Goal: Task Accomplishment & Management: Use online tool/utility

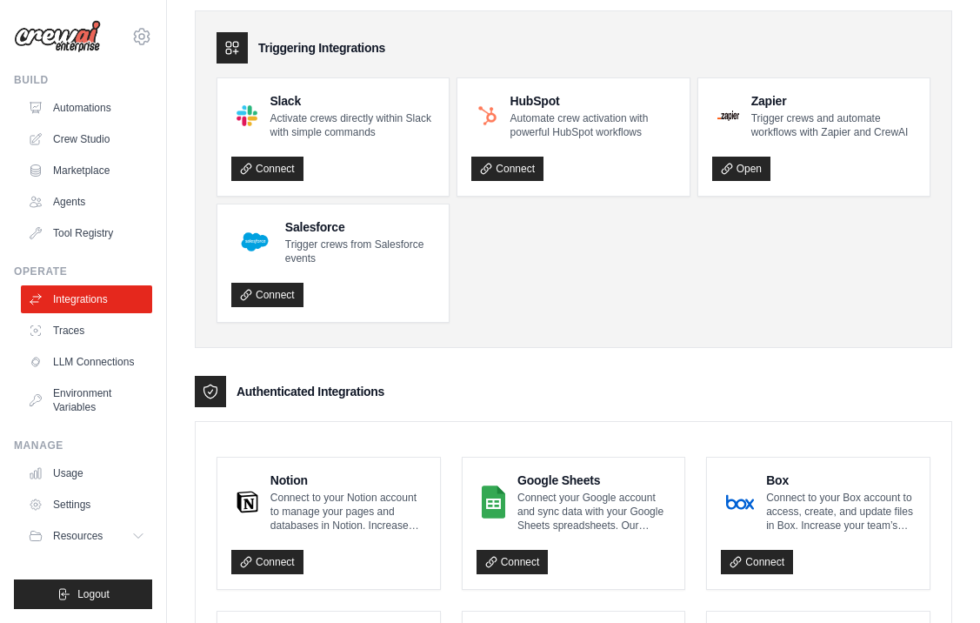
scroll to position [65, 0]
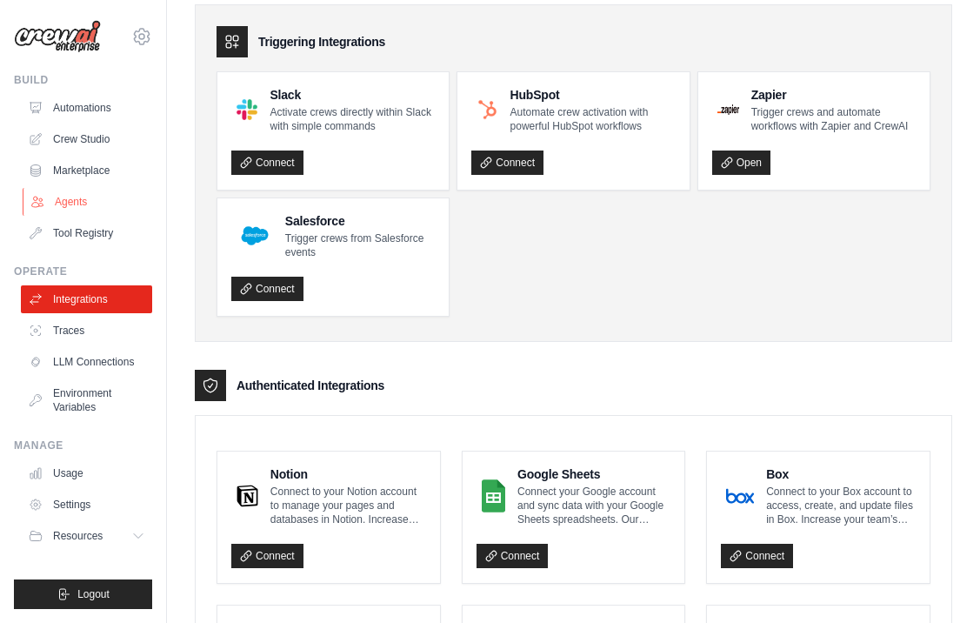
click at [74, 202] on link "Agents" at bounding box center [88, 202] width 131 height 28
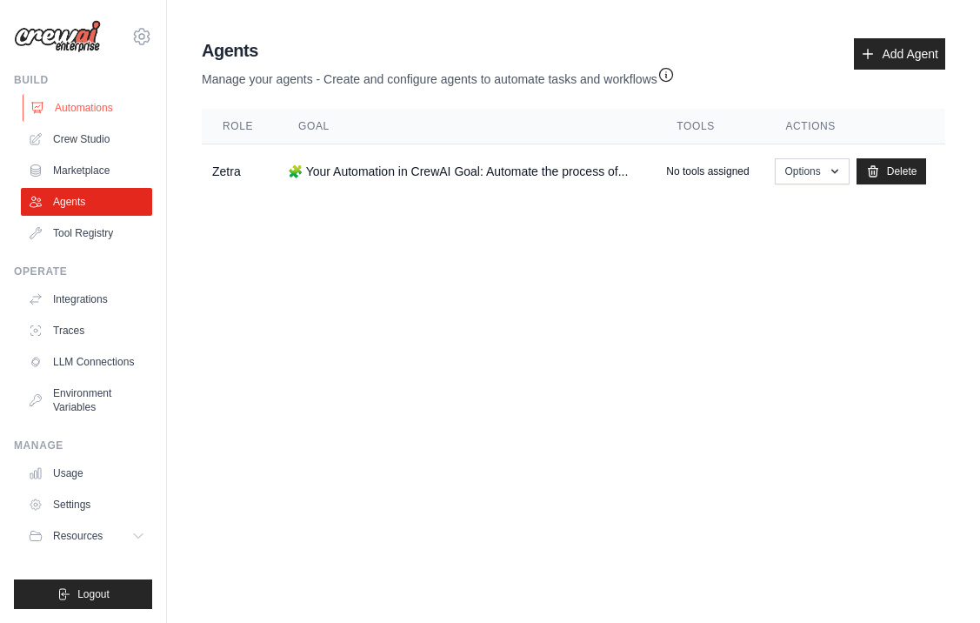
click at [97, 105] on link "Automations" at bounding box center [88, 108] width 131 height 28
click at [78, 104] on link "Automations" at bounding box center [88, 108] width 131 height 28
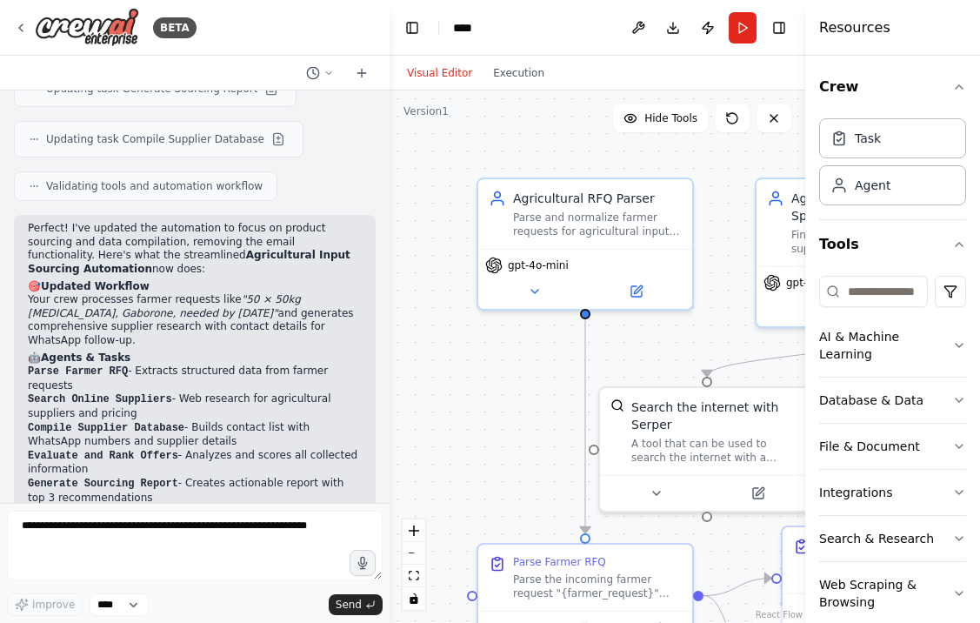
scroll to position [2740, 0]
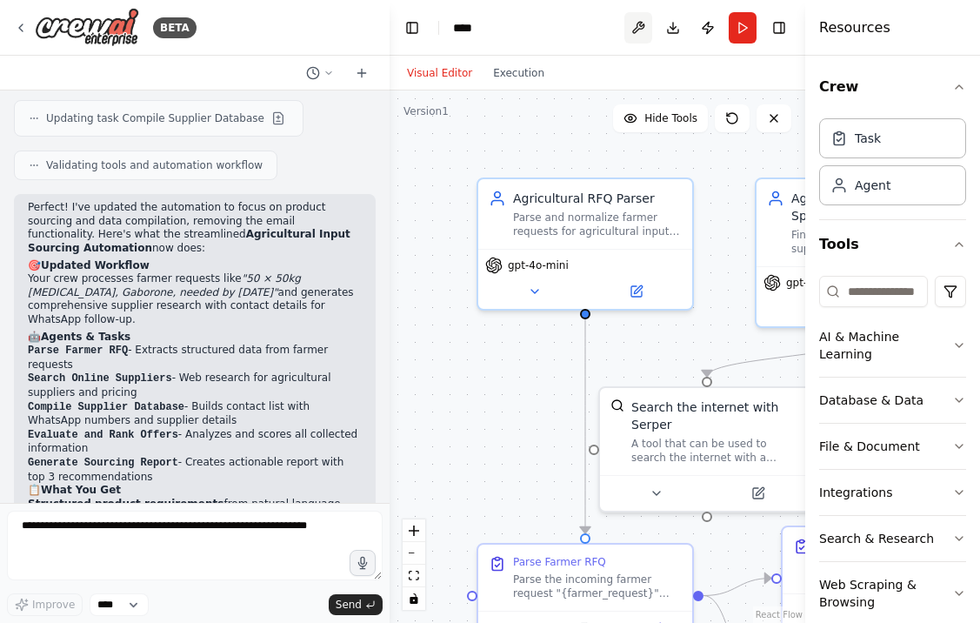
click at [633, 29] on button at bounding box center [639, 27] width 28 height 31
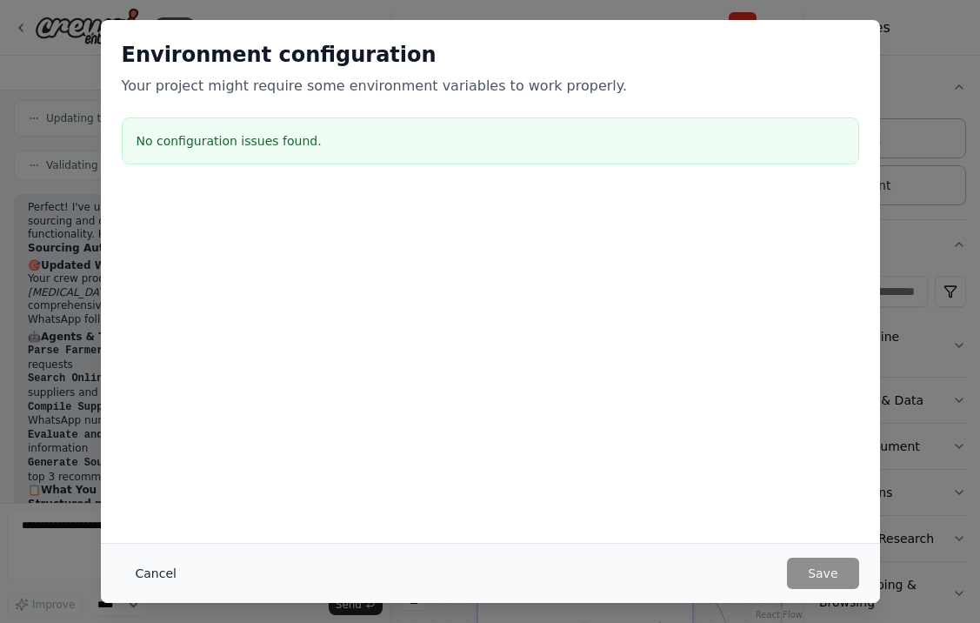
click at [164, 573] on button "Cancel" at bounding box center [156, 573] width 69 height 31
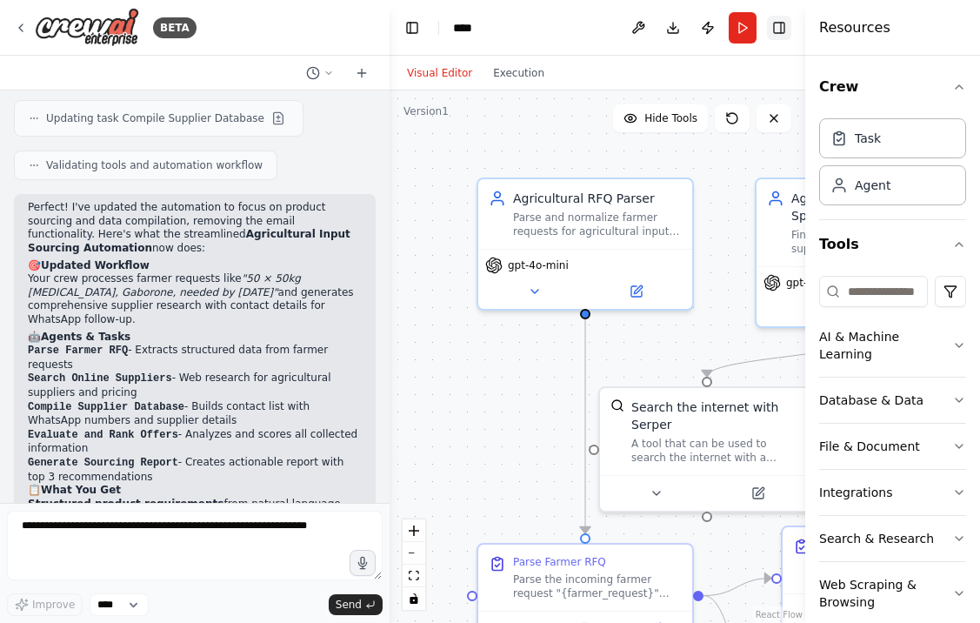
click at [784, 27] on button "Toggle Right Sidebar" at bounding box center [779, 28] width 24 height 24
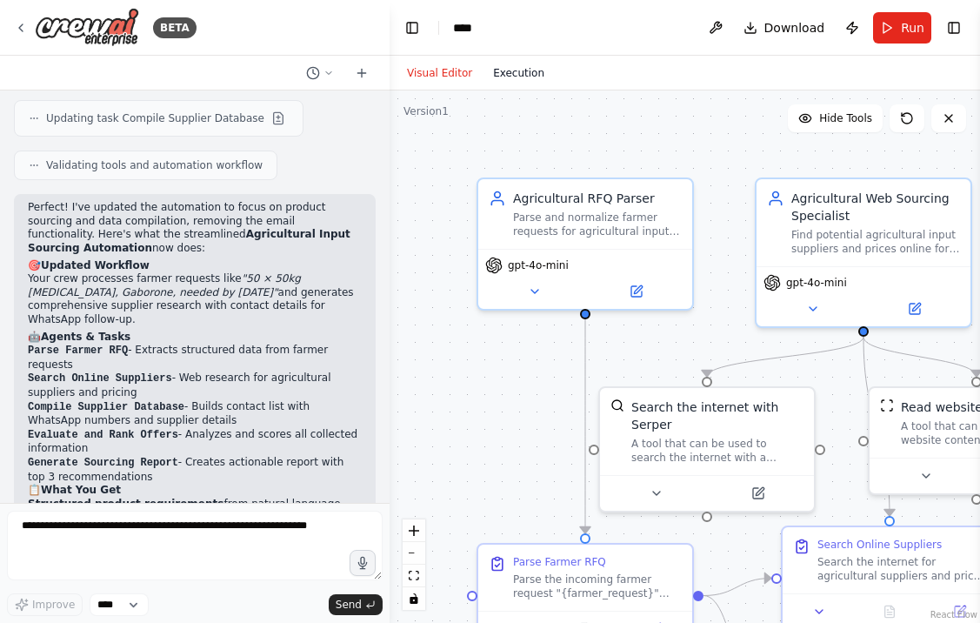
click at [517, 69] on button "Execution" at bounding box center [519, 73] width 72 height 21
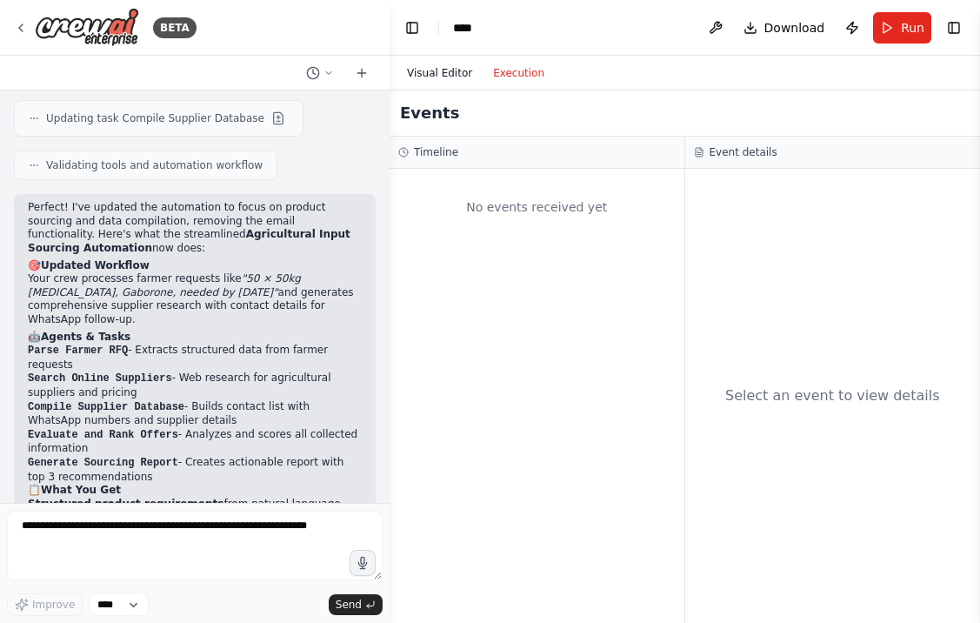
click at [452, 64] on button "Visual Editor" at bounding box center [440, 73] width 86 height 21
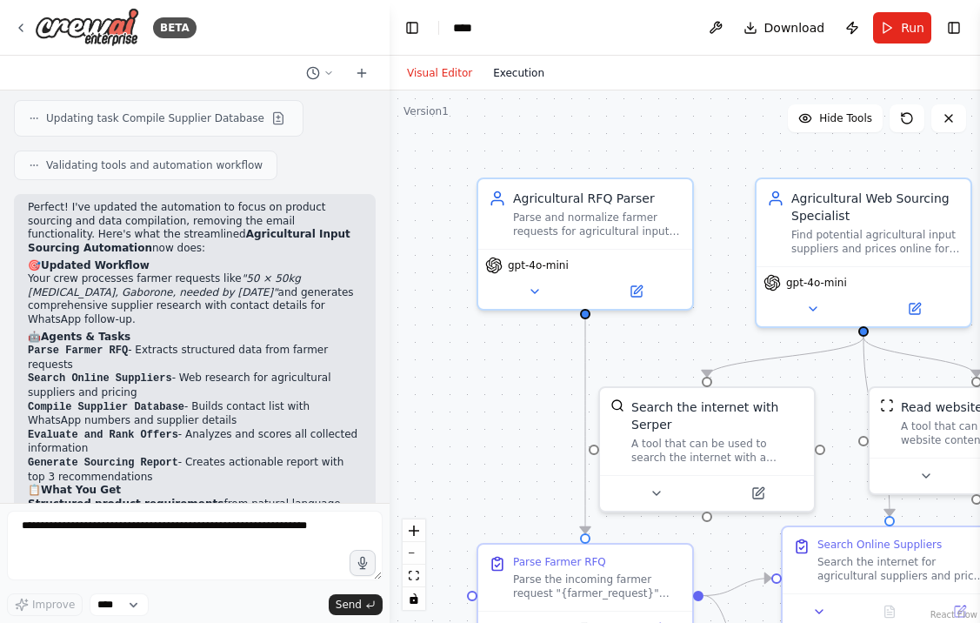
click at [544, 64] on button "Execution" at bounding box center [519, 73] width 72 height 21
click at [457, 63] on button "Visual Editor" at bounding box center [440, 73] width 86 height 21
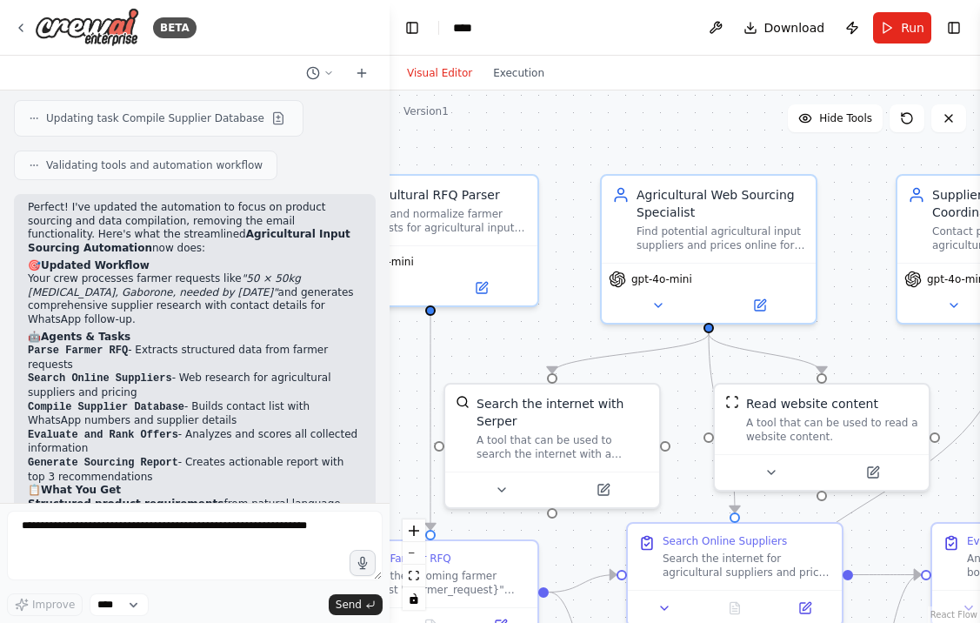
drag, startPoint x: 618, startPoint y: 147, endPoint x: 447, endPoint y: 142, distance: 170.6
click at [447, 142] on div ".deletable-edge-delete-btn { width: 20px; height: 20px; border: 0px solid #ffff…" at bounding box center [685, 356] width 591 height 532
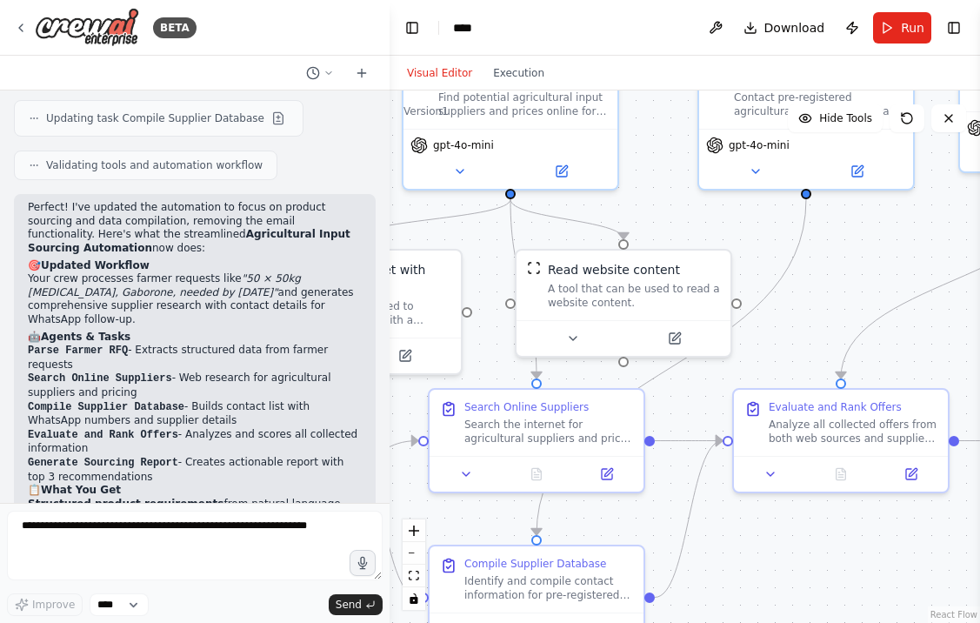
drag, startPoint x: 838, startPoint y: 319, endPoint x: 653, endPoint y: 186, distance: 227.5
click at [653, 186] on div ".deletable-edge-delete-btn { width: 20px; height: 20px; border: 0px solid #ffff…" at bounding box center [685, 356] width 591 height 532
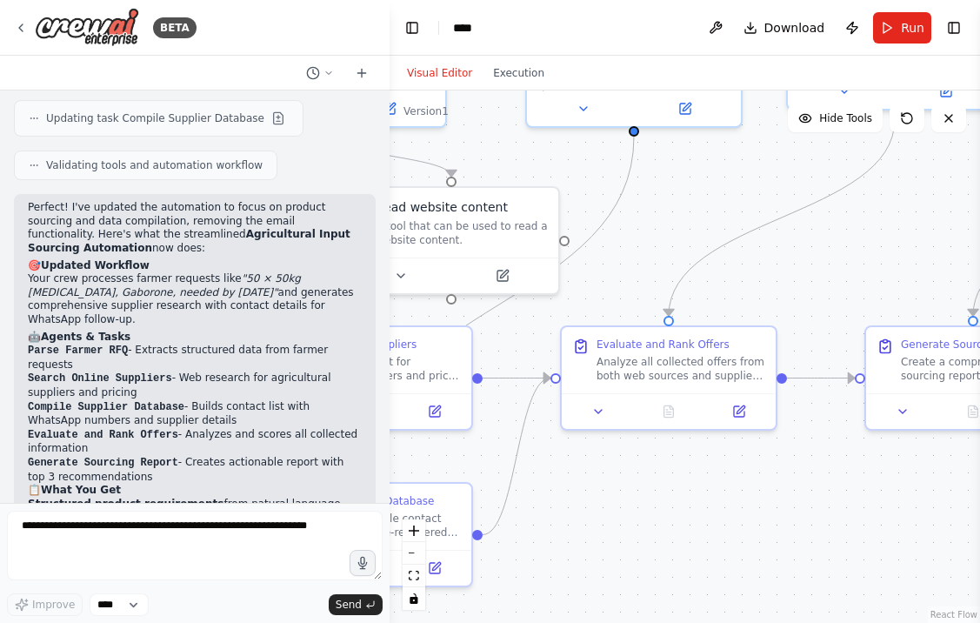
drag, startPoint x: 764, startPoint y: 253, endPoint x: 592, endPoint y: 191, distance: 182.5
click at [592, 191] on div ".deletable-edge-delete-btn { width: 20px; height: 20px; border: 0px solid #ffff…" at bounding box center [685, 356] width 591 height 532
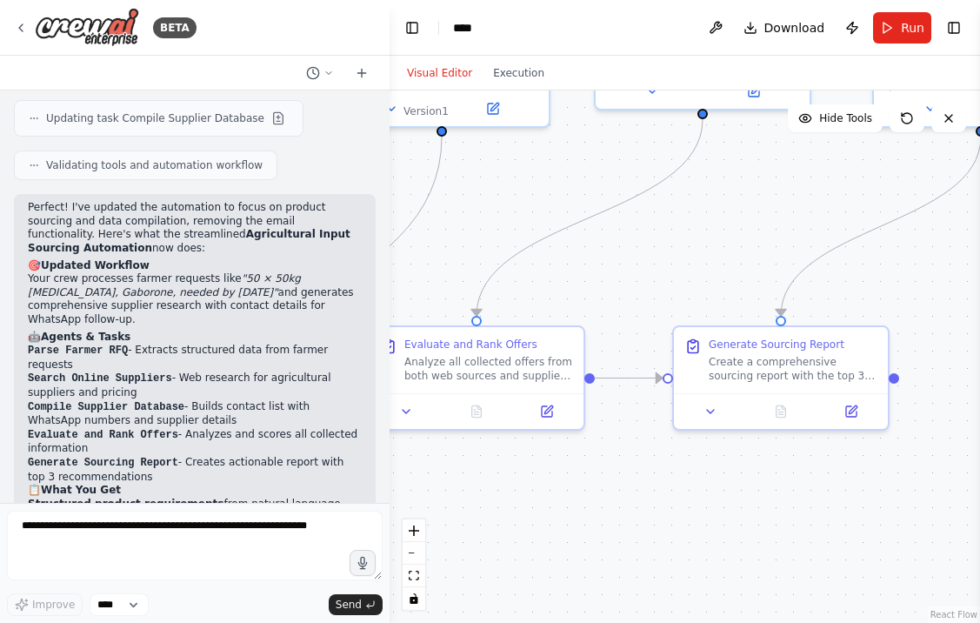
drag, startPoint x: 773, startPoint y: 202, endPoint x: 572, endPoint y: 199, distance: 201.0
click at [572, 199] on div ".deletable-edge-delete-btn { width: 20px; height: 20px; border: 0px solid #ffff…" at bounding box center [685, 356] width 591 height 532
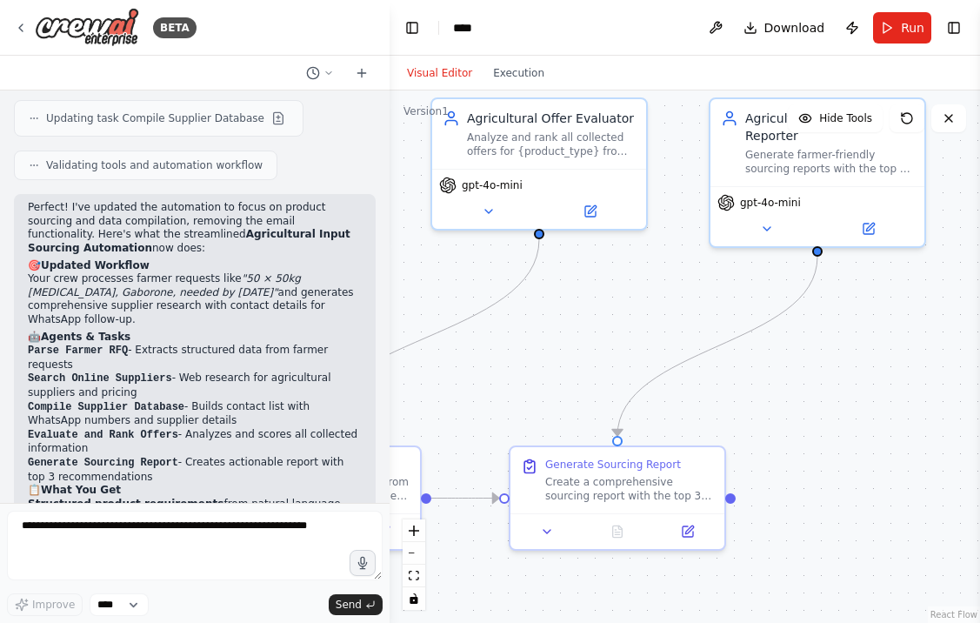
drag, startPoint x: 763, startPoint y: 203, endPoint x: 607, endPoint y: 325, distance: 197.7
click at [607, 325] on div ".deletable-edge-delete-btn { width: 20px; height: 20px; border: 0px solid #ffff…" at bounding box center [685, 356] width 591 height 532
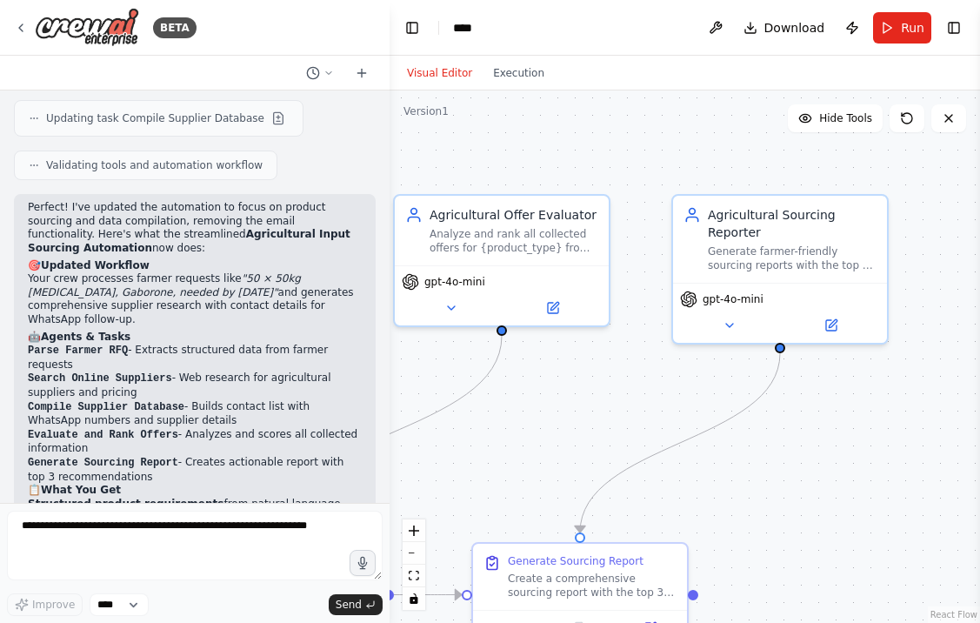
drag, startPoint x: 772, startPoint y: 351, endPoint x: 738, endPoint y: 427, distance: 83.7
click at [738, 429] on div ".deletable-edge-delete-btn { width: 20px; height: 20px; border: 0px solid #ffff…" at bounding box center [685, 356] width 591 height 532
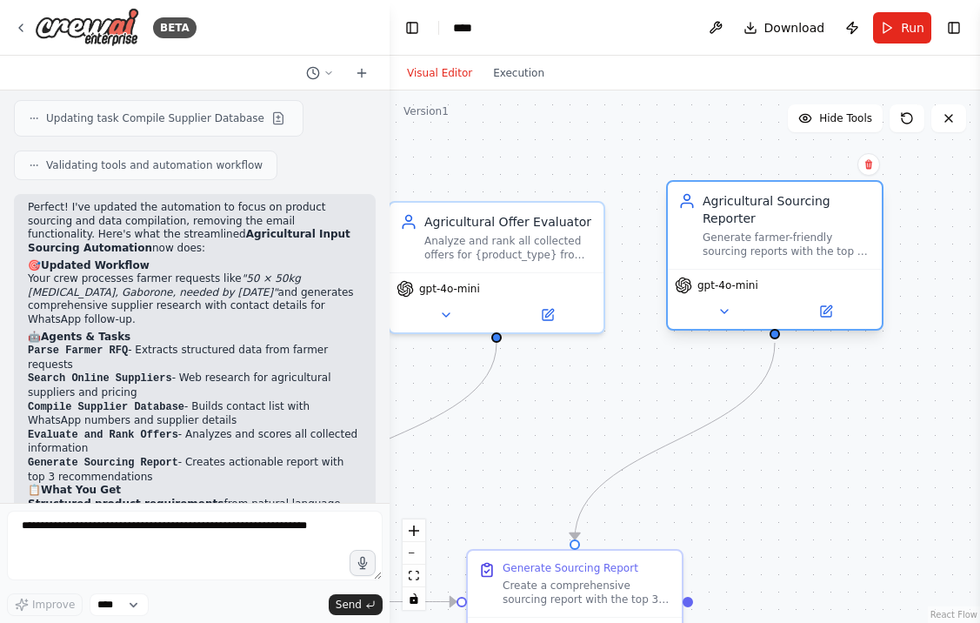
drag, startPoint x: 679, startPoint y: 246, endPoint x: 683, endPoint y: 238, distance: 9.7
click at [683, 238] on div "Agricultural Sourcing Reporter Generate farmer-friendly sourcing reports with t…" at bounding box center [775, 225] width 193 height 66
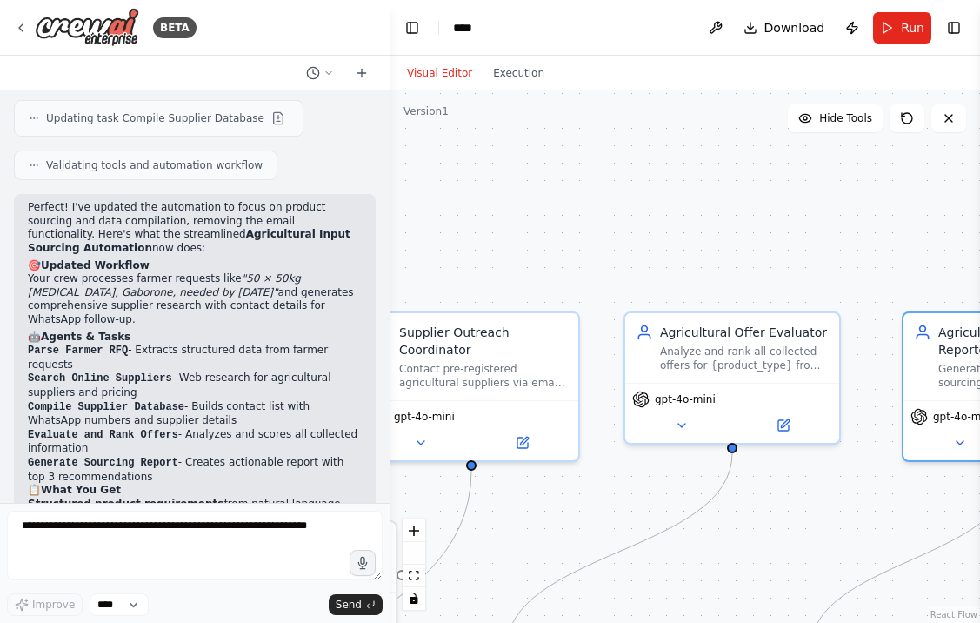
drag, startPoint x: 637, startPoint y: 333, endPoint x: 873, endPoint y: 445, distance: 261.5
click at [873, 445] on div ".deletable-edge-delete-btn { width: 20px; height: 20px; border: 0px solid #ffff…" at bounding box center [685, 356] width 591 height 532
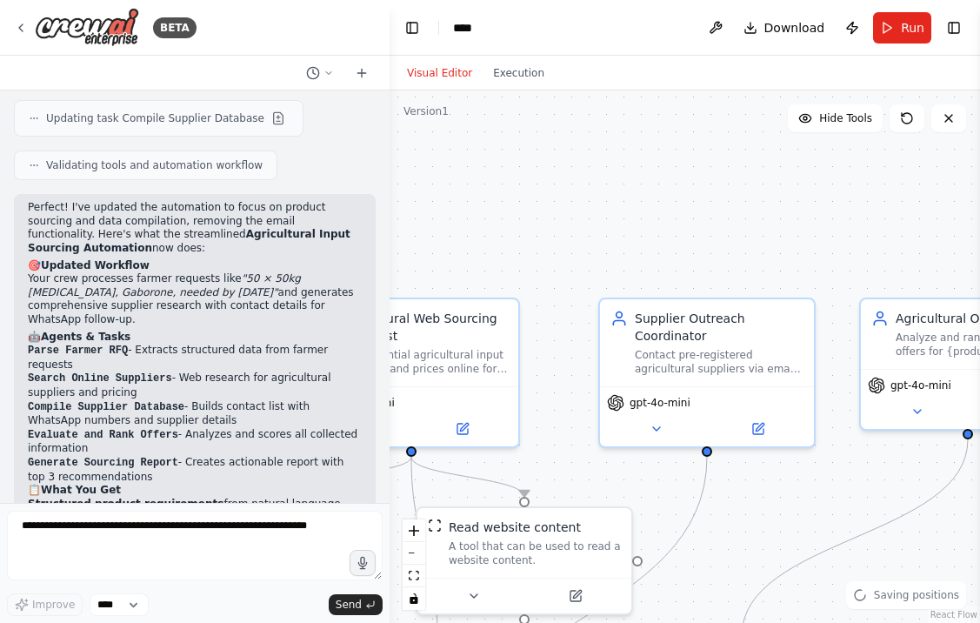
drag, startPoint x: 729, startPoint y: 276, endPoint x: 964, endPoint y: 256, distance: 235.7
click at [964, 258] on div ".deletable-edge-delete-btn { width: 20px; height: 20px; border: 0px solid #ffff…" at bounding box center [685, 356] width 591 height 532
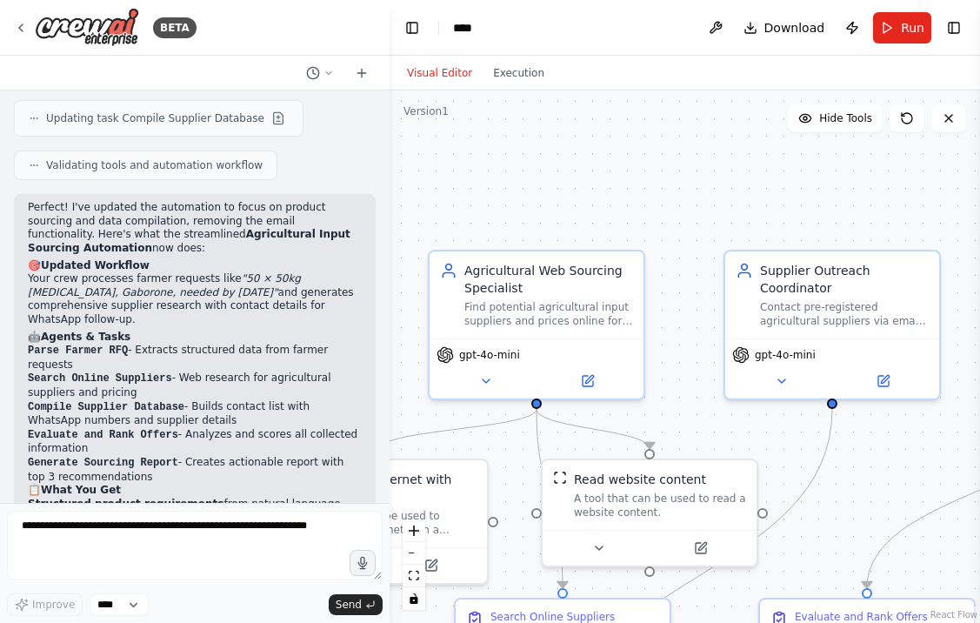
drag, startPoint x: 693, startPoint y: 265, endPoint x: 867, endPoint y: 216, distance: 180.9
click at [866, 216] on div ".deletable-edge-delete-btn { width: 20px; height: 20px; border: 0px solid #ffff…" at bounding box center [685, 356] width 591 height 532
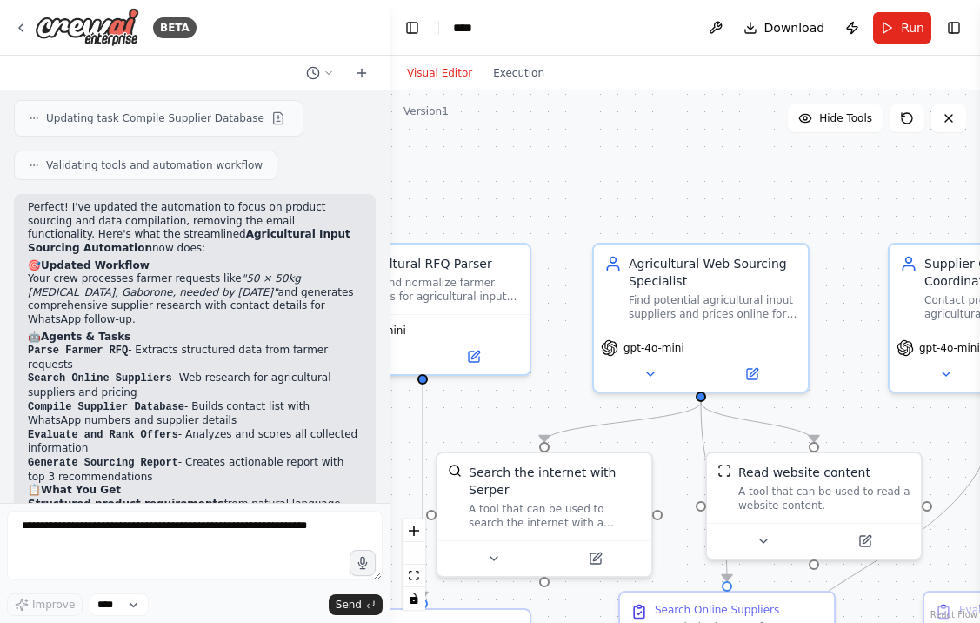
drag, startPoint x: 580, startPoint y: 220, endPoint x: 699, endPoint y: 220, distance: 118.3
click at [699, 220] on div ".deletable-edge-delete-btn { width: 20px; height: 20px; border: 0px solid #ffff…" at bounding box center [685, 356] width 591 height 532
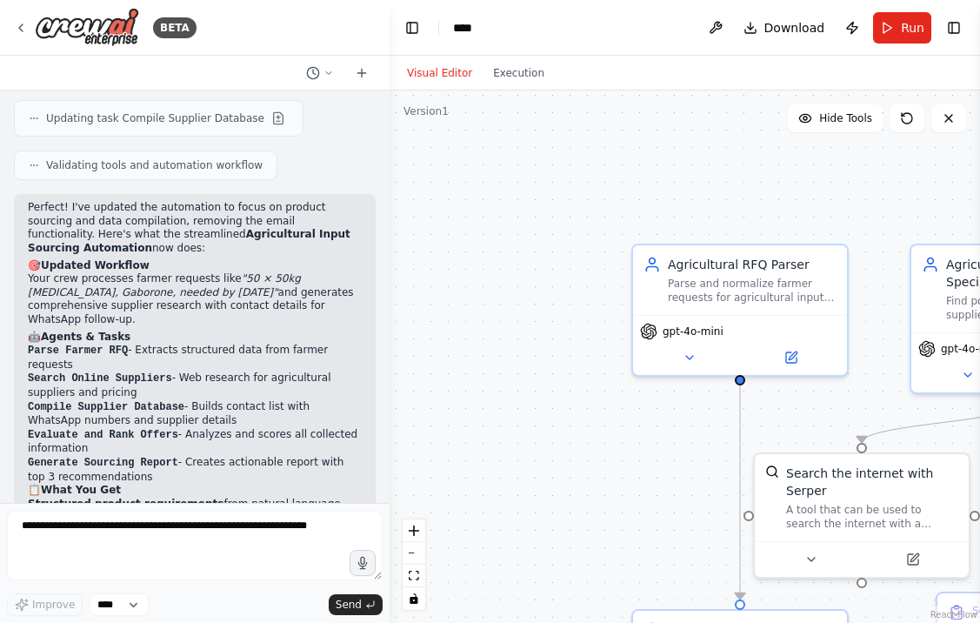
drag, startPoint x: 662, startPoint y: 218, endPoint x: 980, endPoint y: 217, distance: 317.5
click at [980, 218] on div "BETA 14:13 ▶ Thought process I'll help you build this agricultural sourcing aut…" at bounding box center [490, 311] width 980 height 623
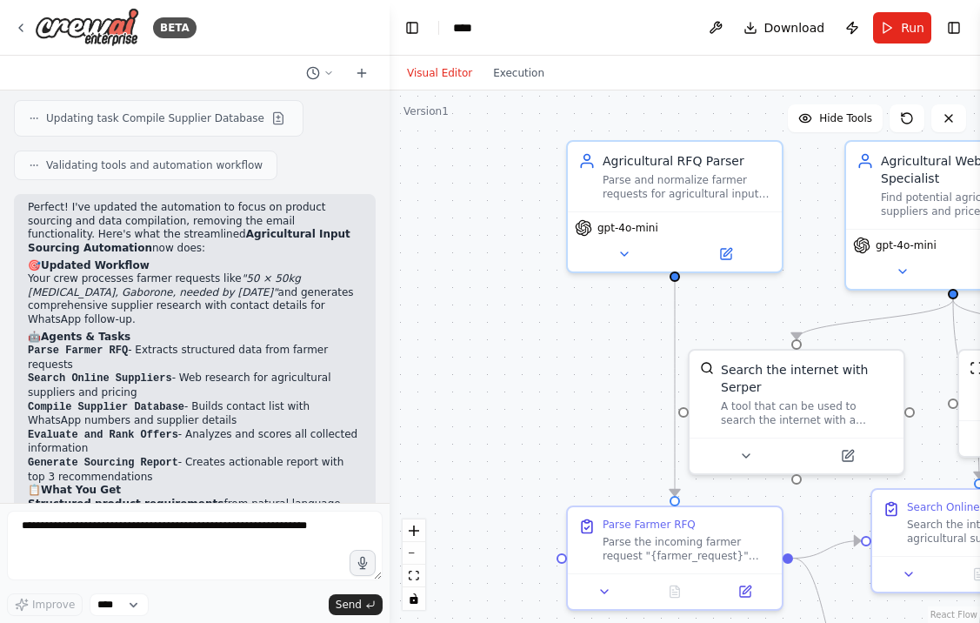
drag, startPoint x: 474, startPoint y: 493, endPoint x: 406, endPoint y: 390, distance: 123.8
click at [406, 390] on div ".deletable-edge-delete-btn { width: 20px; height: 20px; border: 0px solid #ffff…" at bounding box center [685, 356] width 591 height 532
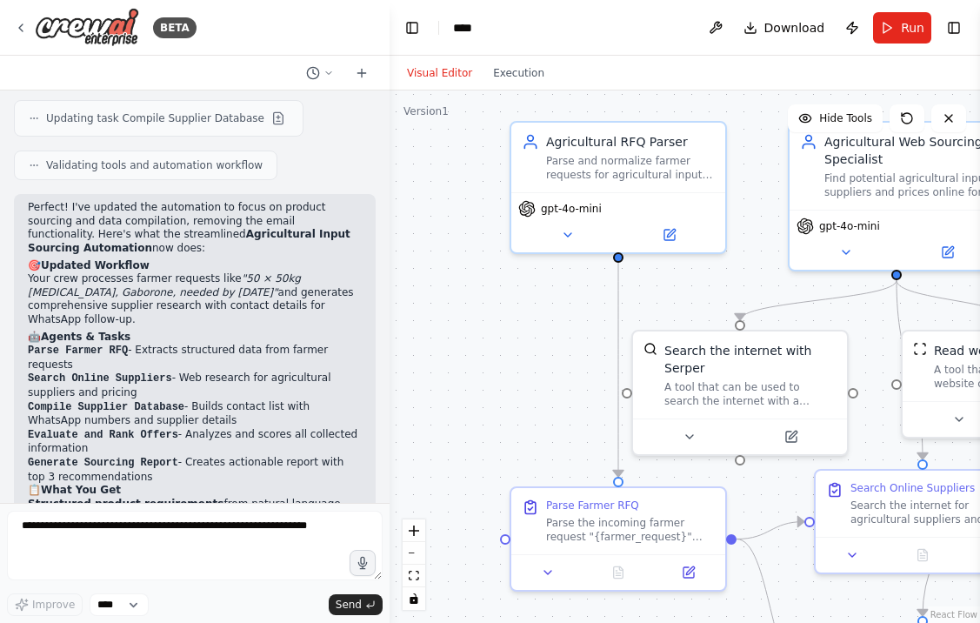
drag, startPoint x: 527, startPoint y: 392, endPoint x: 472, endPoint y: 373, distance: 58.9
click at [472, 373] on div ".deletable-edge-delete-btn { width: 20px; height: 20px; border: 0px solid #ffff…" at bounding box center [685, 356] width 591 height 532
click at [809, 24] on span "Download" at bounding box center [795, 27] width 61 height 17
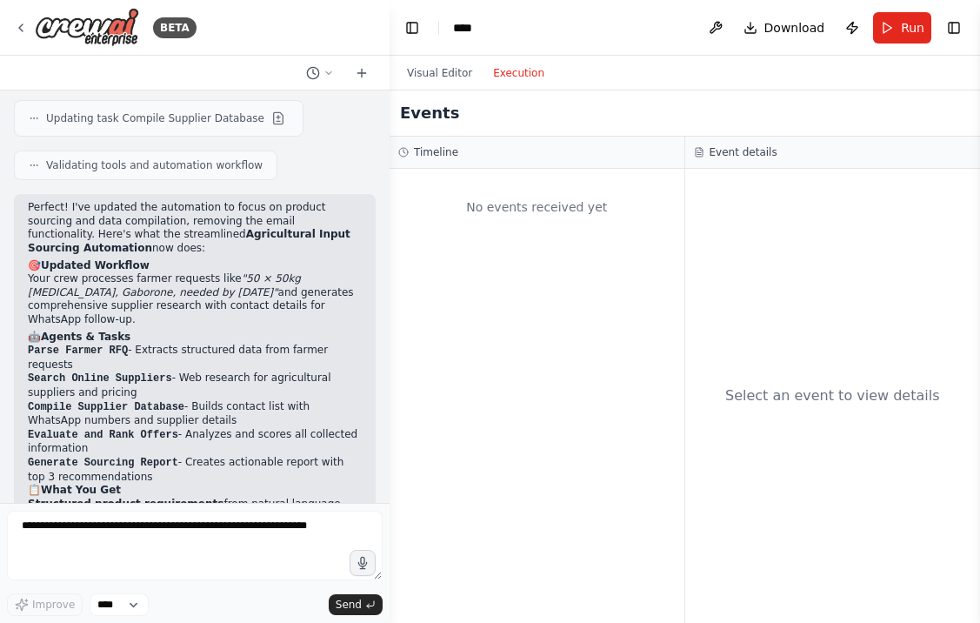
click at [499, 67] on button "Execution" at bounding box center [519, 73] width 72 height 21
click at [450, 68] on button "Visual Editor" at bounding box center [440, 73] width 86 height 21
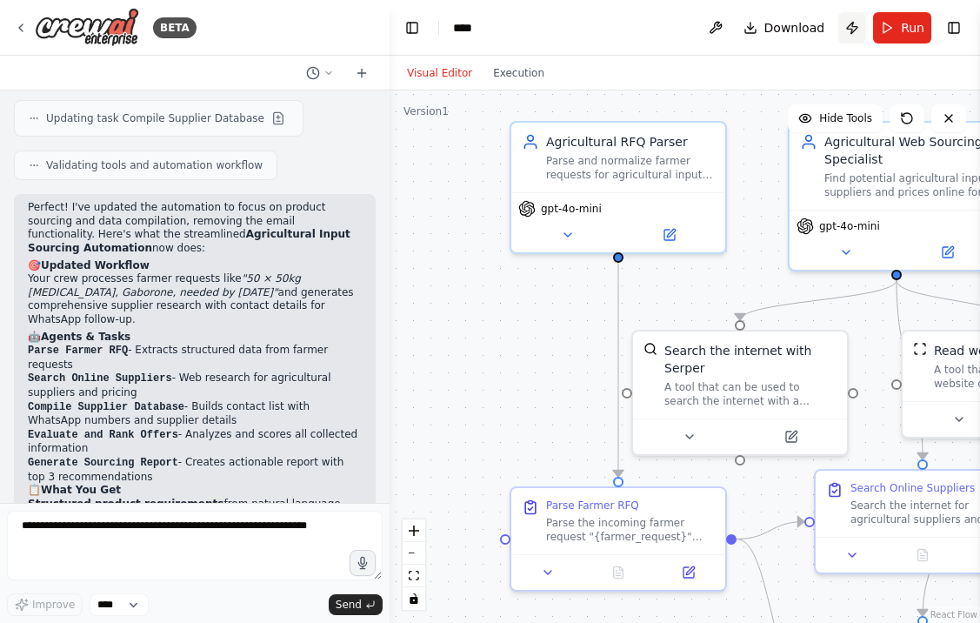
click at [844, 24] on button "Publish" at bounding box center [853, 27] width 28 height 31
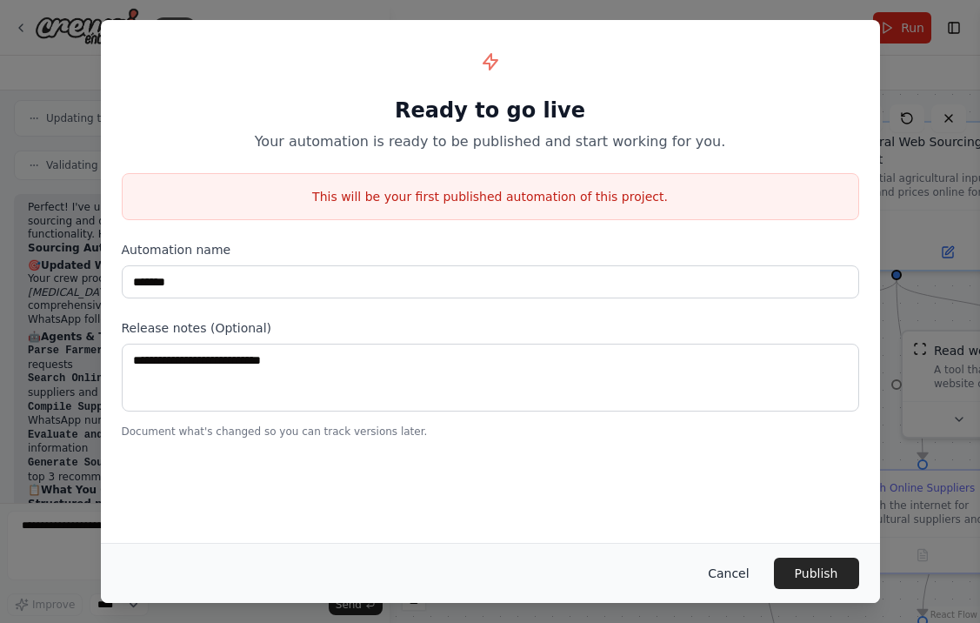
click at [714, 570] on button "Cancel" at bounding box center [728, 573] width 69 height 31
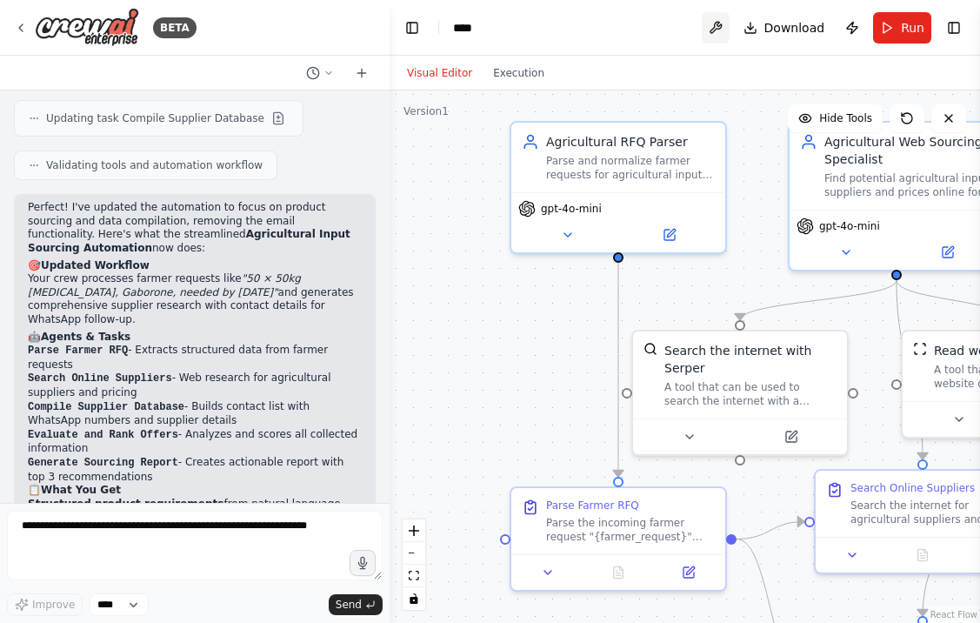
click at [713, 20] on button at bounding box center [716, 27] width 28 height 31
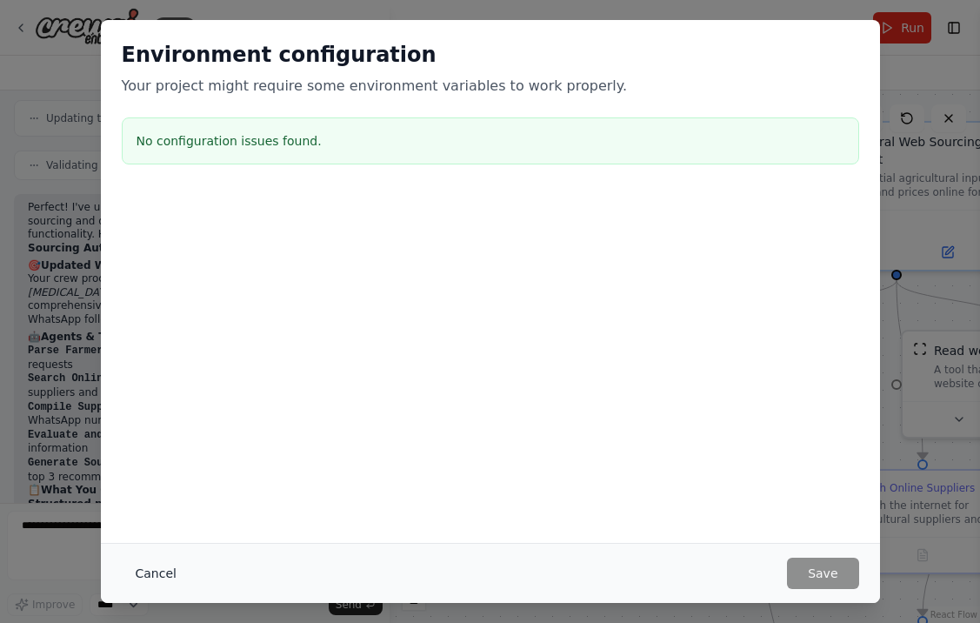
click at [151, 570] on button "Cancel" at bounding box center [156, 573] width 69 height 31
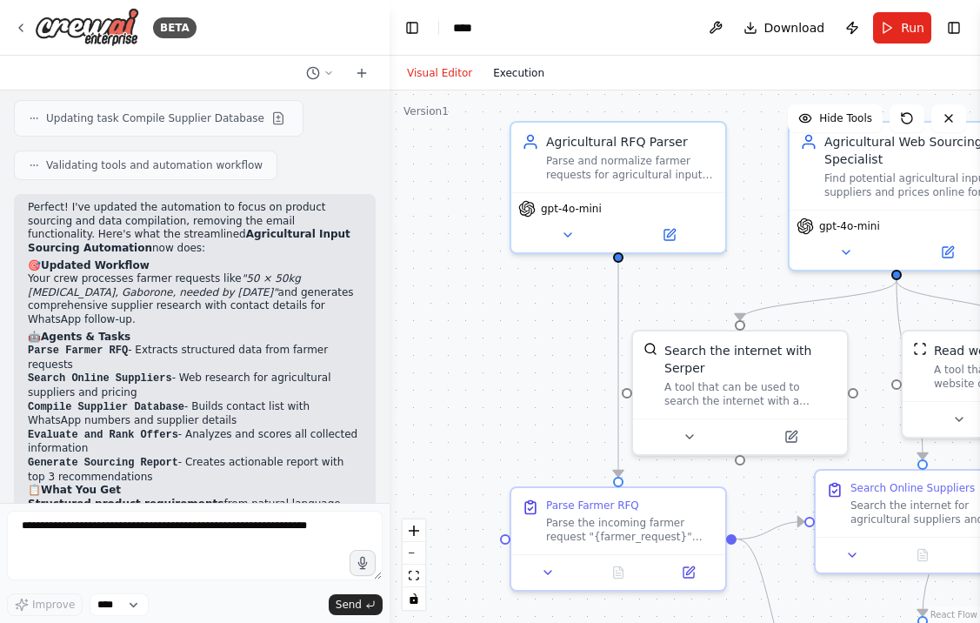
click at [519, 68] on button "Execution" at bounding box center [519, 73] width 72 height 21
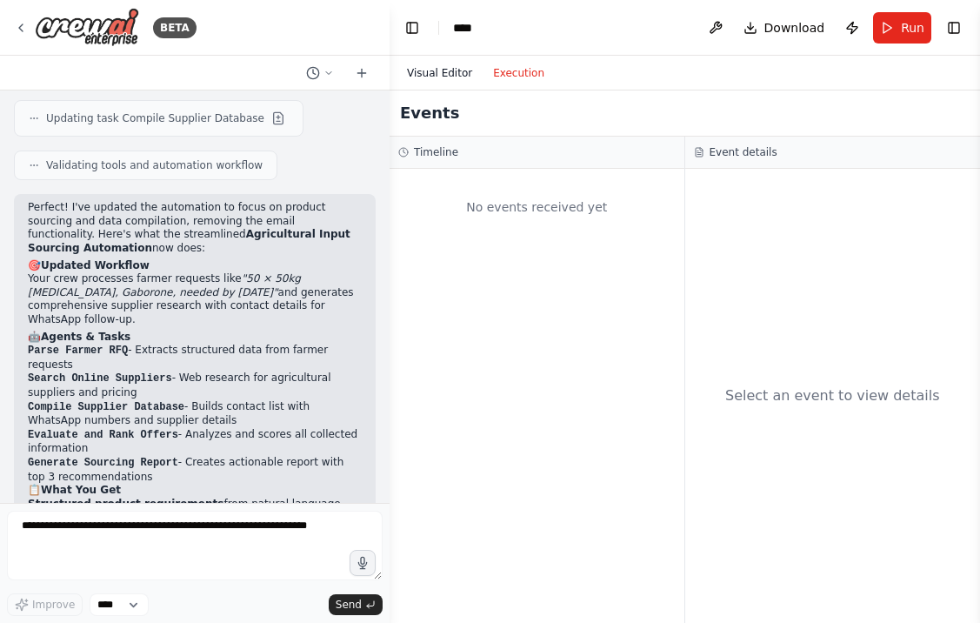
click at [446, 63] on button "Visual Editor" at bounding box center [440, 73] width 86 height 21
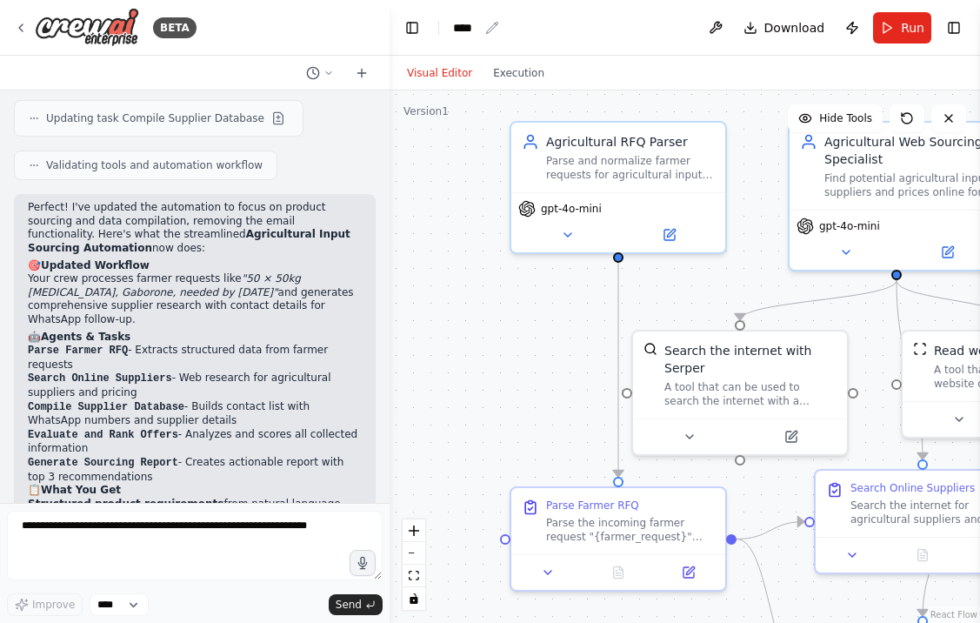
click at [492, 29] on icon "breadcrumb" at bounding box center [491, 27] width 11 height 11
click at [853, 24] on button "Publish" at bounding box center [853, 27] width 28 height 31
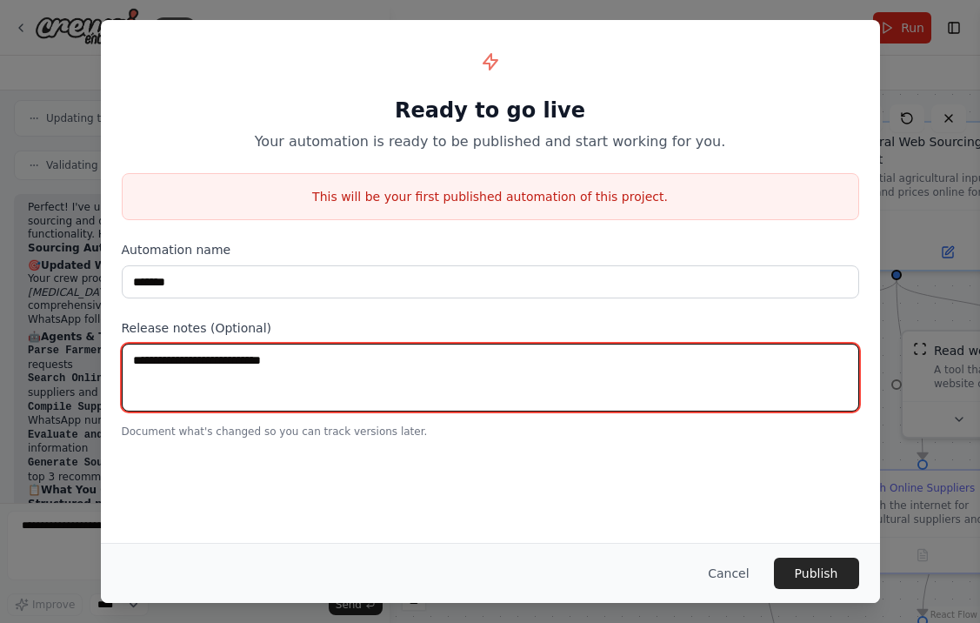
click at [572, 389] on textarea at bounding box center [491, 378] width 738 height 68
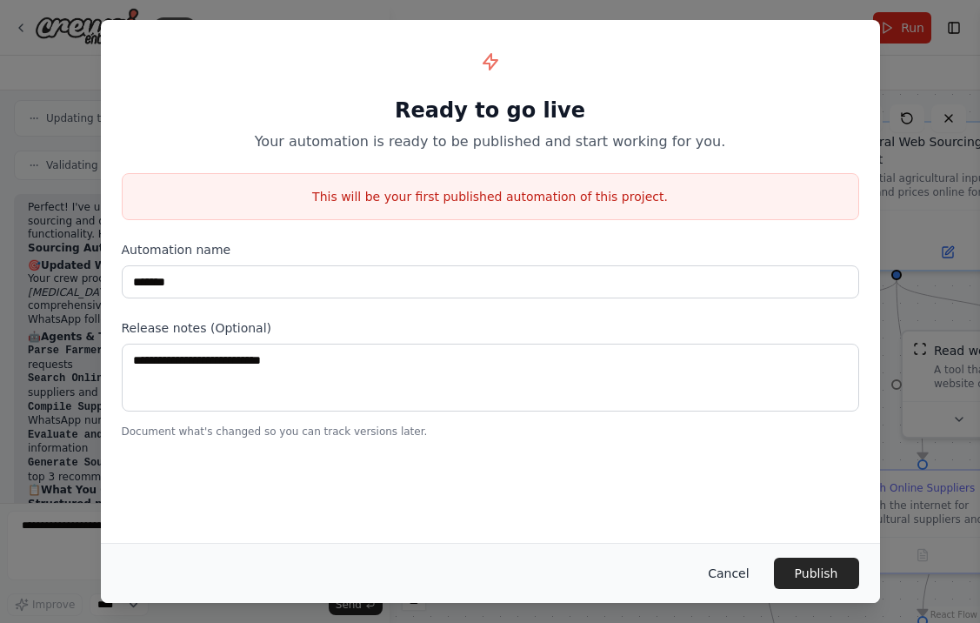
click at [710, 575] on button "Cancel" at bounding box center [728, 573] width 69 height 31
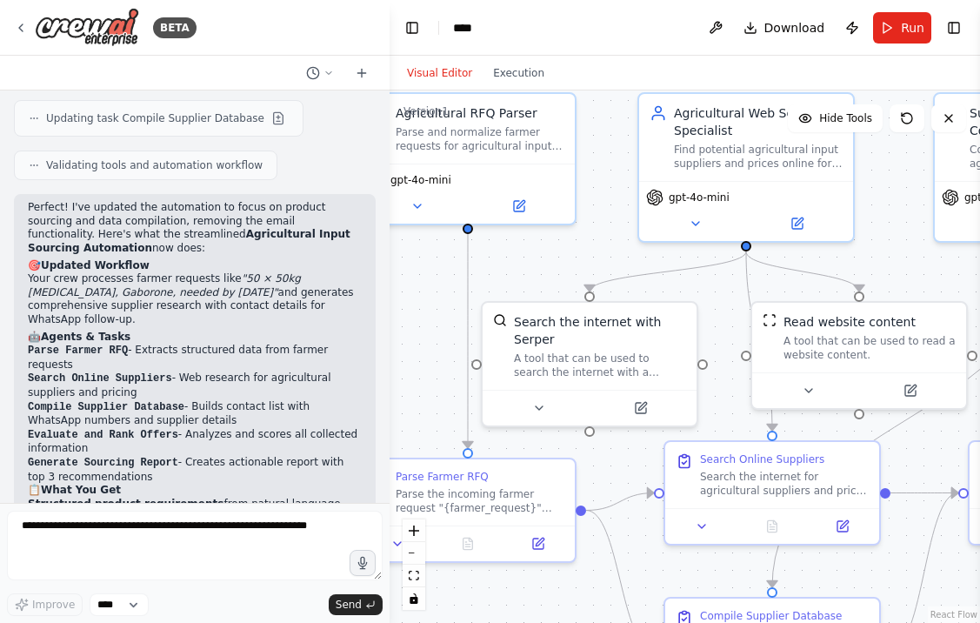
drag, startPoint x: 756, startPoint y: 483, endPoint x: 571, endPoint y: 440, distance: 190.1
click at [571, 440] on div ".deletable-edge-delete-btn { width: 20px; height: 20px; border: 0px solid #ffff…" at bounding box center [685, 356] width 591 height 532
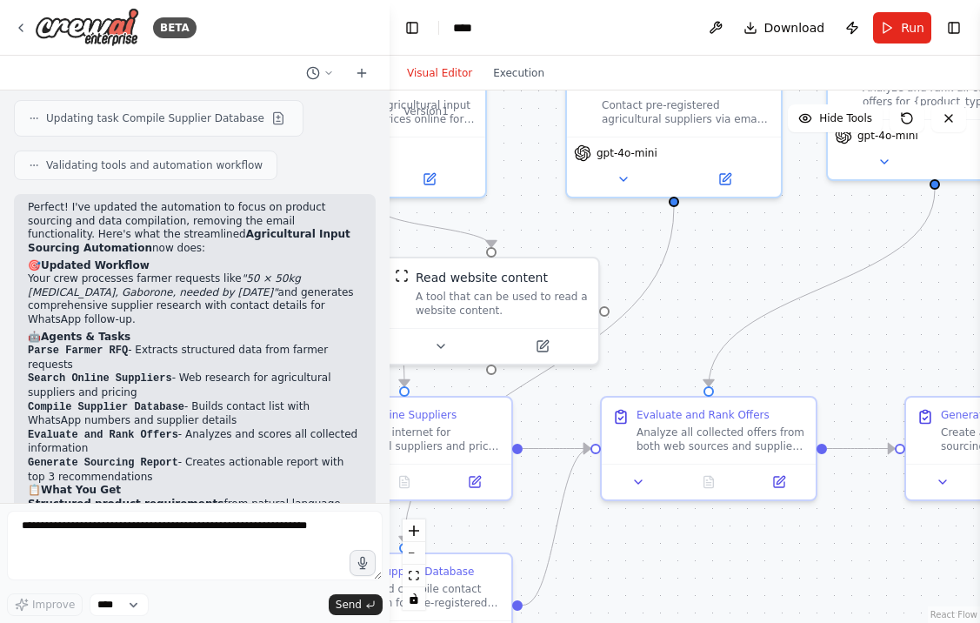
drag, startPoint x: 884, startPoint y: 452, endPoint x: 550, endPoint y: 422, distance: 335.5
click at [550, 422] on div ".deletable-edge-delete-btn { width: 20px; height: 20px; border: 0px solid #ffff…" at bounding box center [685, 356] width 591 height 532
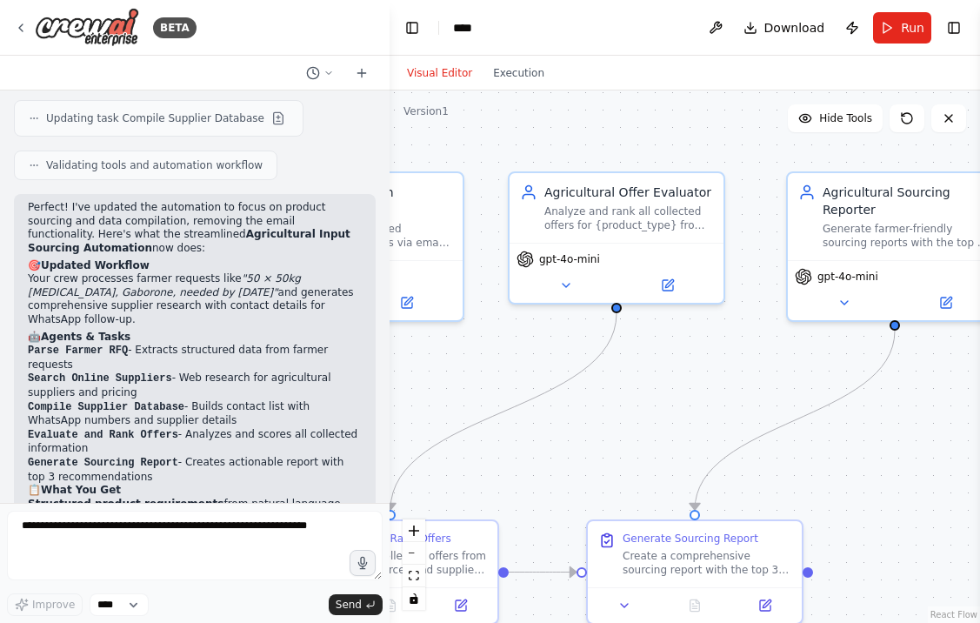
drag, startPoint x: 801, startPoint y: 351, endPoint x: 473, endPoint y: 485, distance: 354.6
click at [473, 486] on div ".deletable-edge-delete-btn { width: 20px; height: 20px; border: 0px solid #ffff…" at bounding box center [685, 356] width 591 height 532
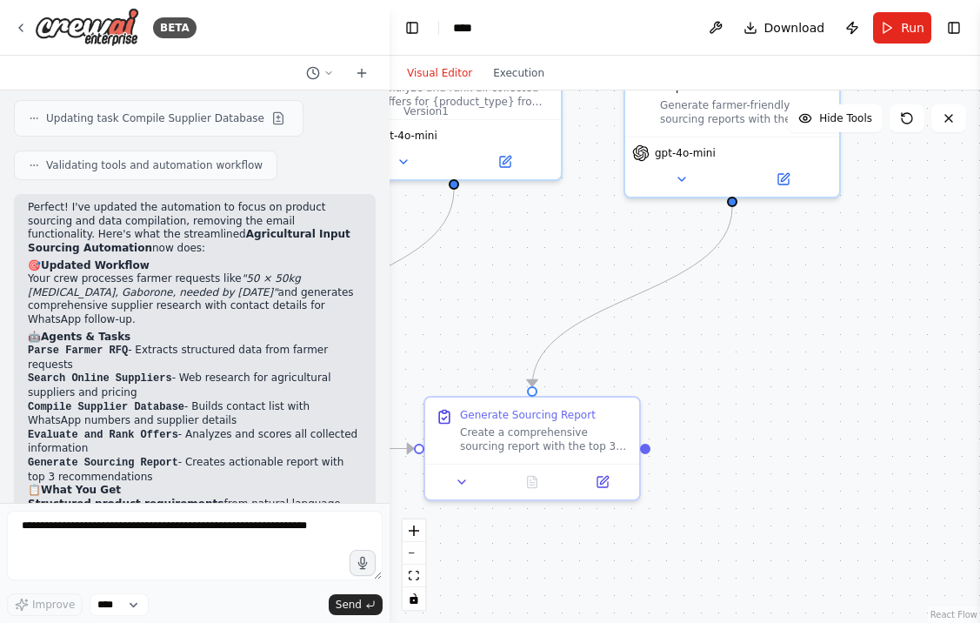
drag, startPoint x: 836, startPoint y: 466, endPoint x: 684, endPoint y: 330, distance: 204.5
click at [684, 330] on div ".deletable-edge-delete-btn { width: 20px; height: 20px; border: 0px solid #ffff…" at bounding box center [685, 356] width 591 height 532
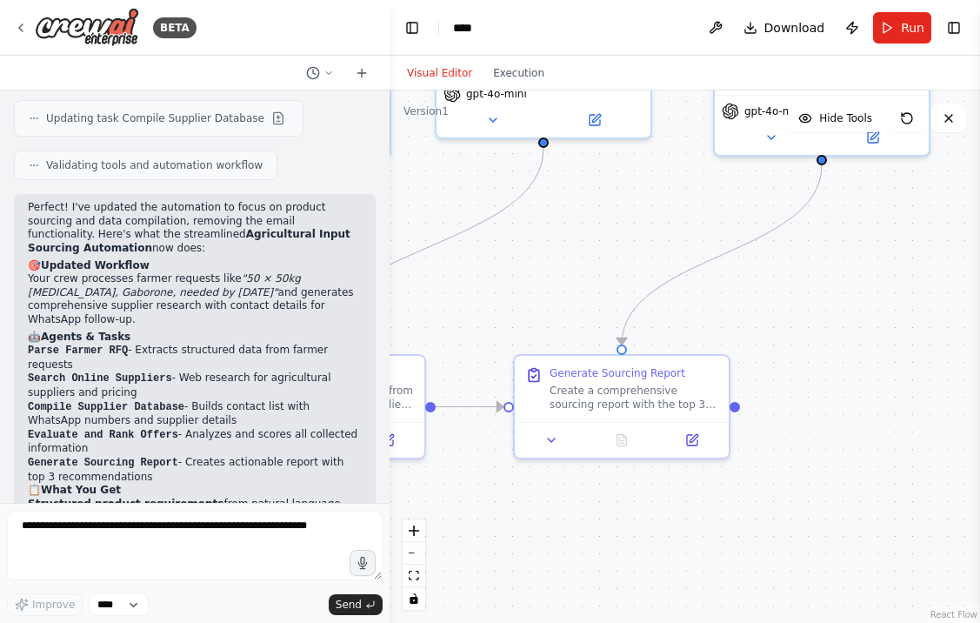
drag, startPoint x: 752, startPoint y: 359, endPoint x: 856, endPoint y: 314, distance: 113.8
click at [856, 314] on div ".deletable-edge-delete-btn { width: 20px; height: 20px; border: 0px solid #ffff…" at bounding box center [685, 356] width 591 height 532
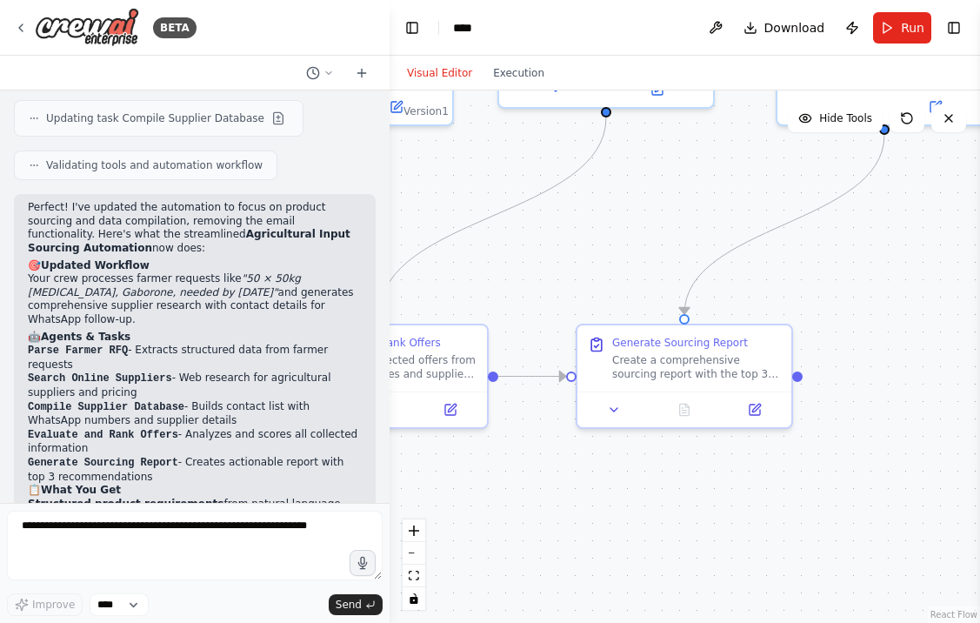
drag, startPoint x: 571, startPoint y: 276, endPoint x: 798, endPoint y: 219, distance: 234.0
click at [798, 219] on div ".deletable-edge-delete-btn { width: 20px; height: 20px; border: 0px solid #ffff…" at bounding box center [685, 356] width 591 height 532
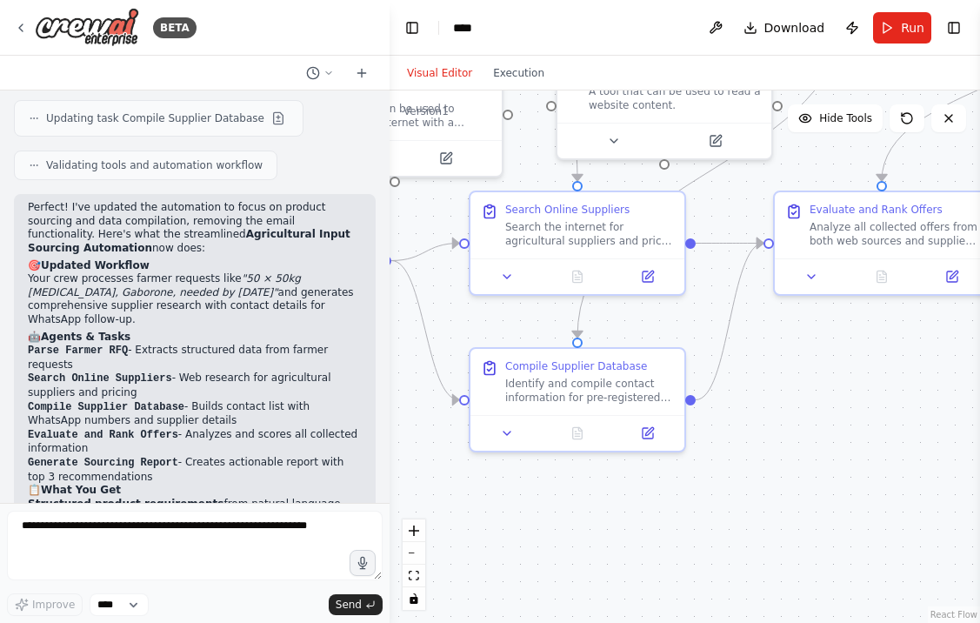
drag, startPoint x: 574, startPoint y: 452, endPoint x: 858, endPoint y: 372, distance: 294.7
click at [858, 372] on div ".deletable-edge-delete-btn { width: 20px; height: 20px; border: 0px solid #ffff…" at bounding box center [685, 356] width 591 height 532
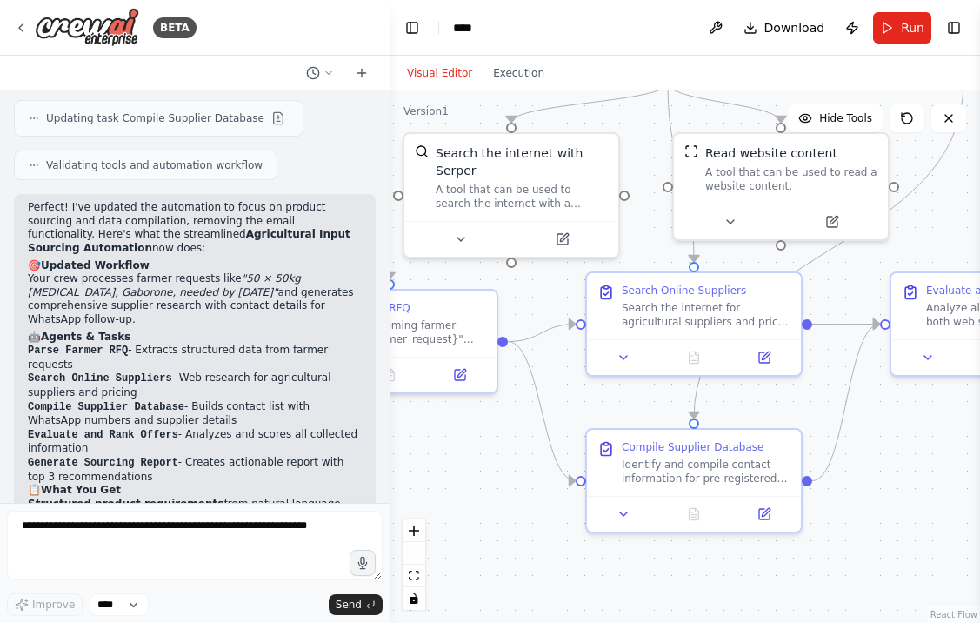
drag, startPoint x: 764, startPoint y: 356, endPoint x: 928, endPoint y: 494, distance: 214.9
click at [928, 495] on div ".deletable-edge-delete-btn { width: 20px; height: 20px; border: 0px solid #ffff…" at bounding box center [685, 356] width 591 height 532
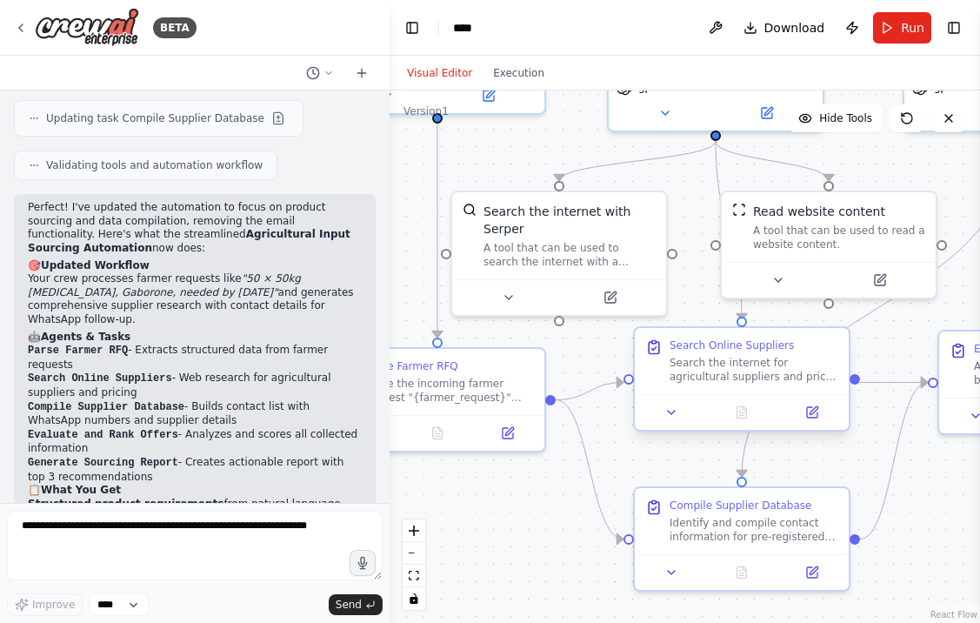
click at [636, 385] on div "Search Online Suppliers Search the internet for agricultural suppliers and pric…" at bounding box center [742, 361] width 214 height 66
click at [640, 252] on div "A tool that can be used to search the internet with a search_query. Supports di…" at bounding box center [570, 252] width 172 height 28
click at [689, 231] on div ".deletable-edge-delete-btn { width: 20px; height: 20px; border: 0px solid #ffff…" at bounding box center [685, 356] width 591 height 532
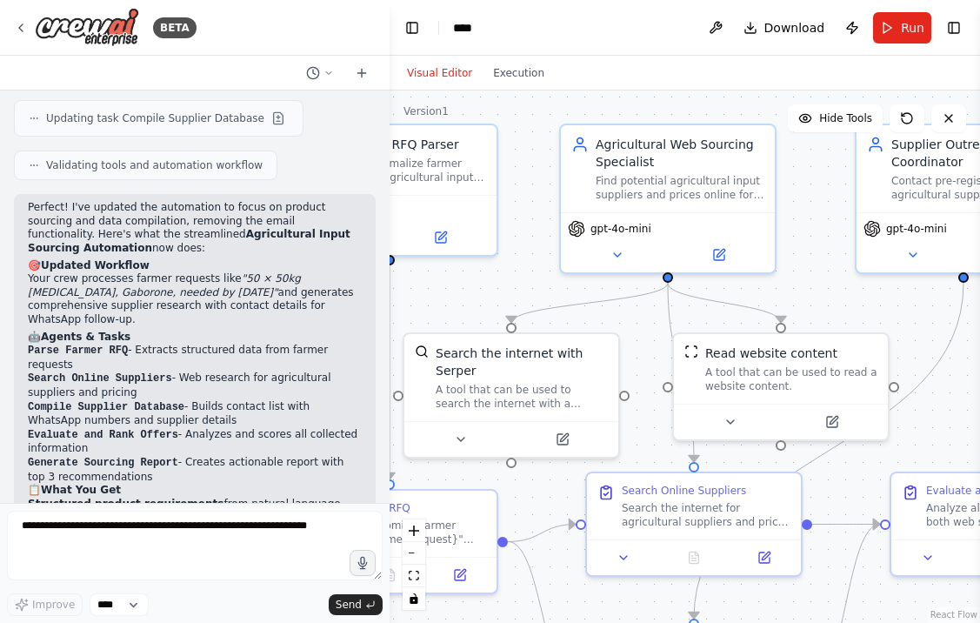
drag, startPoint x: 690, startPoint y: 220, endPoint x: 625, endPoint y: 366, distance: 160.1
click at [625, 366] on div ".deletable-edge-delete-btn { width: 20px; height: 20px; border: 0px solid #ffff…" at bounding box center [685, 356] width 591 height 532
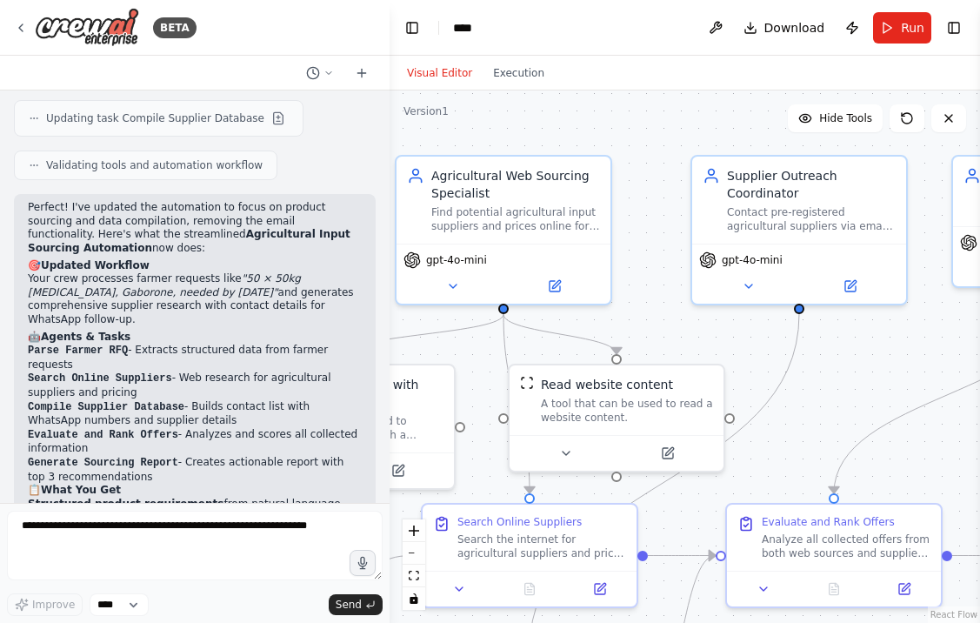
drag, startPoint x: 780, startPoint y: 283, endPoint x: 631, endPoint y: 308, distance: 151.7
click at [631, 309] on div ".deletable-edge-delete-btn { width: 20px; height: 20px; border: 0px solid #ffff…" at bounding box center [685, 356] width 591 height 532
click at [519, 71] on button "Execution" at bounding box center [519, 73] width 72 height 21
click at [451, 65] on button "Visual Editor" at bounding box center [440, 73] width 86 height 21
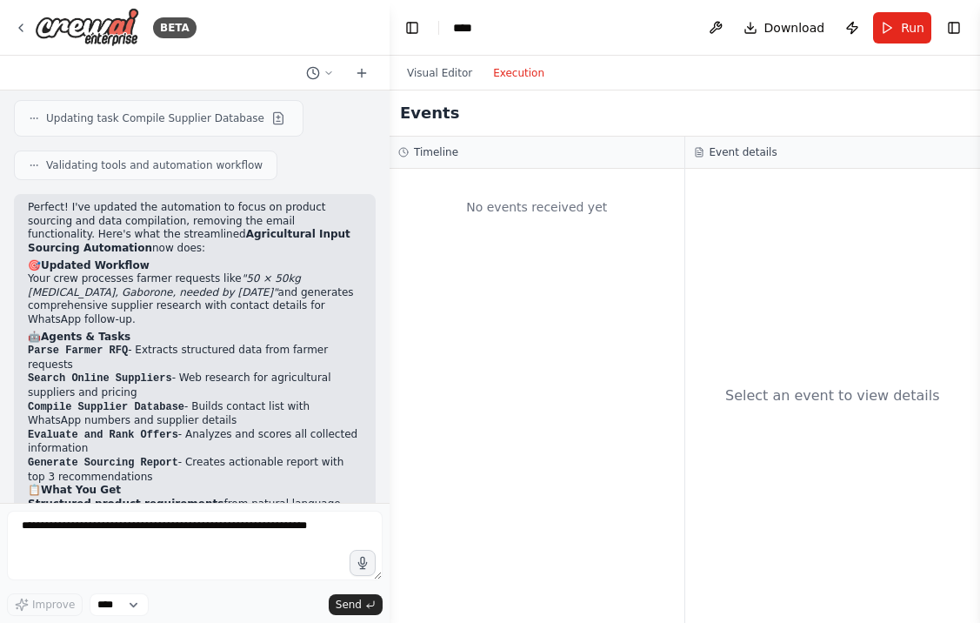
click at [508, 72] on button "Execution" at bounding box center [519, 73] width 72 height 21
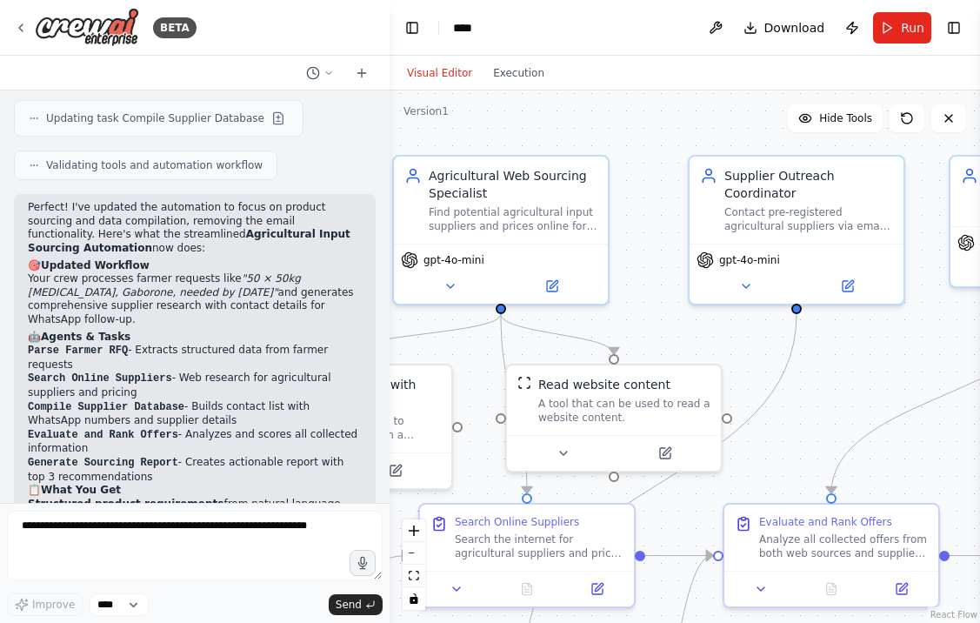
click at [441, 64] on button "Visual Editor" at bounding box center [440, 73] width 86 height 21
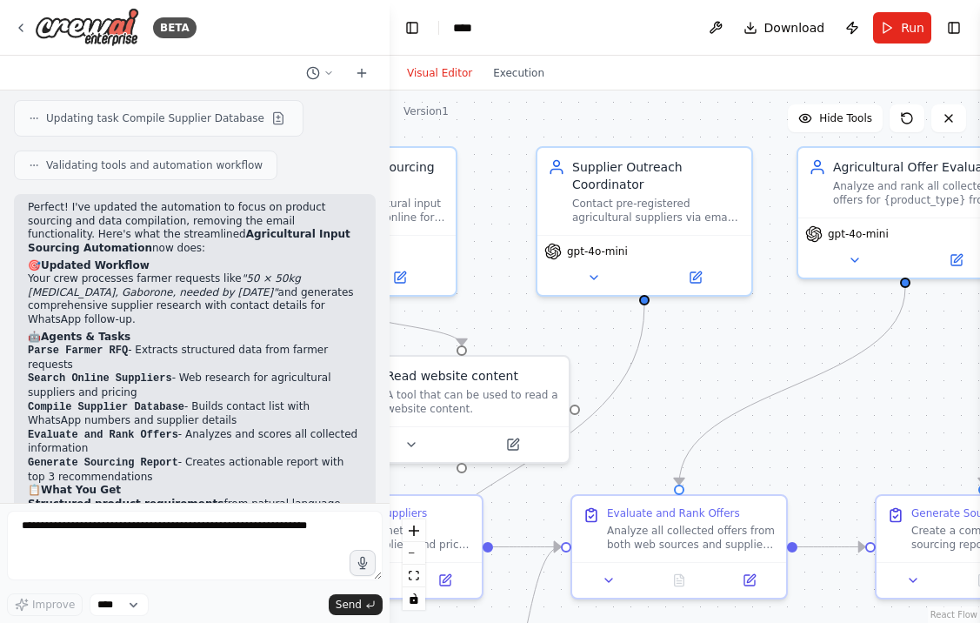
drag, startPoint x: 711, startPoint y: 339, endPoint x: 510, endPoint y: 330, distance: 201.2
click at [510, 330] on div ".deletable-edge-delete-btn { width: 20px; height: 20px; border: 0px solid #ffff…" at bounding box center [685, 356] width 591 height 532
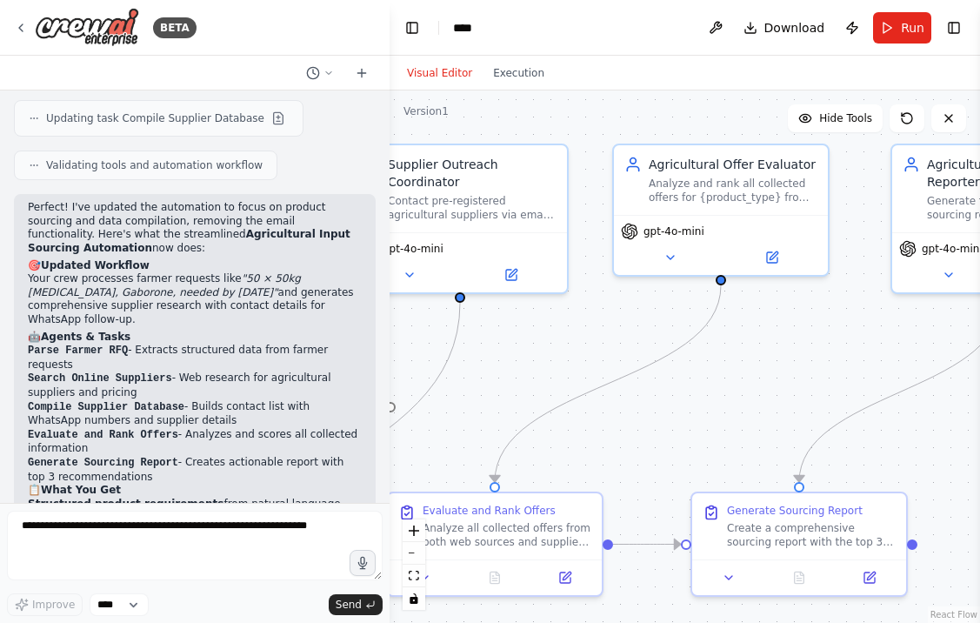
drag, startPoint x: 708, startPoint y: 352, endPoint x: 518, endPoint y: 341, distance: 190.9
click at [518, 341] on div ".deletable-edge-delete-btn { width: 20px; height: 20px; border: 0px solid #ffff…" at bounding box center [685, 356] width 591 height 532
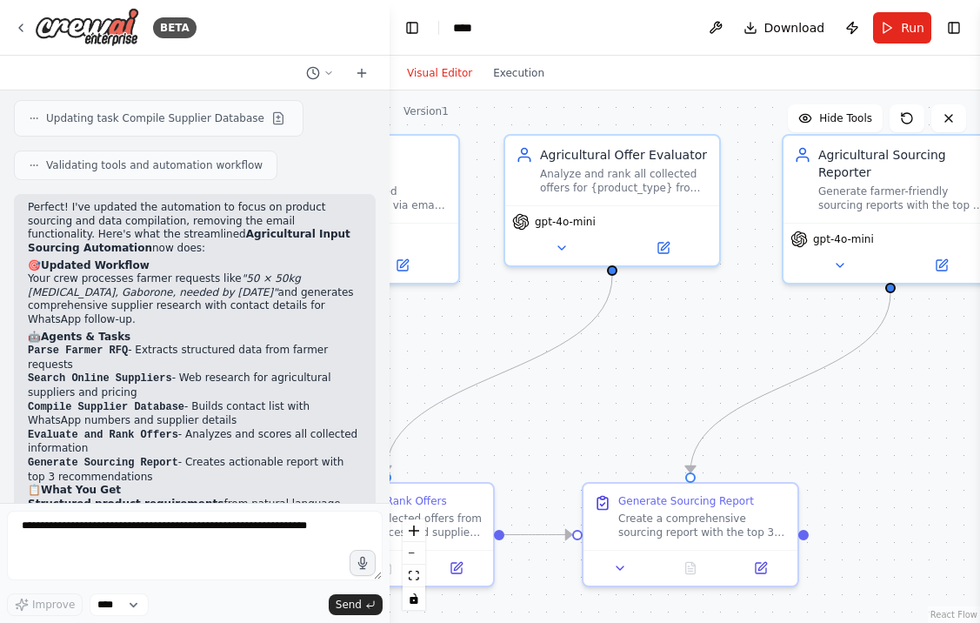
drag, startPoint x: 767, startPoint y: 378, endPoint x: 561, endPoint y: 371, distance: 206.3
click at [561, 371] on div ".deletable-edge-delete-btn { width: 20px; height: 20px; border: 0px solid #ffff…" at bounding box center [685, 356] width 591 height 532
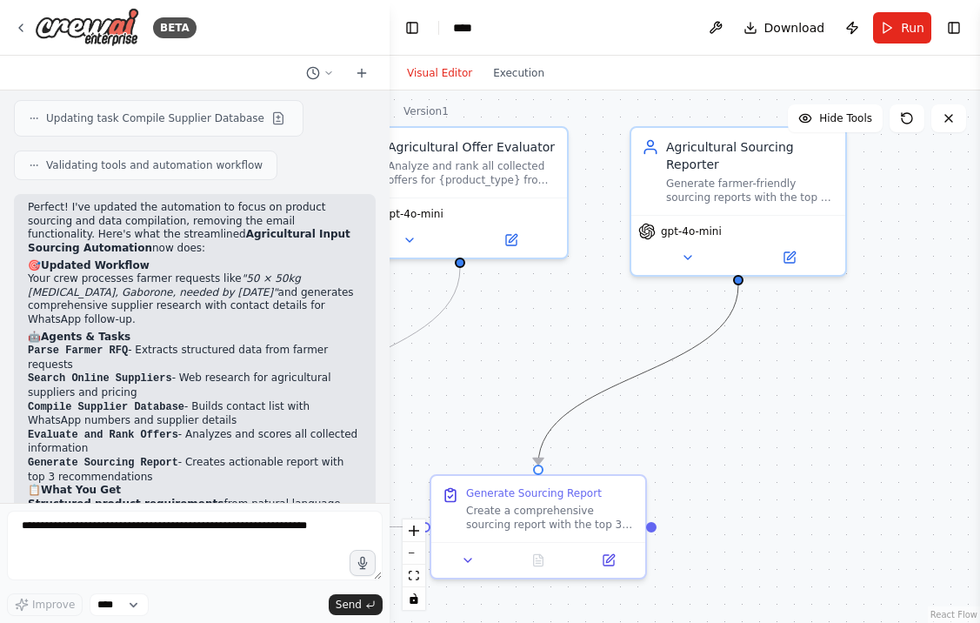
click at [633, 375] on icon "Edge from 32f18426-2673-4fb2-bebe-96172463e7cf to 9a1ba27b-e5a9-4e26-bb3d-58d18…" at bounding box center [639, 374] width 200 height 179
click at [793, 376] on div ".deletable-edge-delete-btn { width: 20px; height: 20px; border: 0px solid #ffff…" at bounding box center [685, 356] width 591 height 532
click at [318, 59] on div at bounding box center [195, 73] width 390 height 35
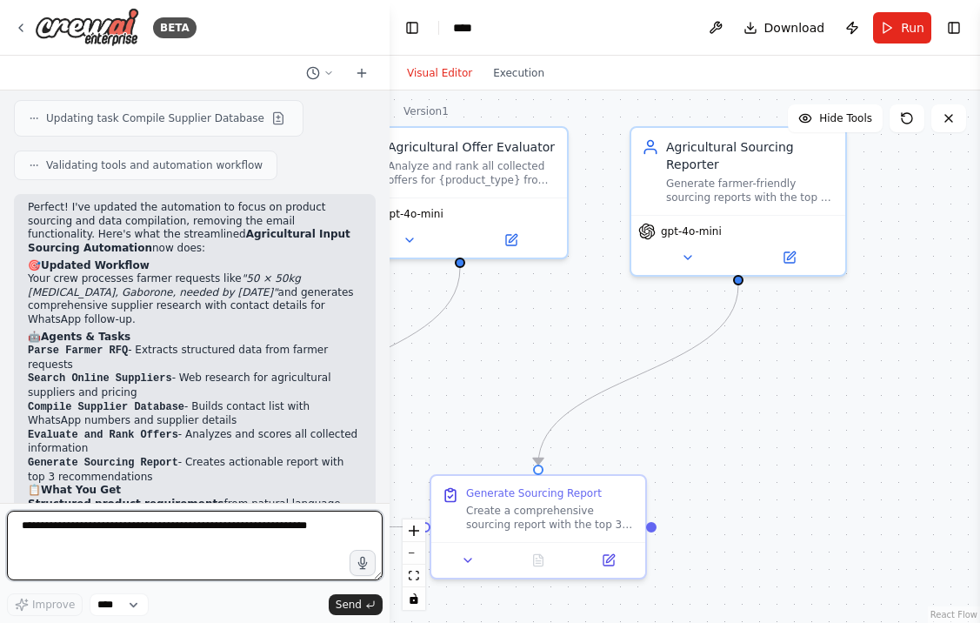
click at [249, 539] on textarea at bounding box center [195, 546] width 376 height 70
type textarea "*"
type textarea "**********"
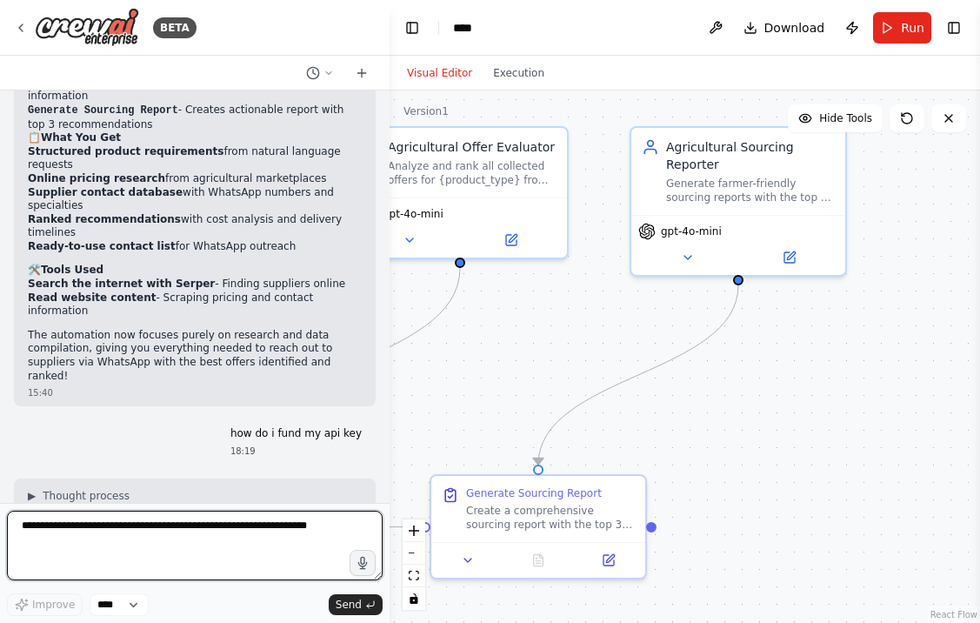
scroll to position [3105, 0]
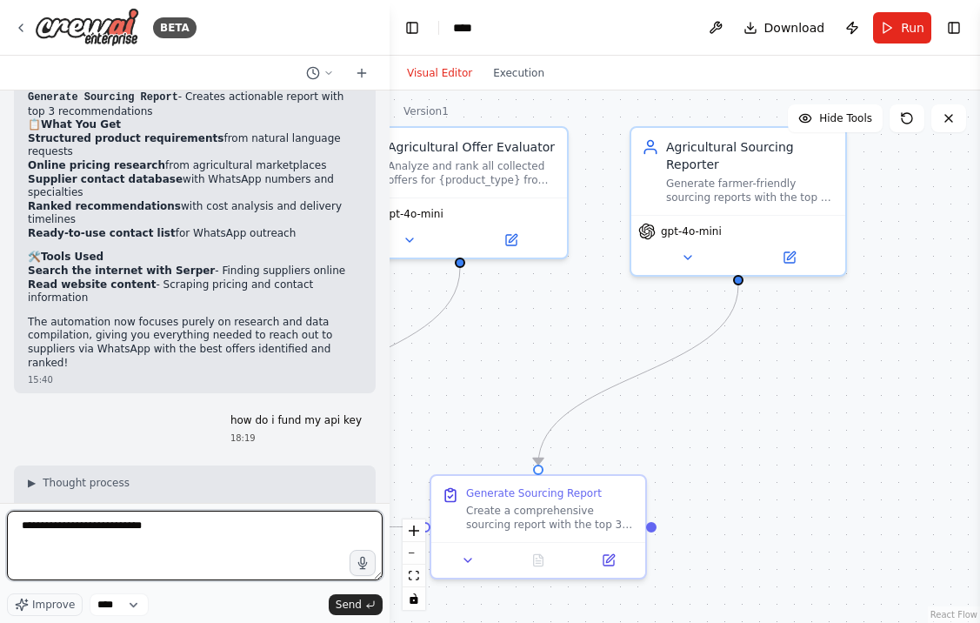
type textarea "**********"
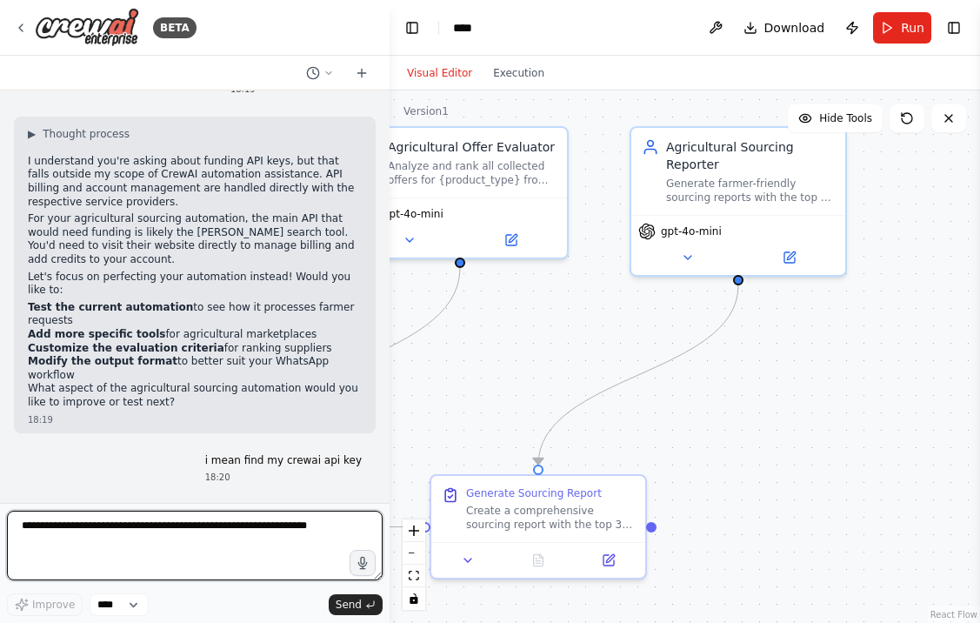
scroll to position [0, 0]
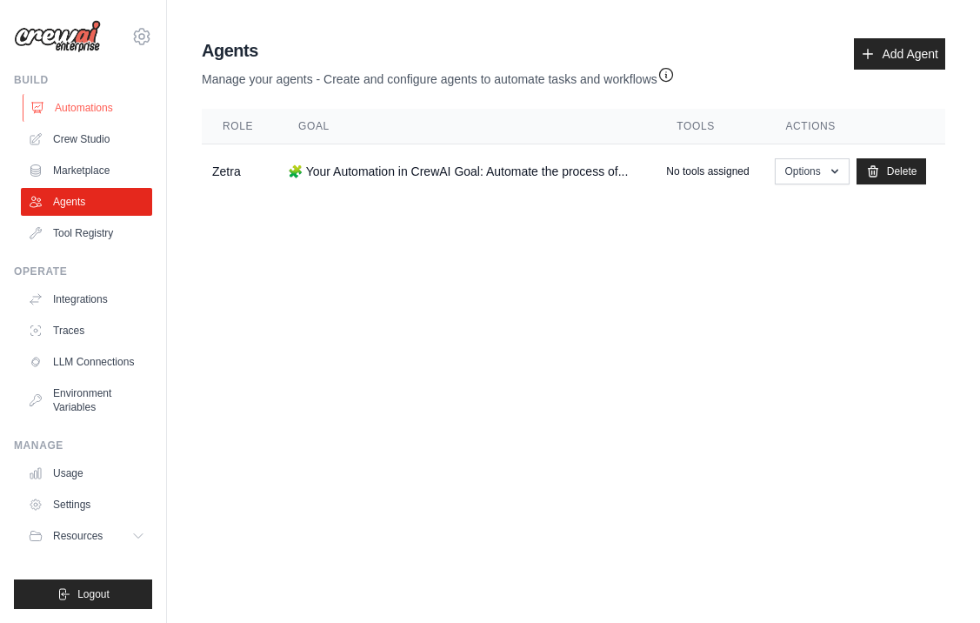
click at [72, 110] on link "Automations" at bounding box center [88, 108] width 131 height 28
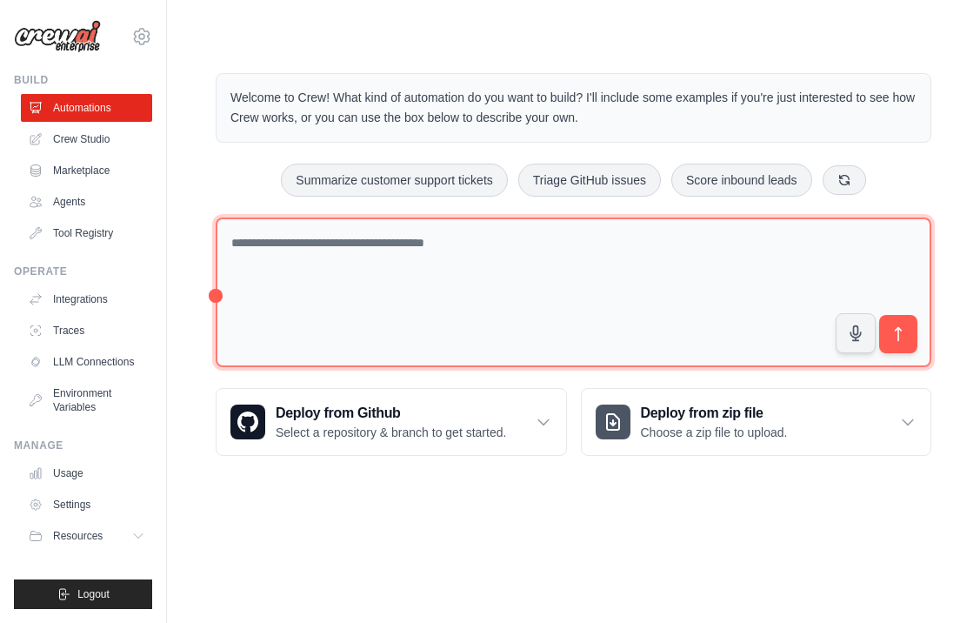
click at [418, 266] on textarea at bounding box center [574, 292] width 716 height 151
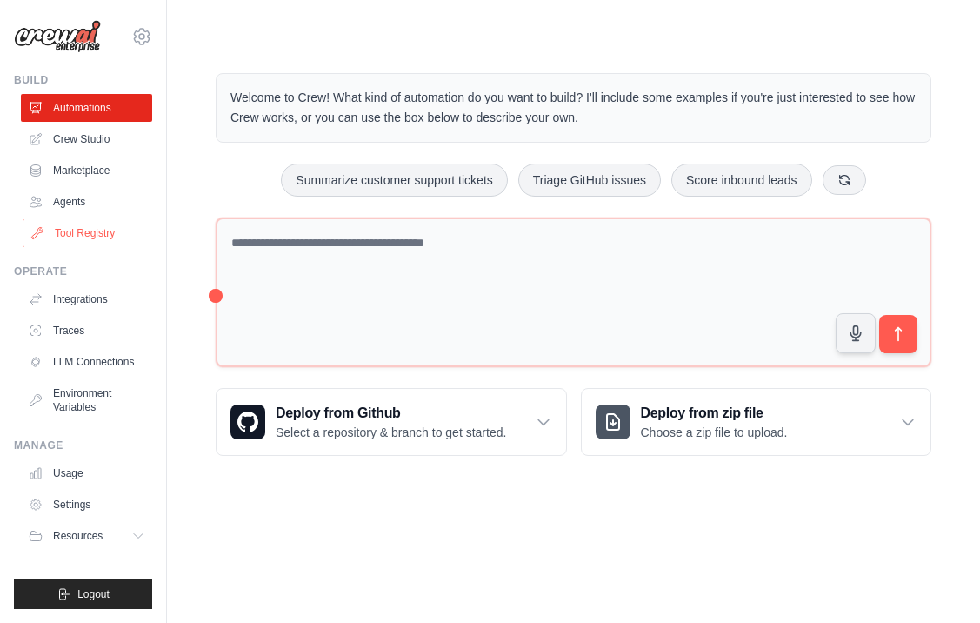
click at [104, 220] on link "Tool Registry" at bounding box center [88, 233] width 131 height 28
click at [87, 388] on link "Environment Variables" at bounding box center [88, 400] width 131 height 42
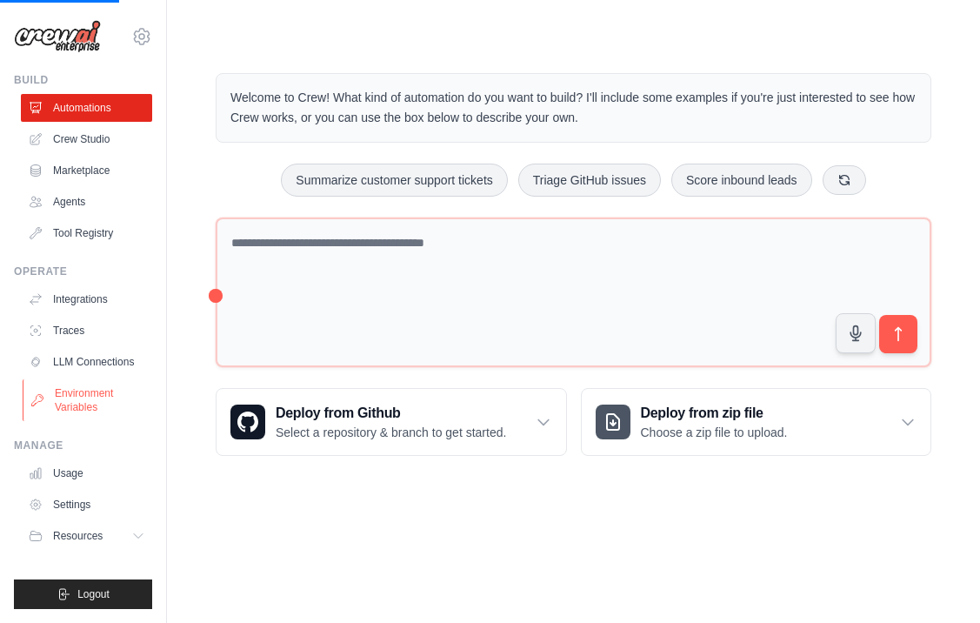
click at [76, 411] on link "Environment Variables" at bounding box center [88, 400] width 131 height 42
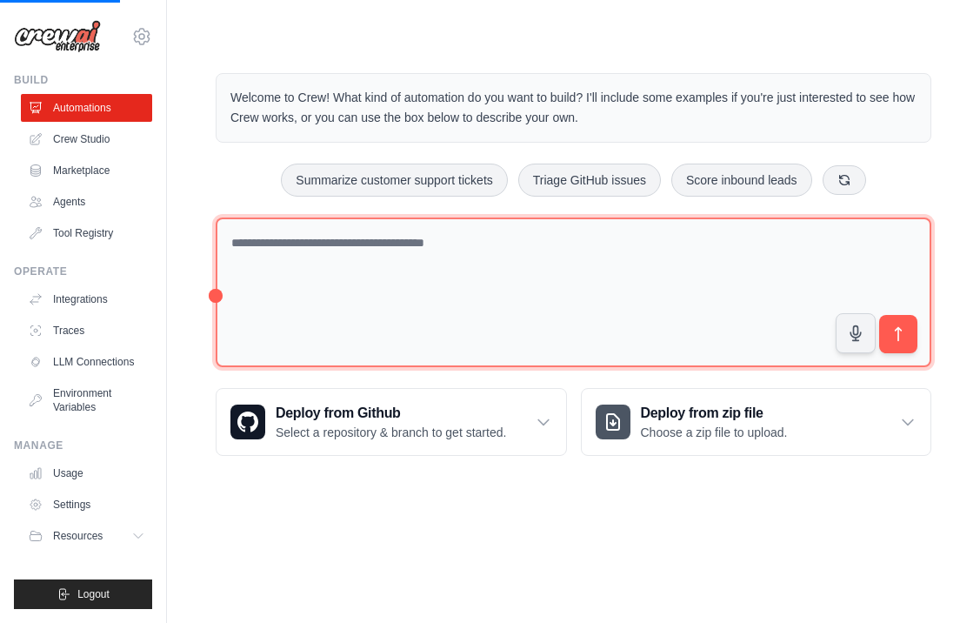
click at [507, 236] on textarea at bounding box center [574, 292] width 716 height 151
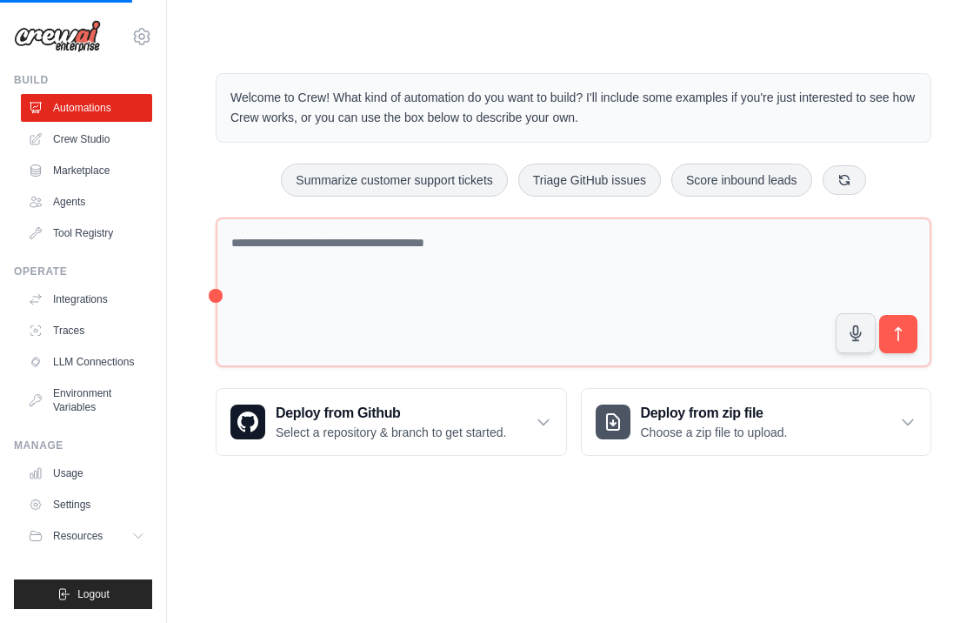
click at [276, 148] on div "Welcome to Crew! What kind of automation do you want to build? I'll include som…" at bounding box center [574, 264] width 758 height 438
click at [101, 315] on ul "Integrations Traces LLM Connections Environment Variables" at bounding box center [86, 353] width 131 height 136
click at [101, 298] on link "Integrations" at bounding box center [88, 299] width 131 height 28
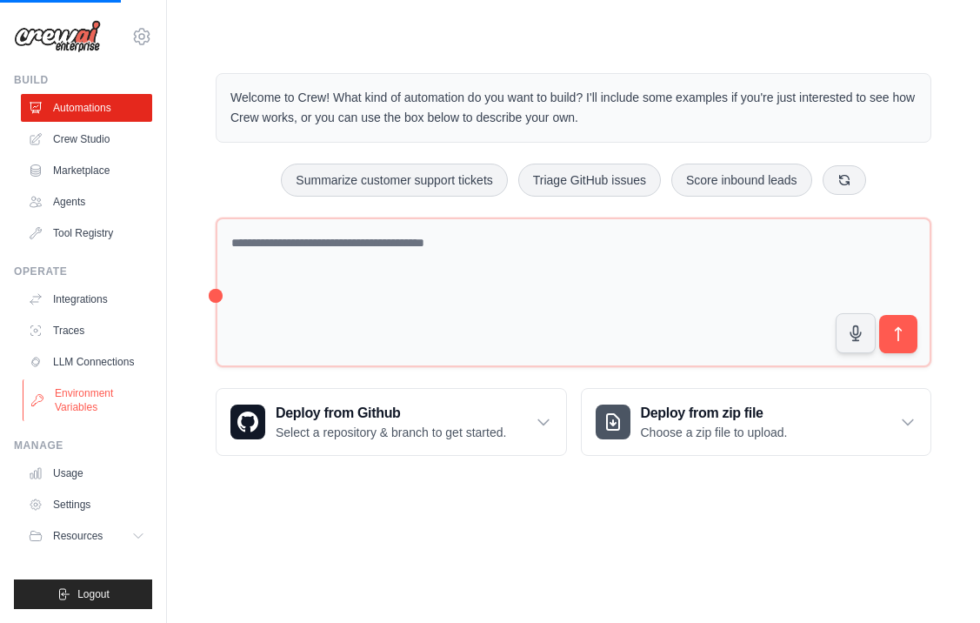
click at [85, 390] on link "Environment Variables" at bounding box center [88, 400] width 131 height 42
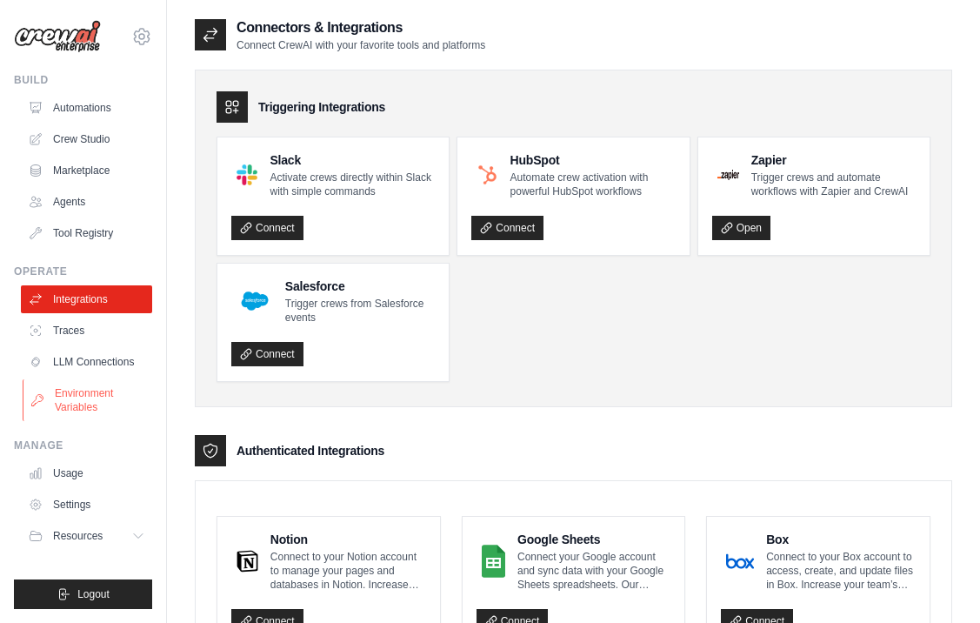
click at [101, 395] on link "Environment Variables" at bounding box center [88, 400] width 131 height 42
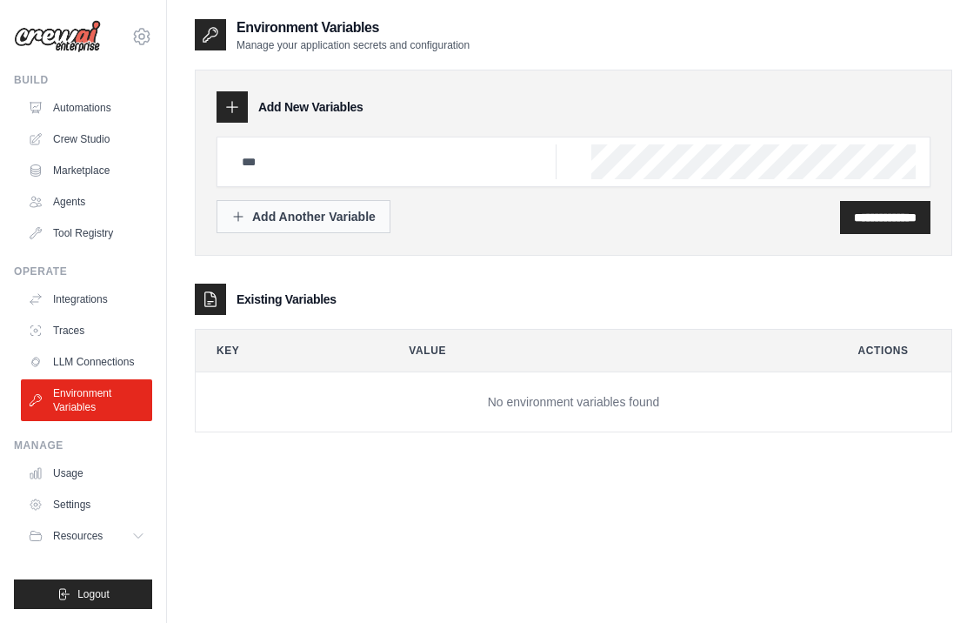
click at [323, 214] on div "Add Another Variable" at bounding box center [303, 216] width 144 height 17
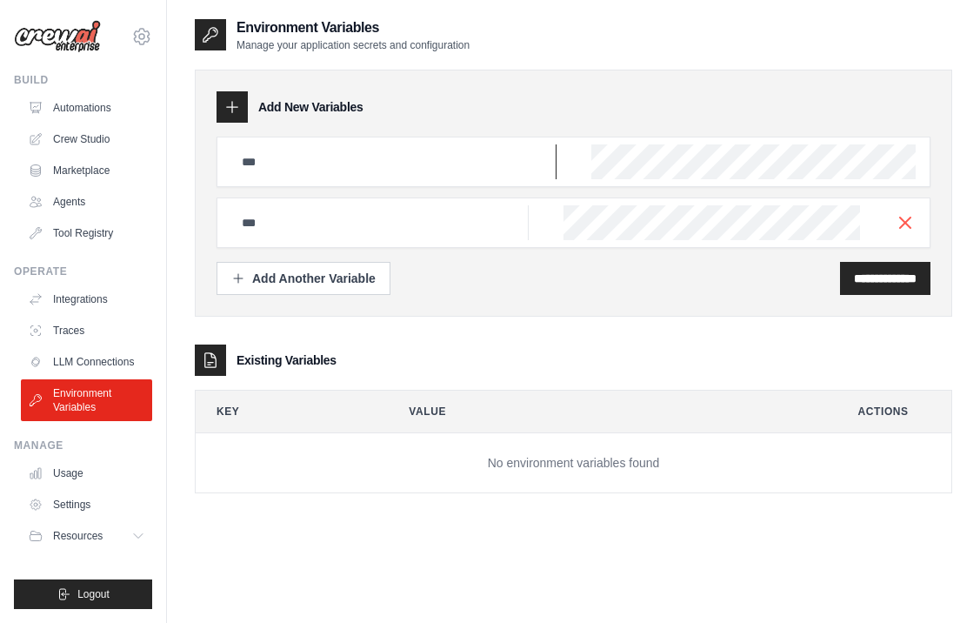
click at [317, 152] on input "text" at bounding box center [393, 161] width 325 height 35
click at [913, 223] on icon "button" at bounding box center [905, 221] width 21 height 21
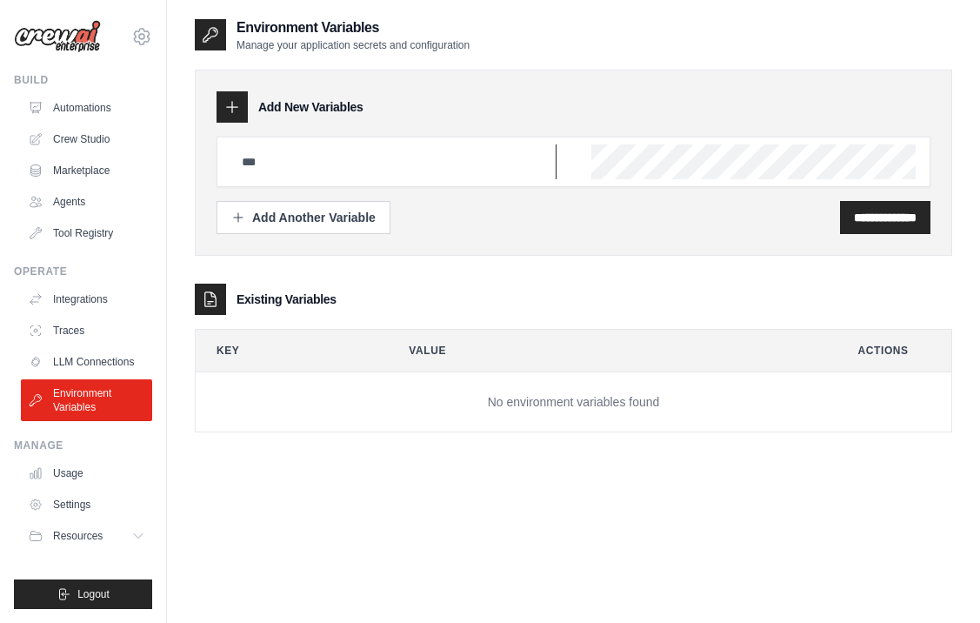
click at [470, 161] on input "text" at bounding box center [393, 161] width 325 height 35
click at [422, 167] on input "text" at bounding box center [393, 161] width 325 height 35
type input "*******"
click at [874, 227] on div "**********" at bounding box center [885, 217] width 90 height 33
click at [854, 219] on input "**********" at bounding box center [885, 217] width 63 height 17
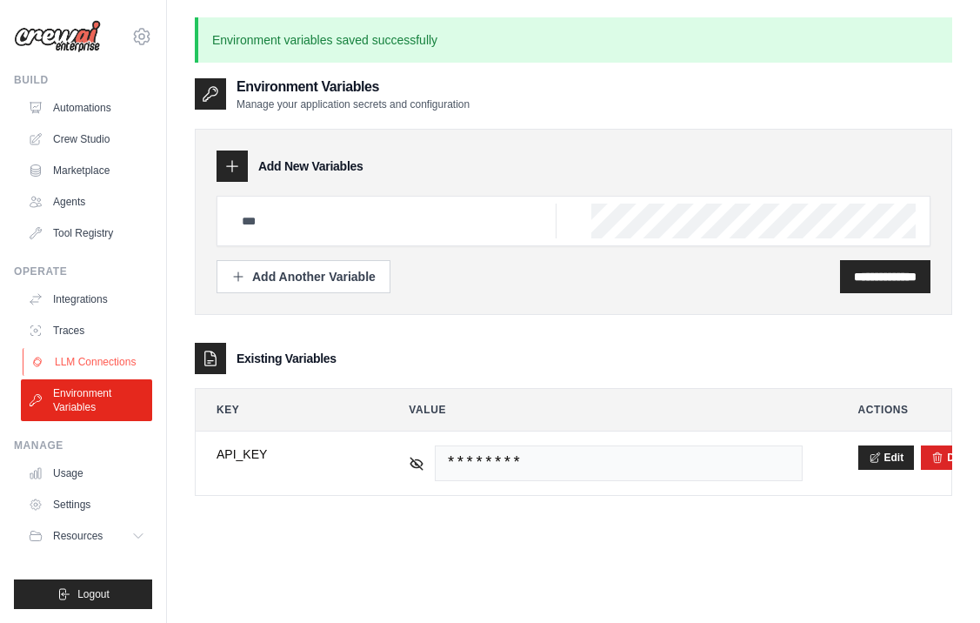
click at [99, 356] on link "LLM Connections" at bounding box center [88, 362] width 131 height 28
click at [107, 538] on button "Resources" at bounding box center [88, 536] width 131 height 28
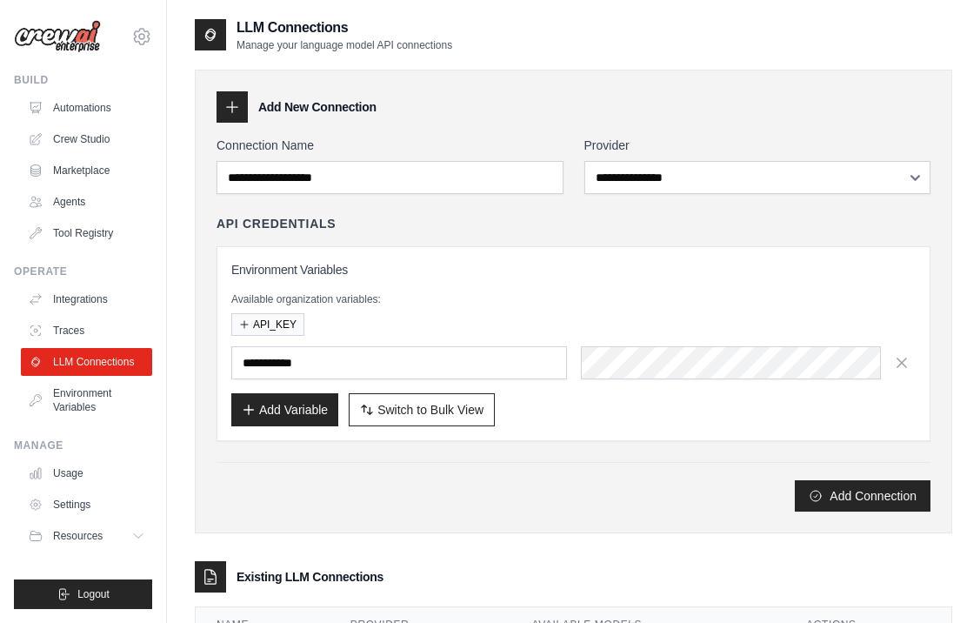
click at [355, 306] on div "Available organization variables: API_KEY" at bounding box center [573, 313] width 685 height 43
click at [304, 353] on input "text" at bounding box center [399, 362] width 336 height 33
click at [341, 301] on p "Available organization variables:" at bounding box center [573, 299] width 685 height 14
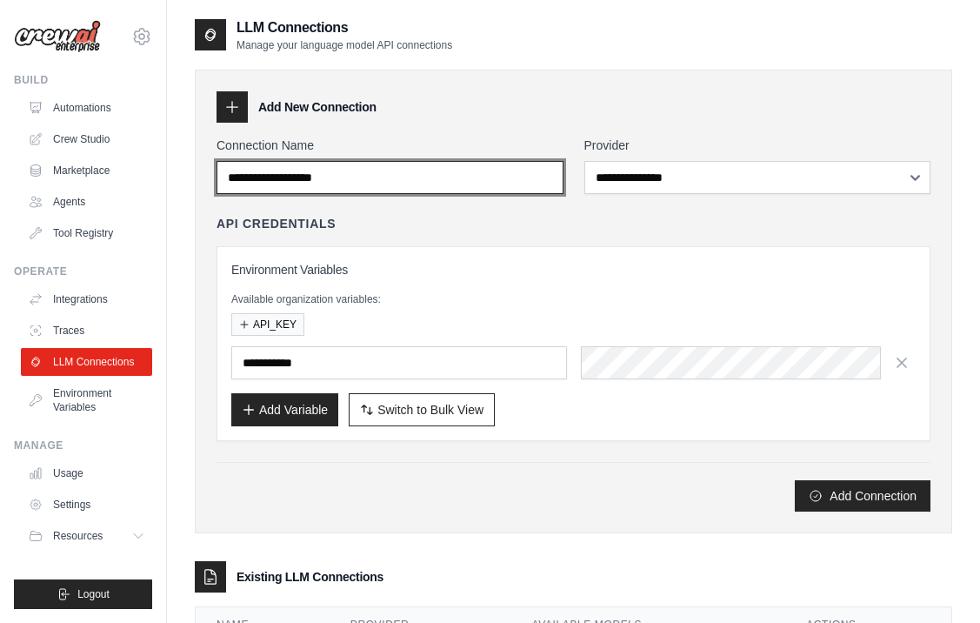
click at [494, 163] on input "Connection Name" at bounding box center [390, 177] width 347 height 33
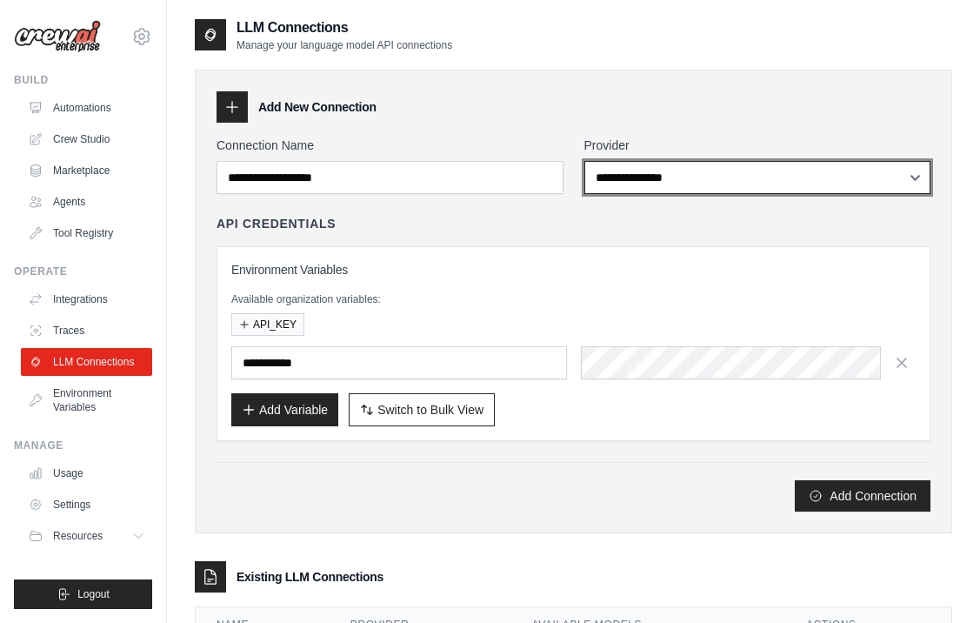
select select "******"
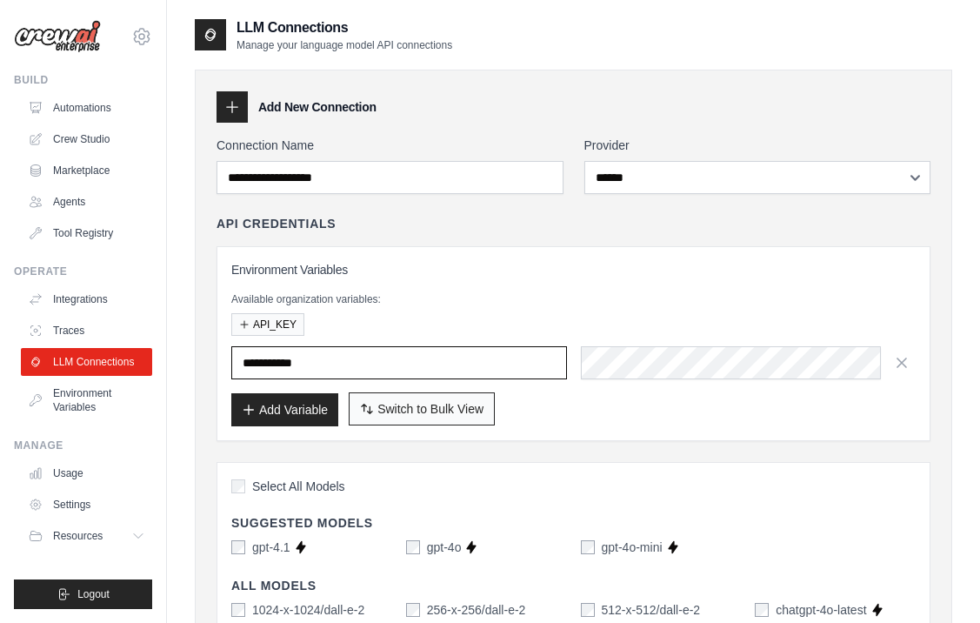
type input "*******"
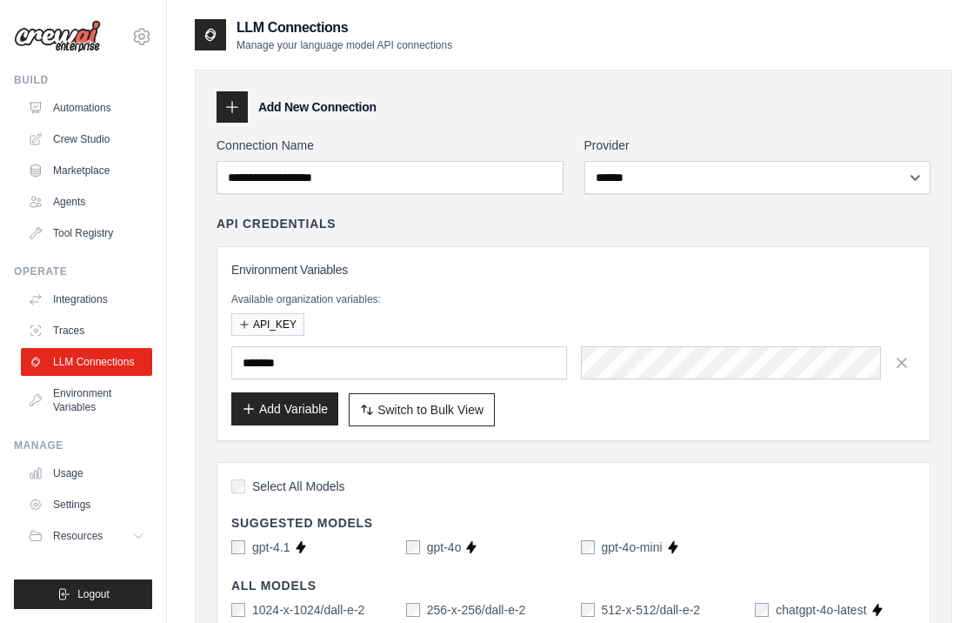
click at [283, 414] on button "Add Variable" at bounding box center [284, 408] width 107 height 33
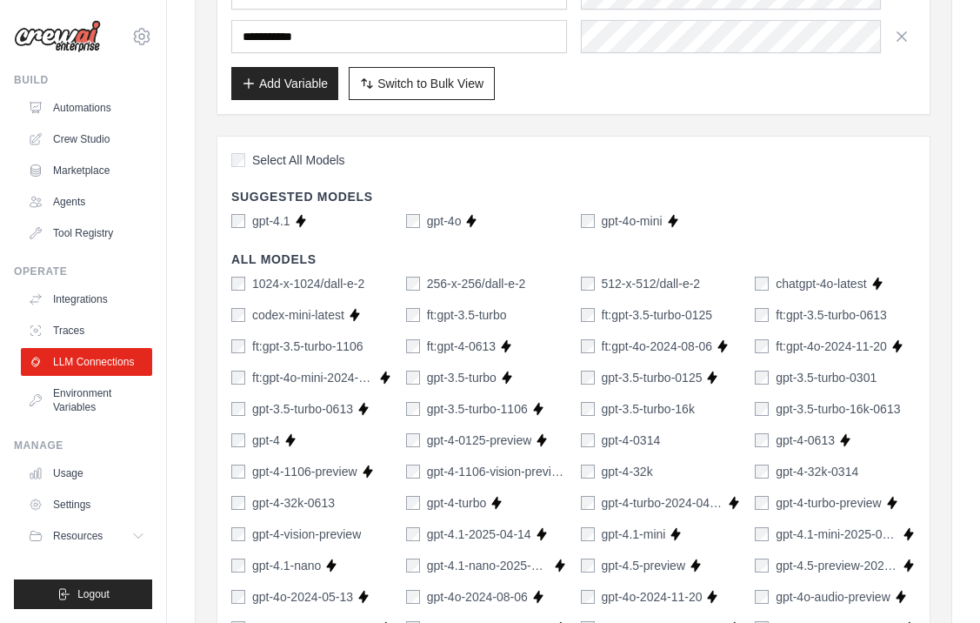
scroll to position [389, 0]
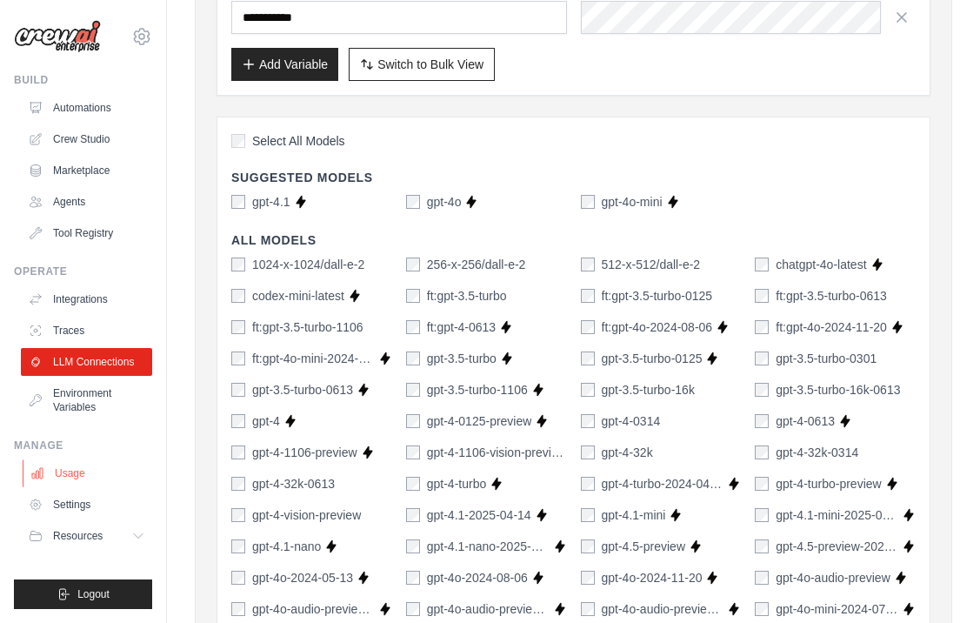
click at [71, 467] on link "Usage" at bounding box center [88, 473] width 131 height 28
click at [81, 478] on link "Usage" at bounding box center [88, 473] width 131 height 28
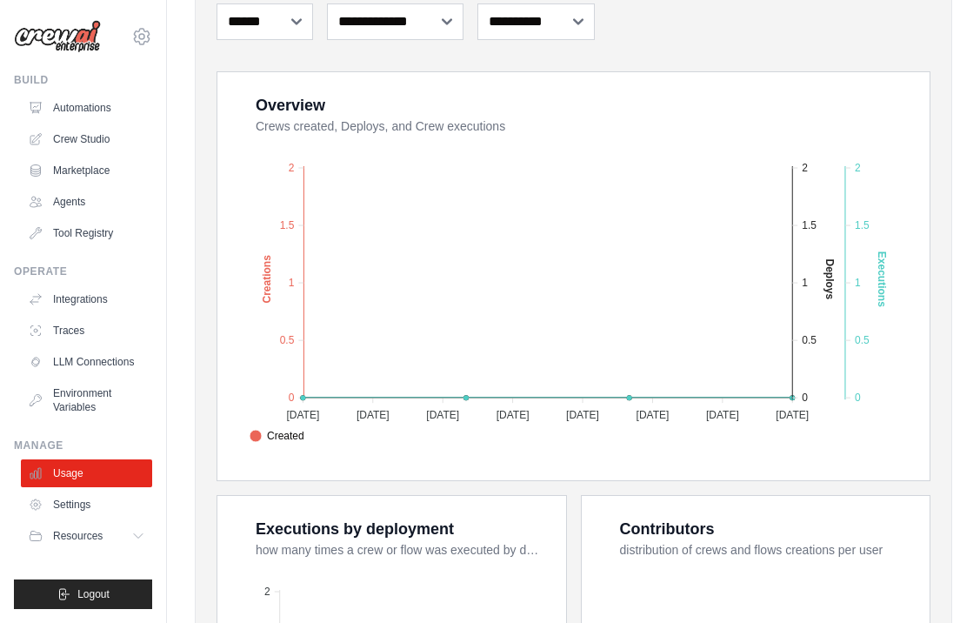
scroll to position [249, 0]
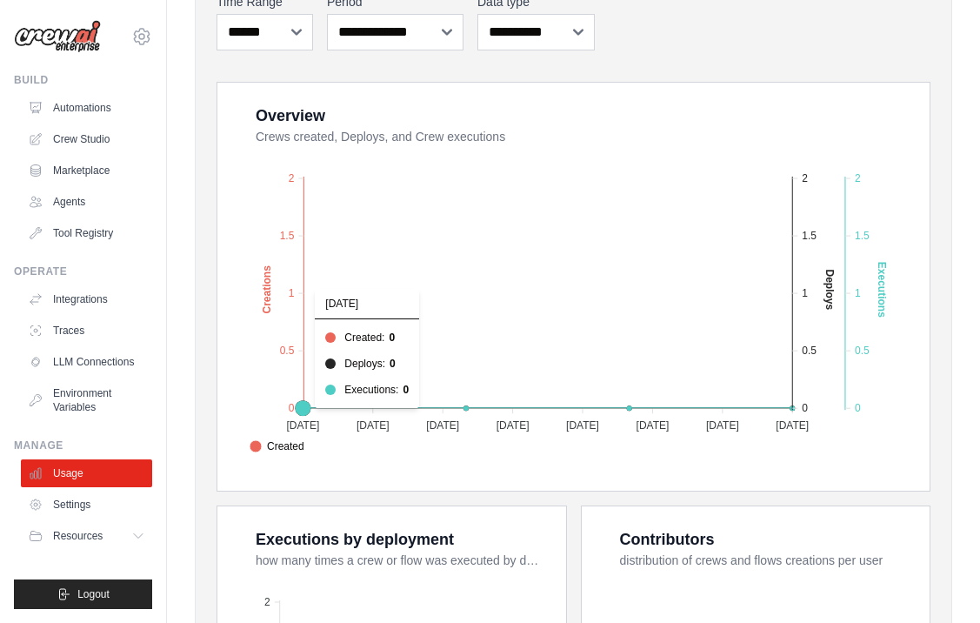
click at [362, 375] on icon "Created Deploys Executions 2 2 1.5 1.5 1 1 0.5 0.5 0 0 Creations [DATE] [DATE] …" at bounding box center [575, 304] width 667 height 304
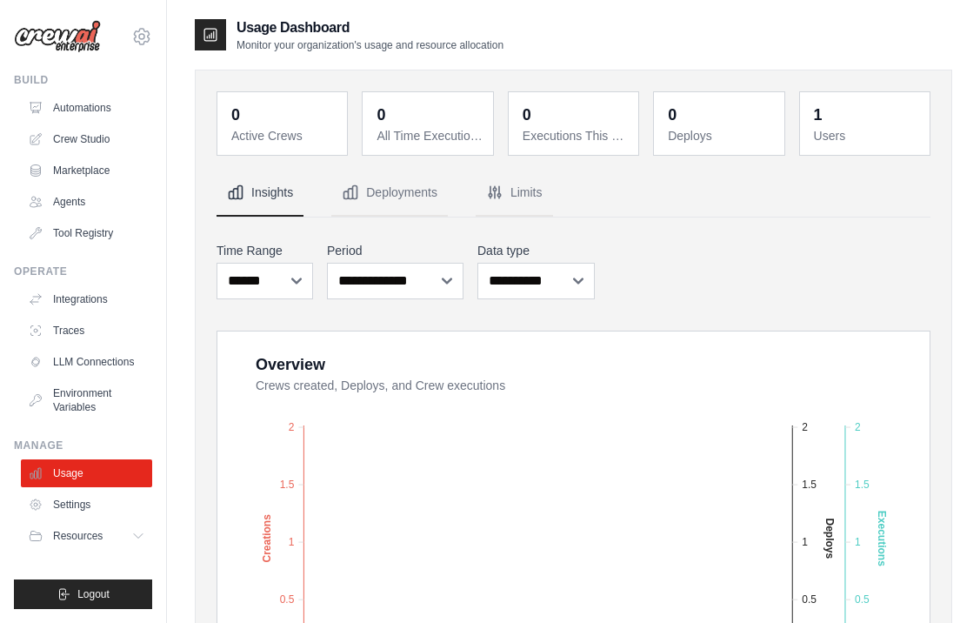
scroll to position [0, 0]
click at [147, 24] on div "[EMAIL_ADDRESS][DOMAIN_NAME] Settings" at bounding box center [83, 28] width 138 height 56
click at [137, 41] on icon at bounding box center [141, 36] width 21 height 21
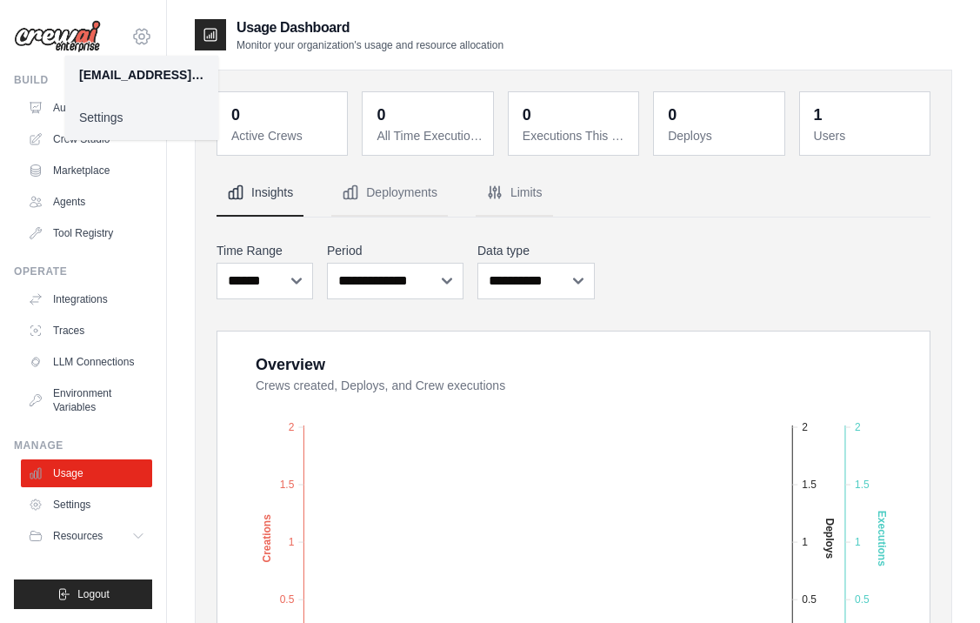
click at [139, 39] on icon at bounding box center [141, 36] width 21 height 21
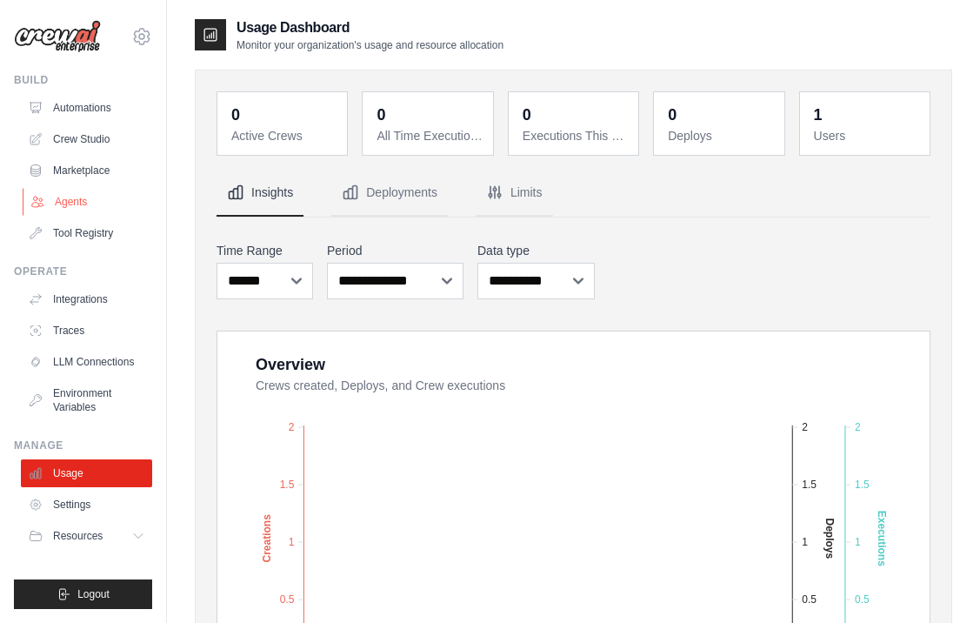
click at [92, 194] on link "Agents" at bounding box center [88, 202] width 131 height 28
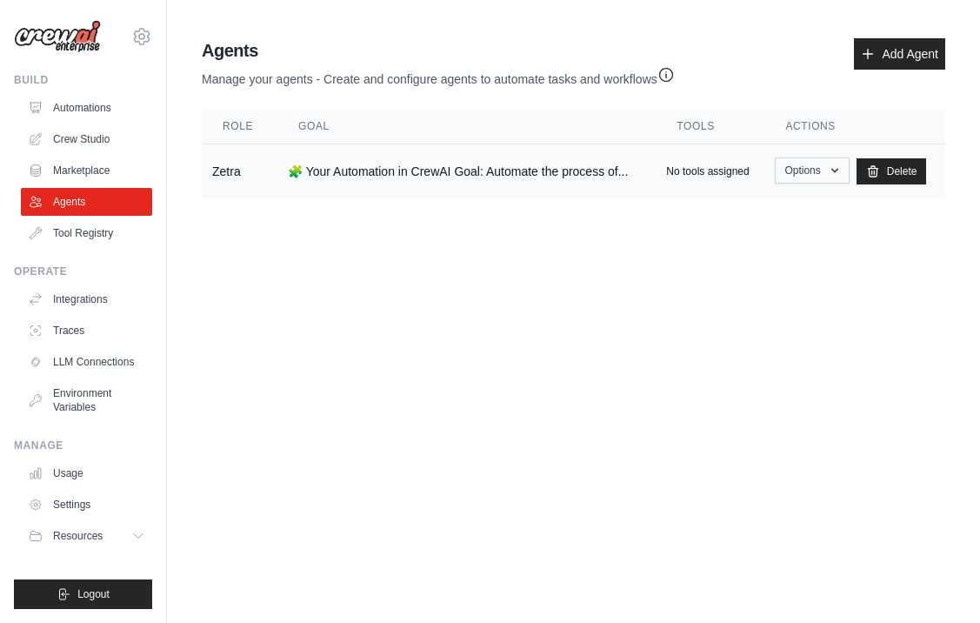
click at [806, 171] on button "Options" at bounding box center [812, 170] width 74 height 26
click at [768, 208] on link "Show" at bounding box center [787, 210] width 125 height 31
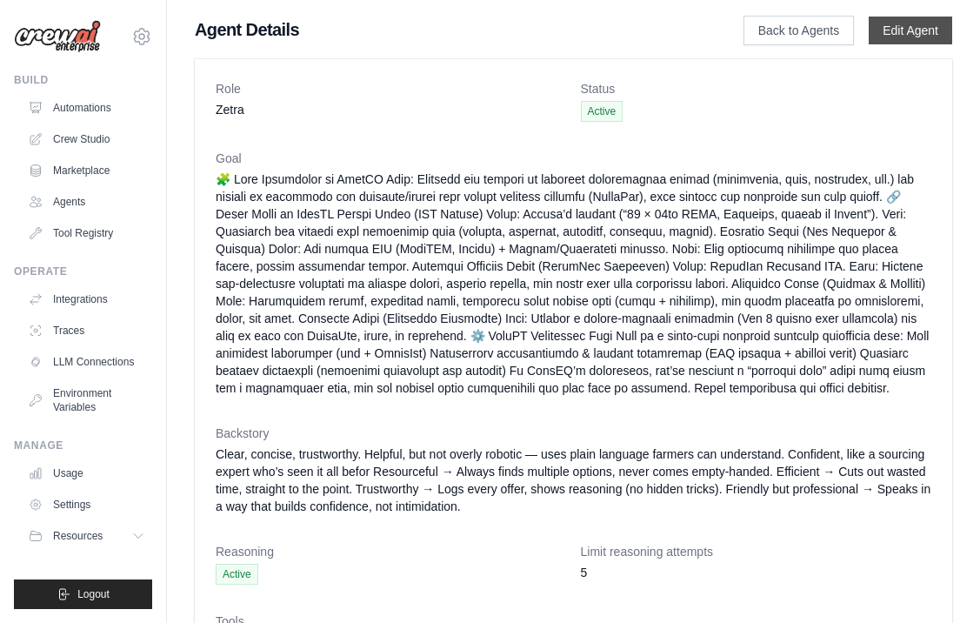
click at [887, 33] on link "Edit Agent" at bounding box center [911, 31] width 84 height 28
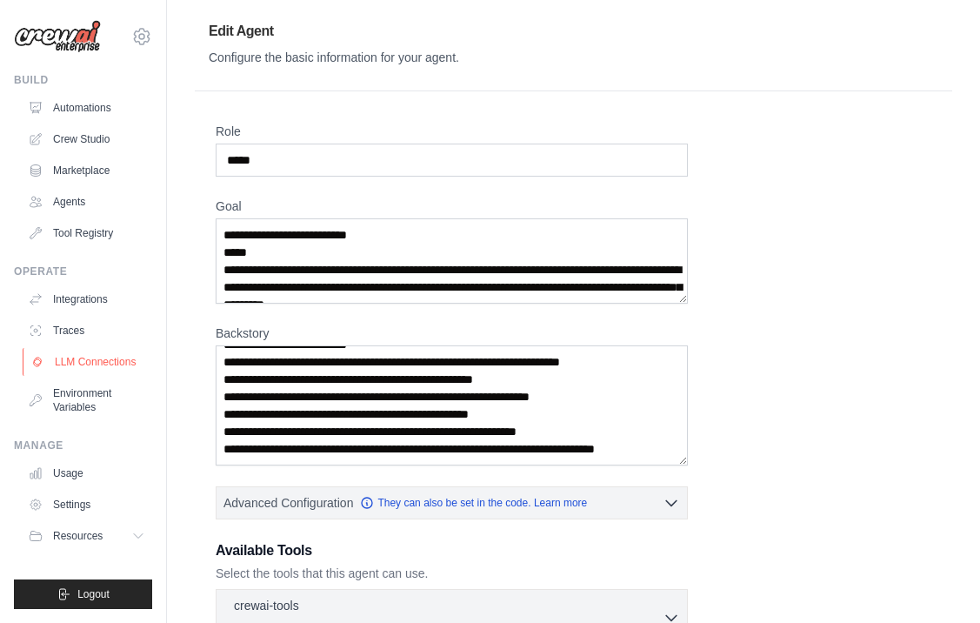
scroll to position [14, 0]
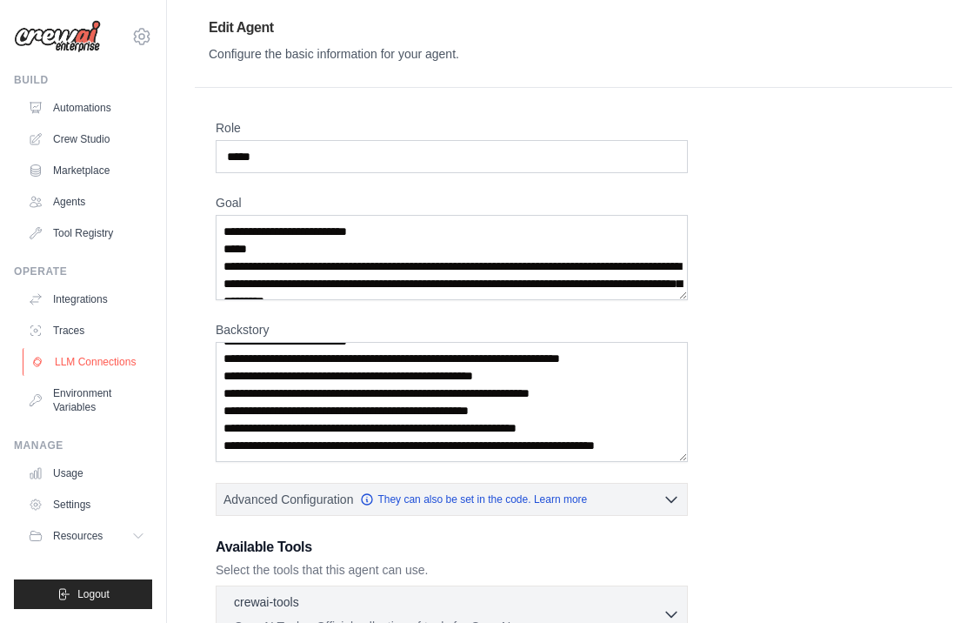
click at [125, 364] on link "LLM Connections" at bounding box center [88, 362] width 131 height 28
select select "******"
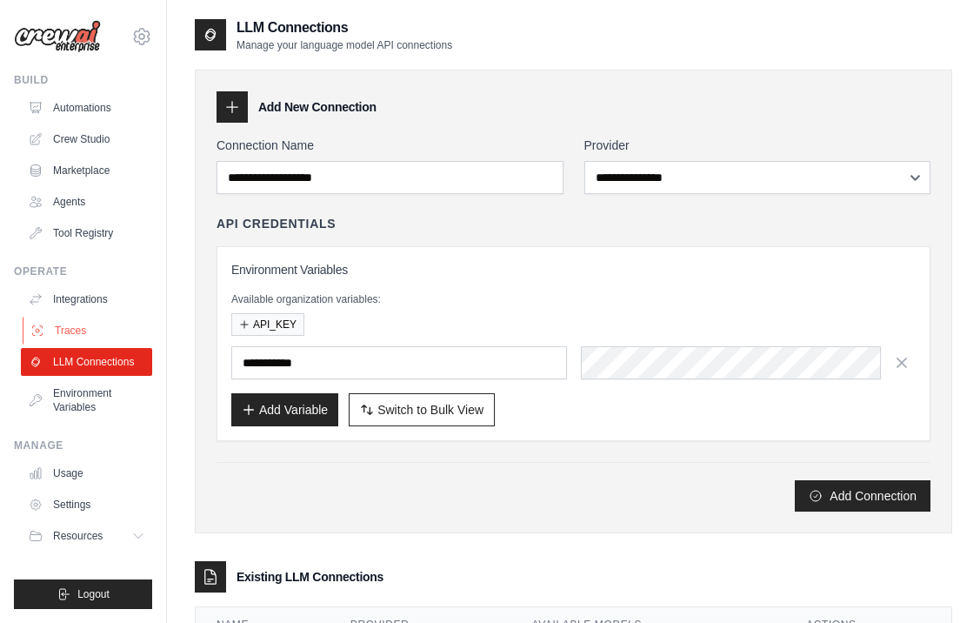
click at [100, 320] on link "Traces" at bounding box center [88, 331] width 131 height 28
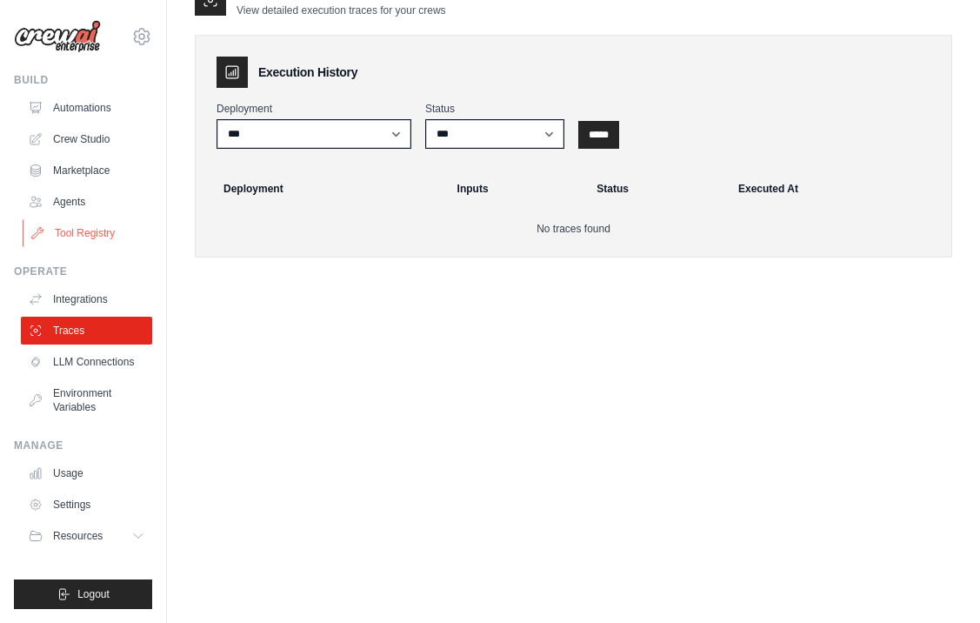
scroll to position [35, 0]
click at [96, 167] on link "Marketplace" at bounding box center [88, 171] width 131 height 28
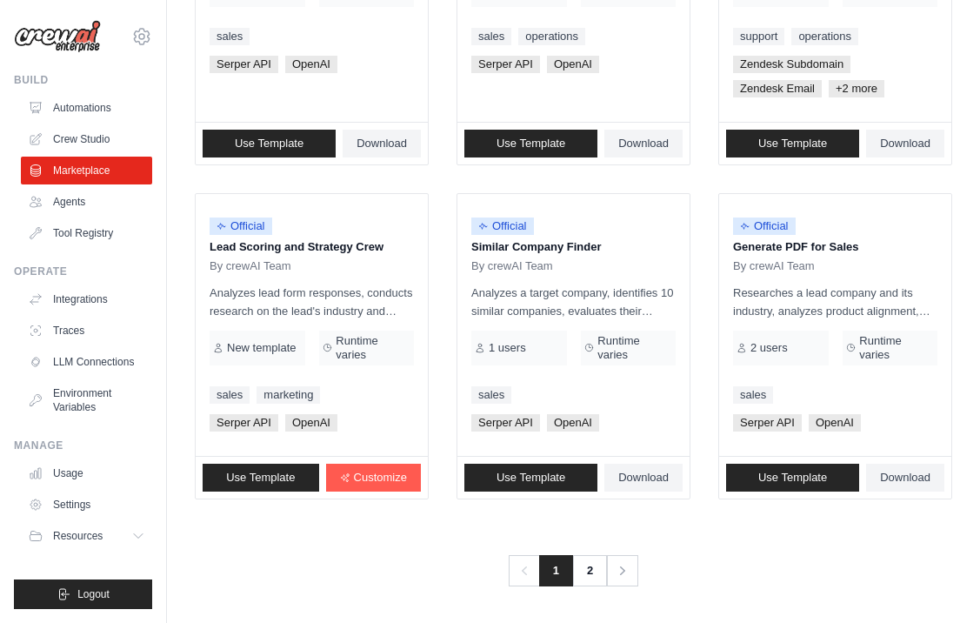
scroll to position [1091, 0]
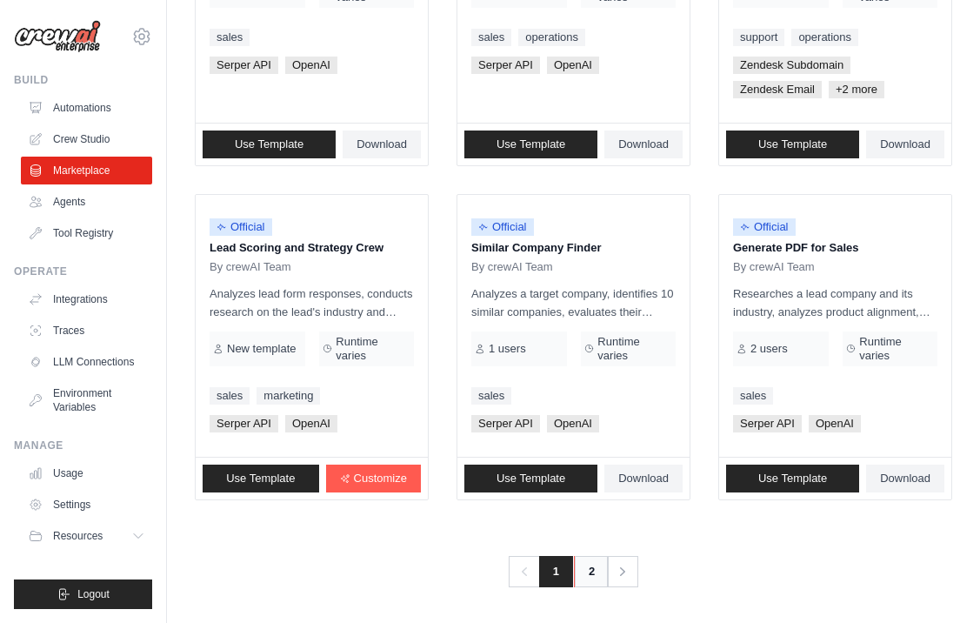
click at [592, 569] on link "2" at bounding box center [591, 571] width 35 height 31
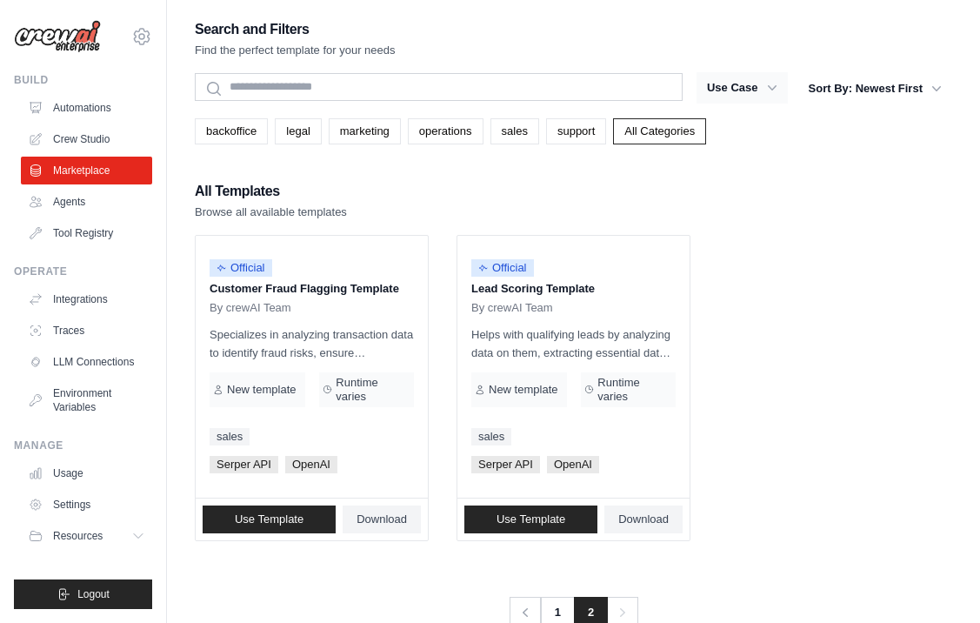
click at [758, 92] on button "Use Case" at bounding box center [742, 87] width 91 height 31
click at [765, 90] on icon "button" at bounding box center [772, 87] width 17 height 17
click at [96, 201] on link "Agents" at bounding box center [88, 202] width 131 height 28
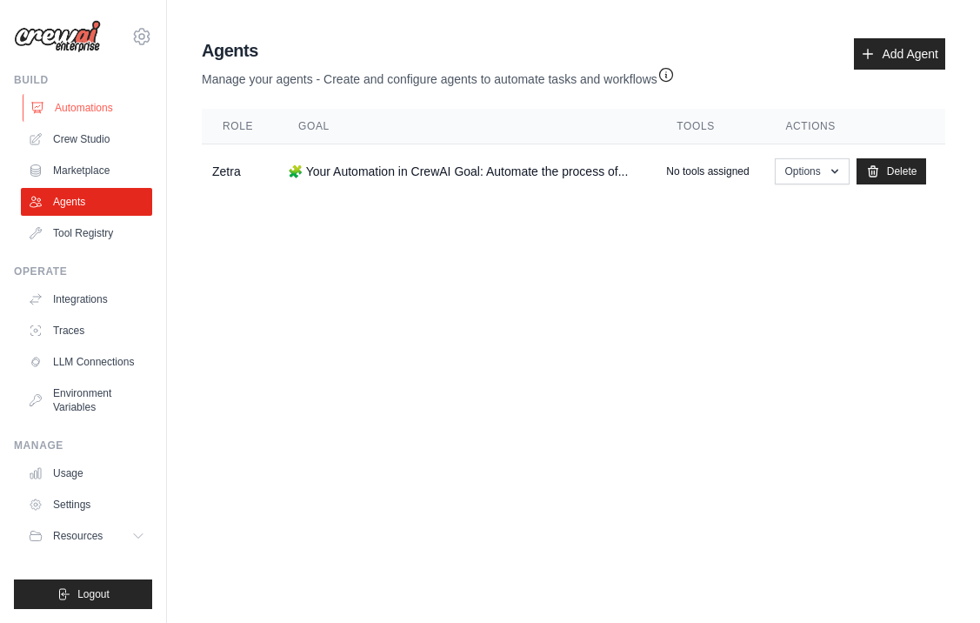
click at [79, 109] on link "Automations" at bounding box center [88, 108] width 131 height 28
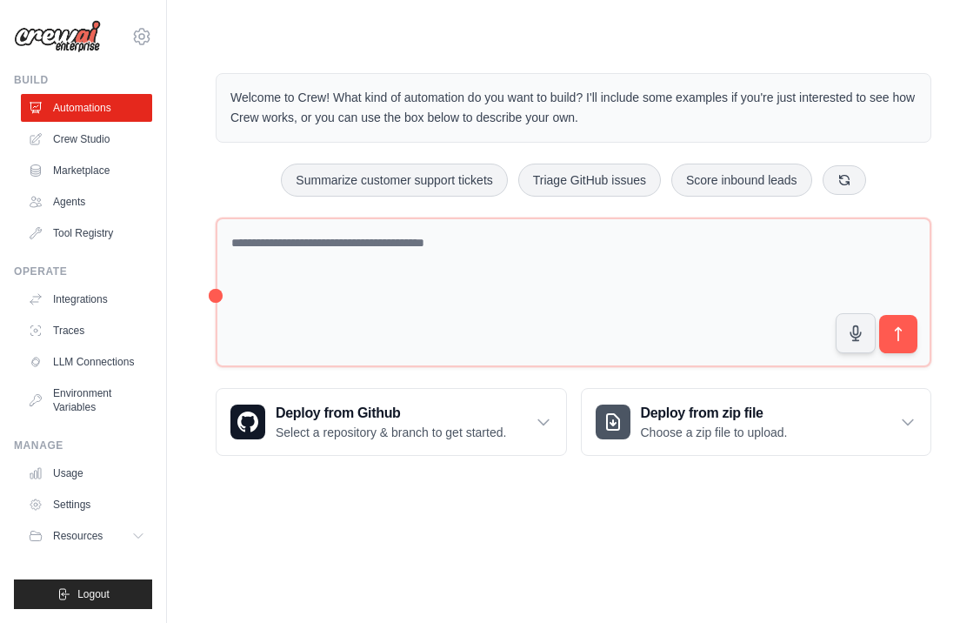
click at [79, 109] on link "Automations" at bounding box center [86, 108] width 131 height 28
click at [44, 240] on link "Tool Registry" at bounding box center [88, 233] width 131 height 28
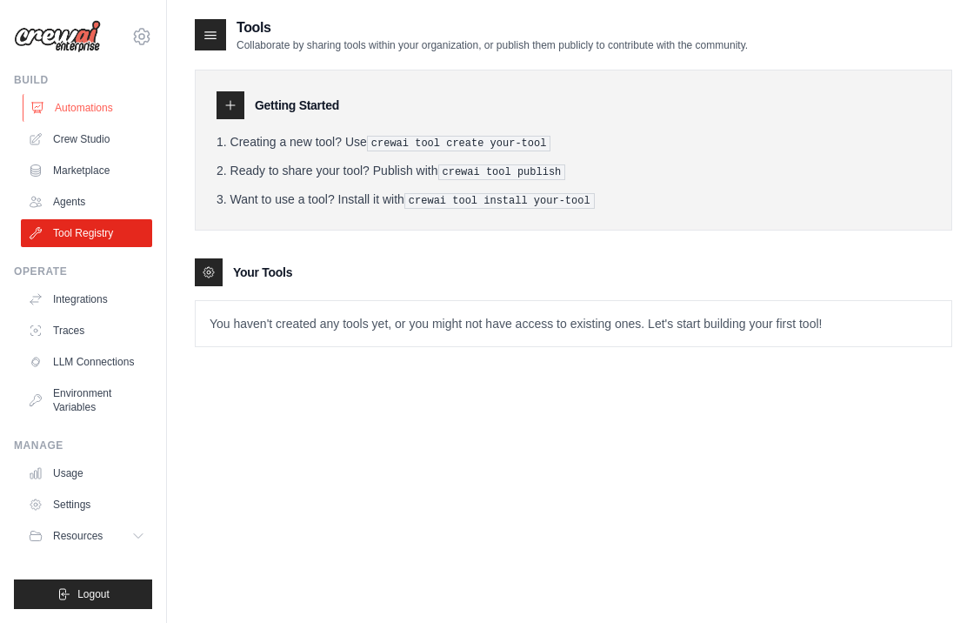
click at [87, 107] on link "Automations" at bounding box center [88, 108] width 131 height 28
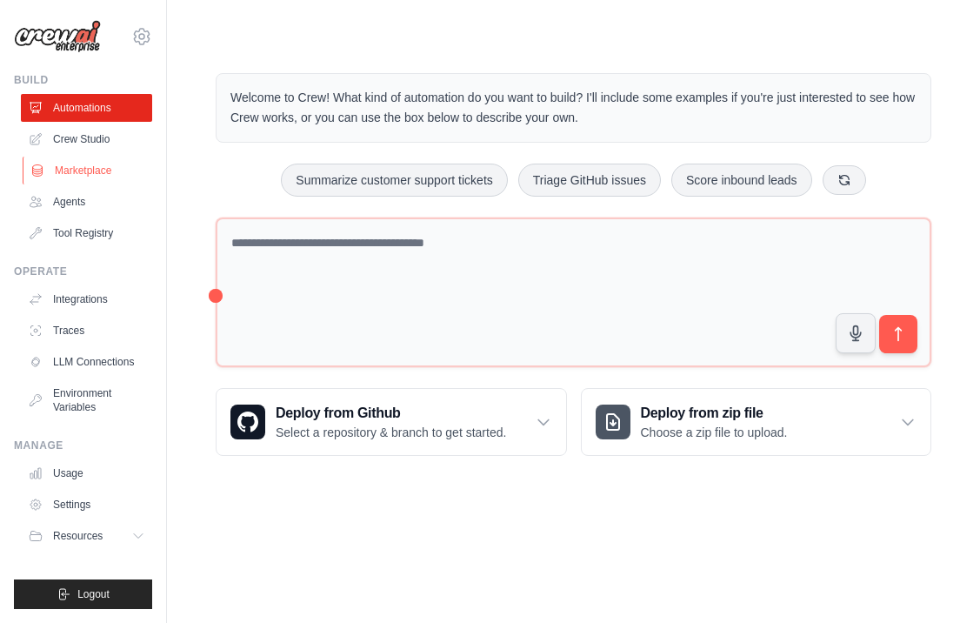
click at [106, 176] on link "Marketplace" at bounding box center [88, 171] width 131 height 28
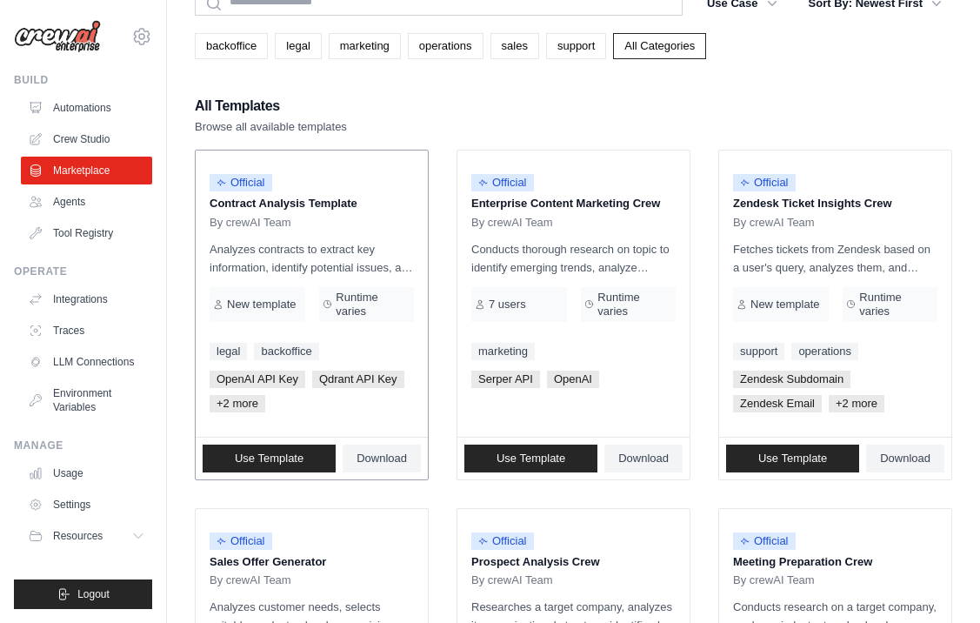
scroll to position [87, 0]
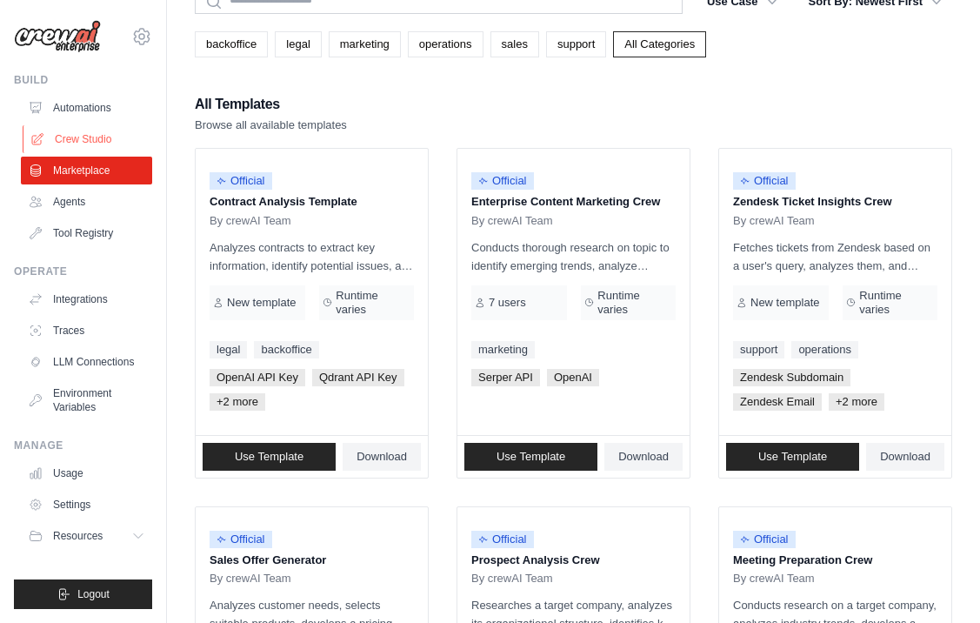
click at [95, 130] on link "Crew Studio" at bounding box center [88, 139] width 131 height 28
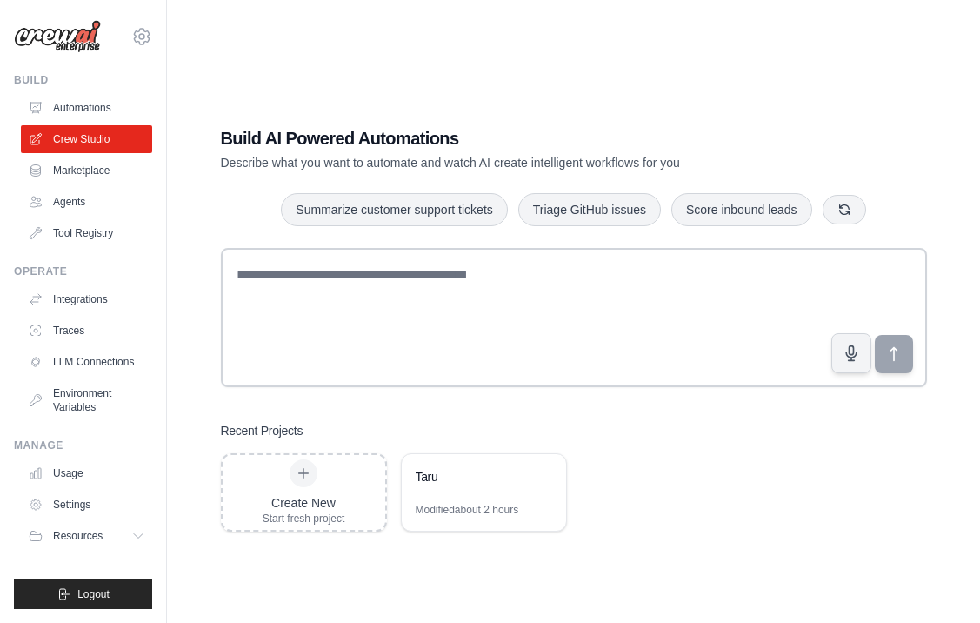
click at [492, 558] on div "Build AI Powered Automations Describe what you want to automate and watch AI cr…" at bounding box center [574, 328] width 748 height 461
click at [468, 466] on div "Taru" at bounding box center [484, 478] width 164 height 49
click at [96, 228] on link "Tool Registry" at bounding box center [88, 233] width 131 height 28
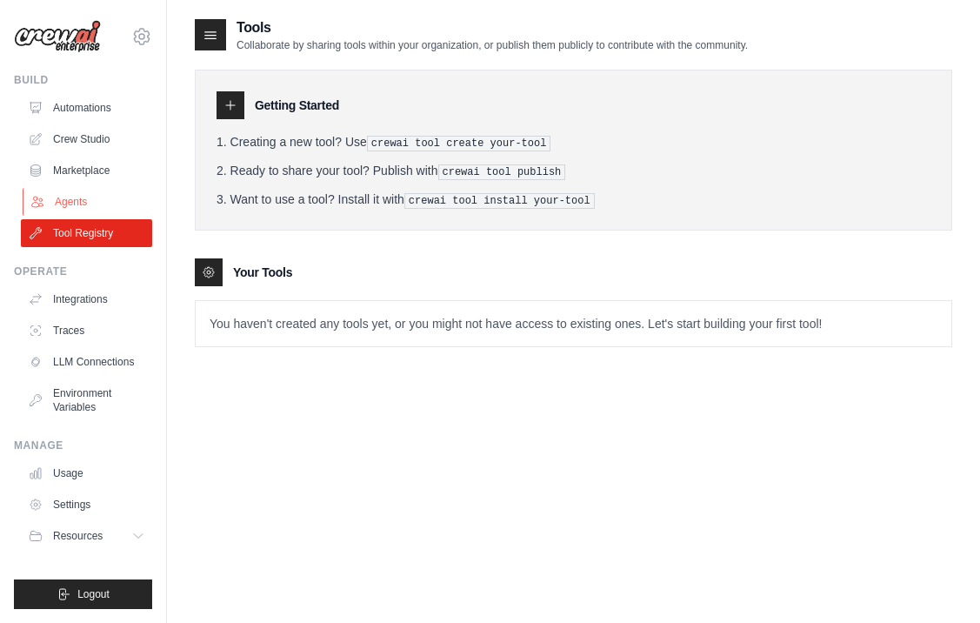
click at [125, 197] on link "Agents" at bounding box center [88, 202] width 131 height 28
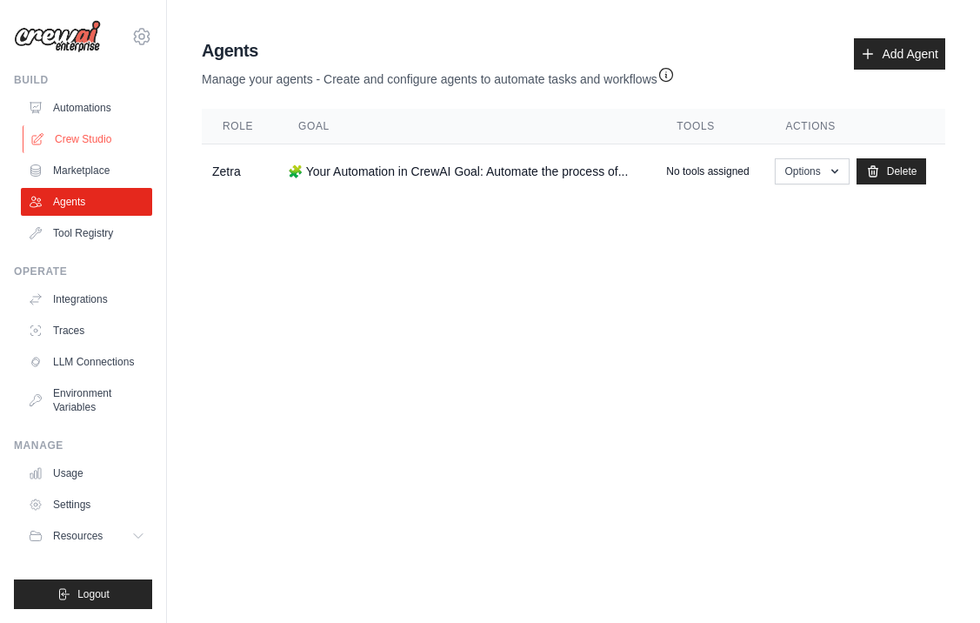
click at [76, 151] on link "Crew Studio" at bounding box center [88, 139] width 131 height 28
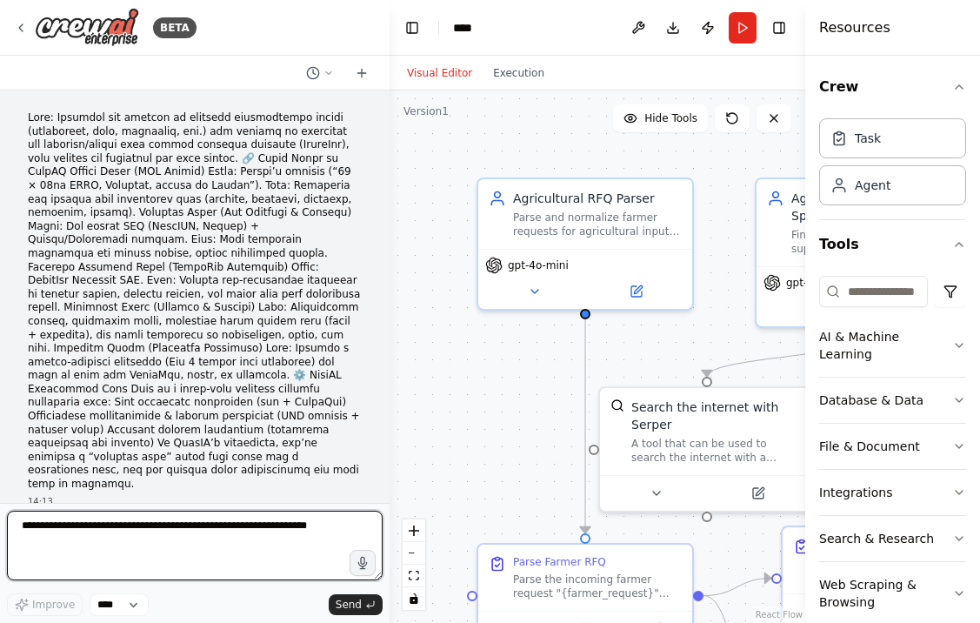
scroll to position [3339, 0]
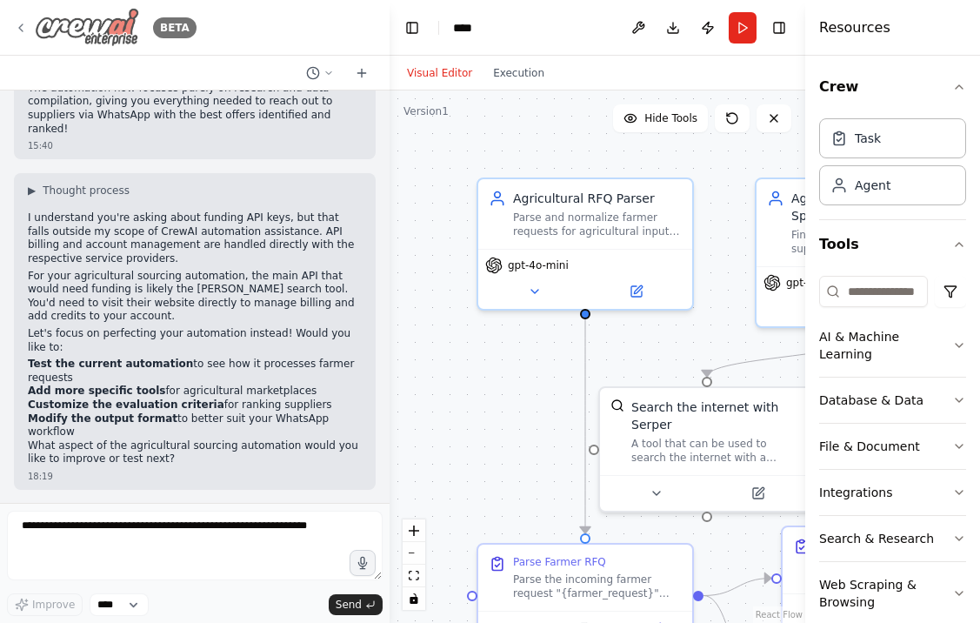
click at [97, 21] on img at bounding box center [87, 27] width 104 height 39
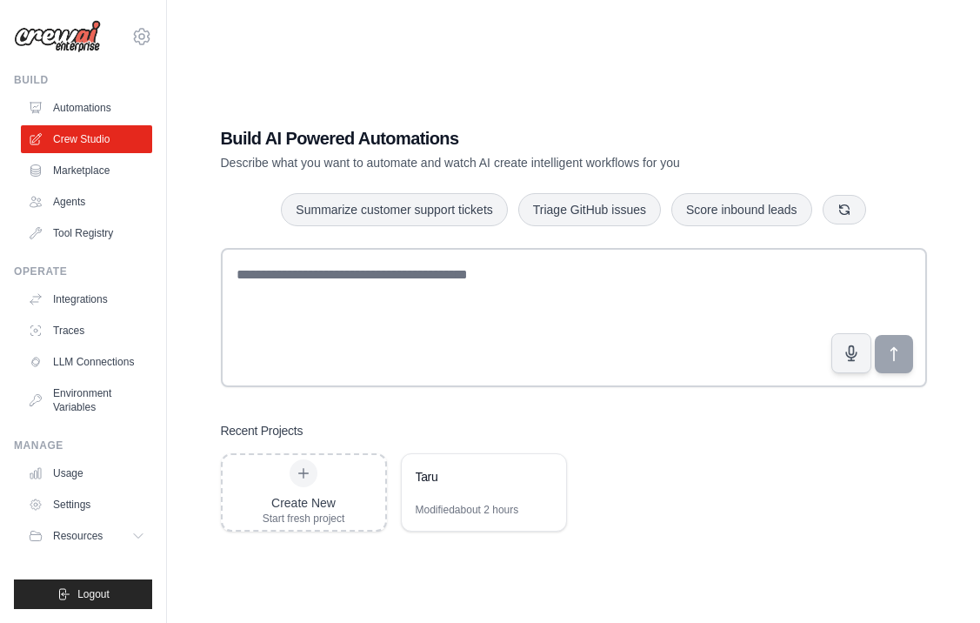
click at [481, 124] on div "Build AI Powered Automations Describe what you want to automate and watch AI cr…" at bounding box center [574, 328] width 748 height 461
click at [95, 197] on link "Agents" at bounding box center [88, 202] width 131 height 28
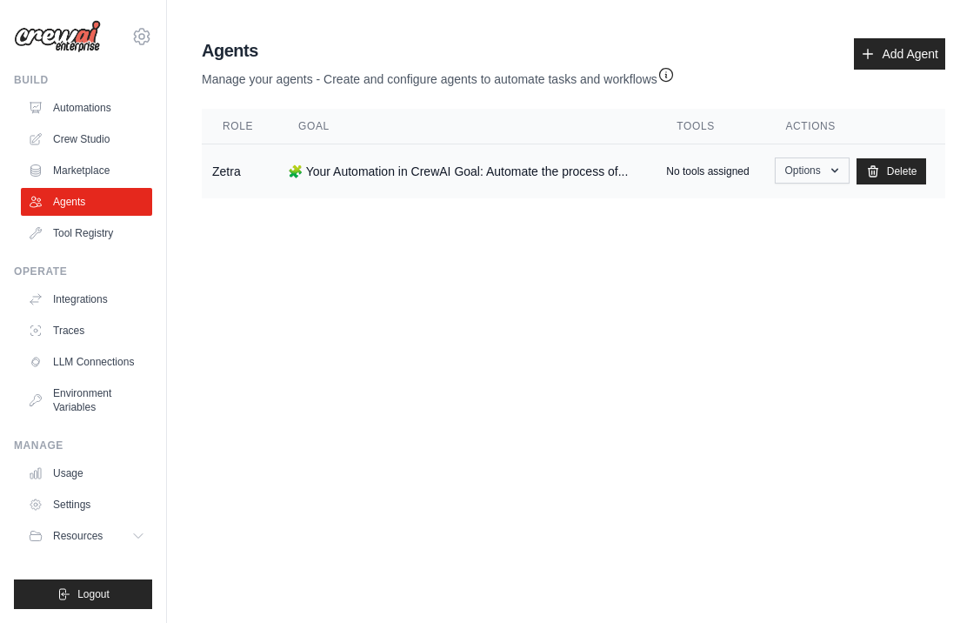
click at [796, 166] on button "Options" at bounding box center [812, 170] width 74 height 26
click at [764, 202] on link "Show" at bounding box center [787, 210] width 125 height 31
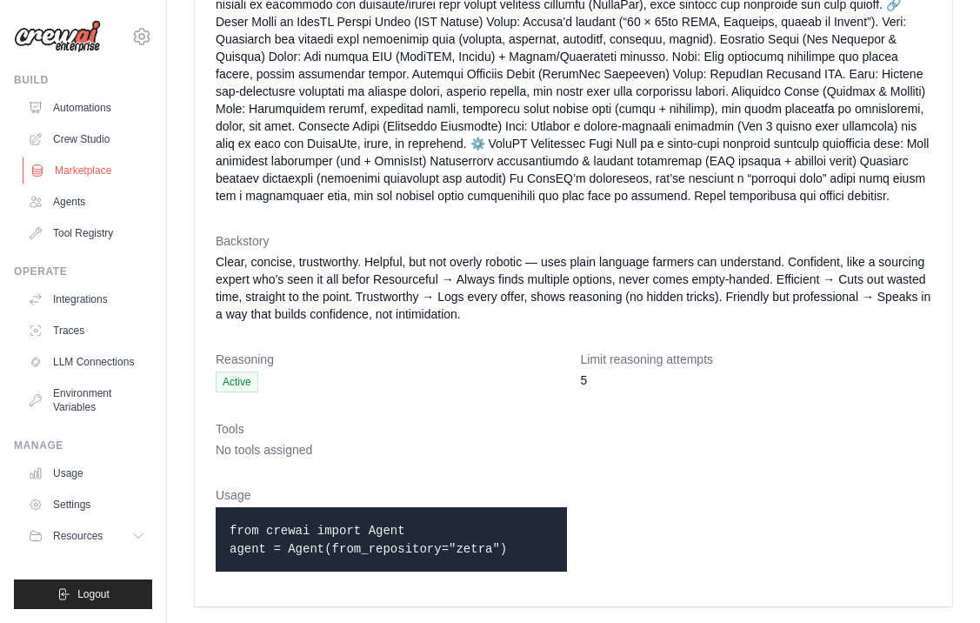
scroll to position [191, 0]
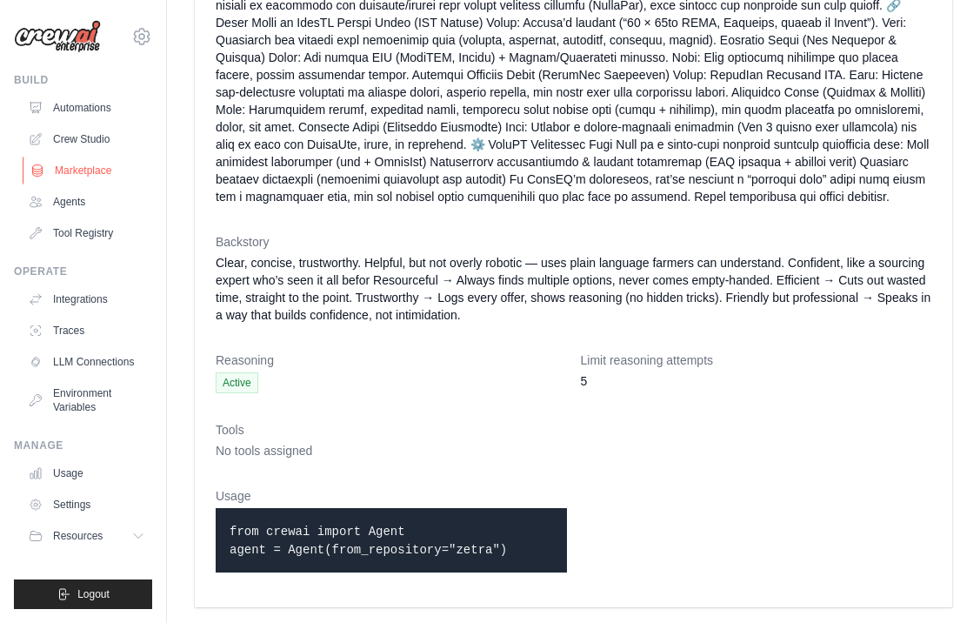
click at [101, 166] on link "Marketplace" at bounding box center [88, 171] width 131 height 28
click at [81, 195] on link "Agents" at bounding box center [88, 202] width 131 height 28
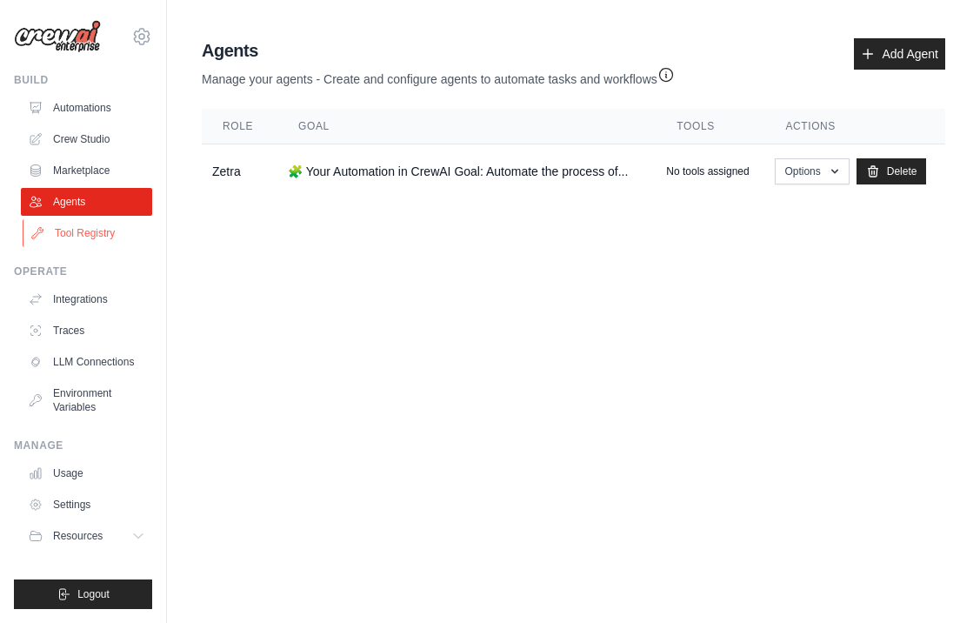
click at [87, 224] on link "Tool Registry" at bounding box center [88, 233] width 131 height 28
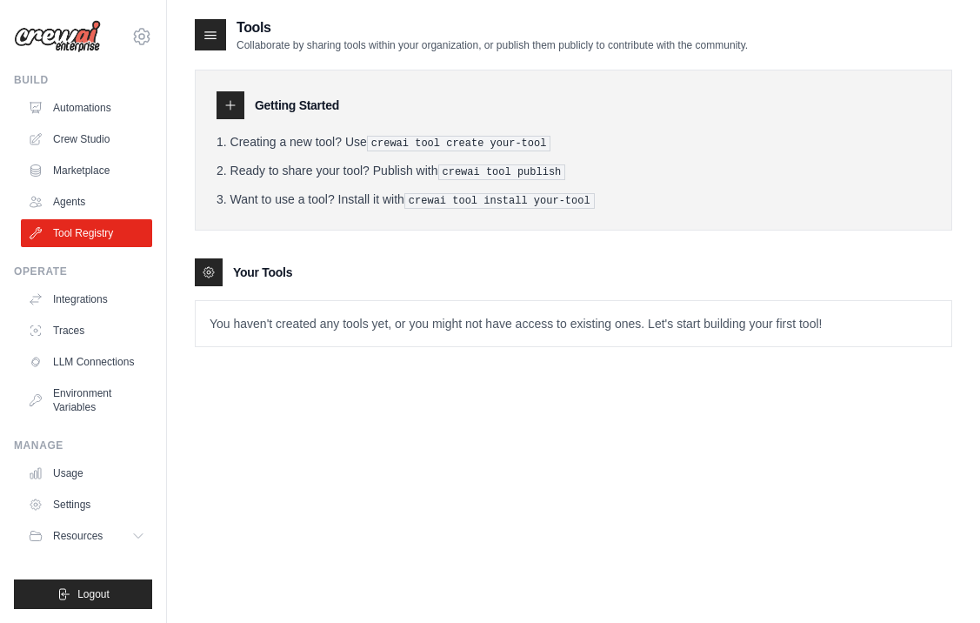
click at [391, 178] on ol "Creating a new tool? Use crewai tool create your-tool Ready to share your tool?…" at bounding box center [574, 171] width 714 height 76
click at [278, 85] on div "Getting Started Creating a new tool? Use crewai tool create your-tool Ready to …" at bounding box center [574, 150] width 758 height 161
click at [241, 104] on div at bounding box center [231, 105] width 28 height 28
click at [209, 265] on icon at bounding box center [209, 272] width 14 height 14
drag, startPoint x: 293, startPoint y: 134, endPoint x: 394, endPoint y: 136, distance: 100.9
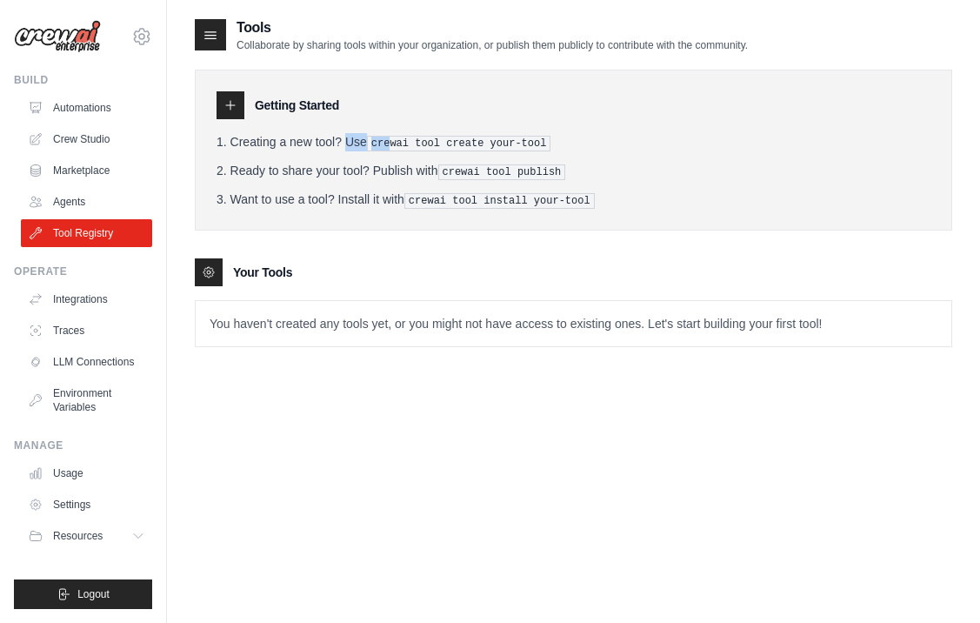
click at [394, 136] on li "Creating a new tool? Use crewai tool create your-tool" at bounding box center [574, 142] width 714 height 18
click at [394, 136] on pre "crewai tool create your-tool" at bounding box center [459, 144] width 184 height 16
drag, startPoint x: 371, startPoint y: 142, endPoint x: 465, endPoint y: 149, distance: 94.2
click at [465, 149] on pre "crewai tool create your-tool" at bounding box center [459, 144] width 184 height 16
click at [456, 149] on pre "crewai tool create your-tool" at bounding box center [459, 144] width 184 height 16
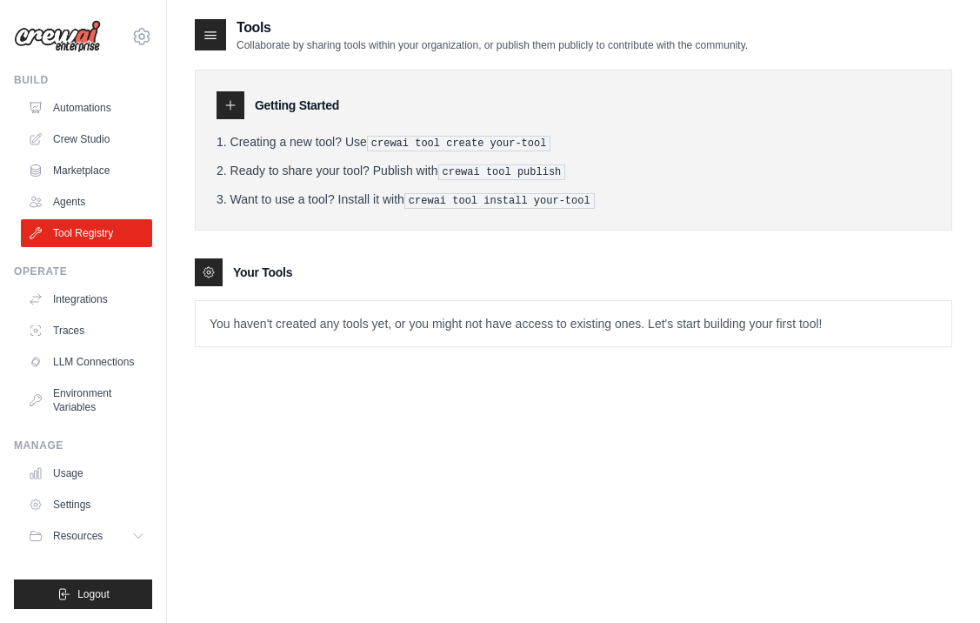
click at [230, 99] on icon at bounding box center [231, 105] width 14 height 14
click at [80, 292] on link "Integrations" at bounding box center [88, 299] width 131 height 28
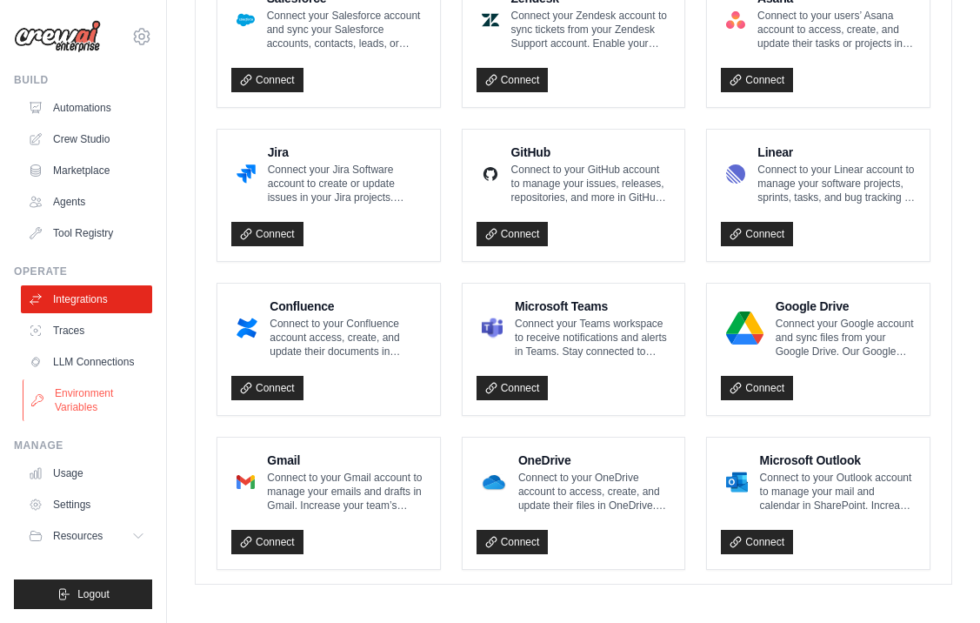
scroll to position [1002, 0]
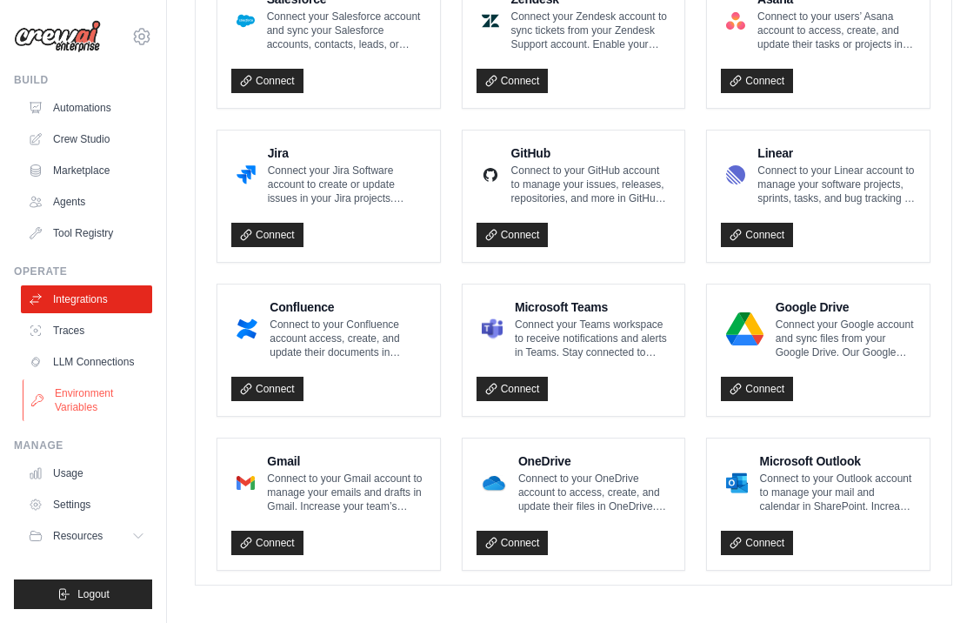
click at [74, 398] on link "Environment Variables" at bounding box center [88, 400] width 131 height 42
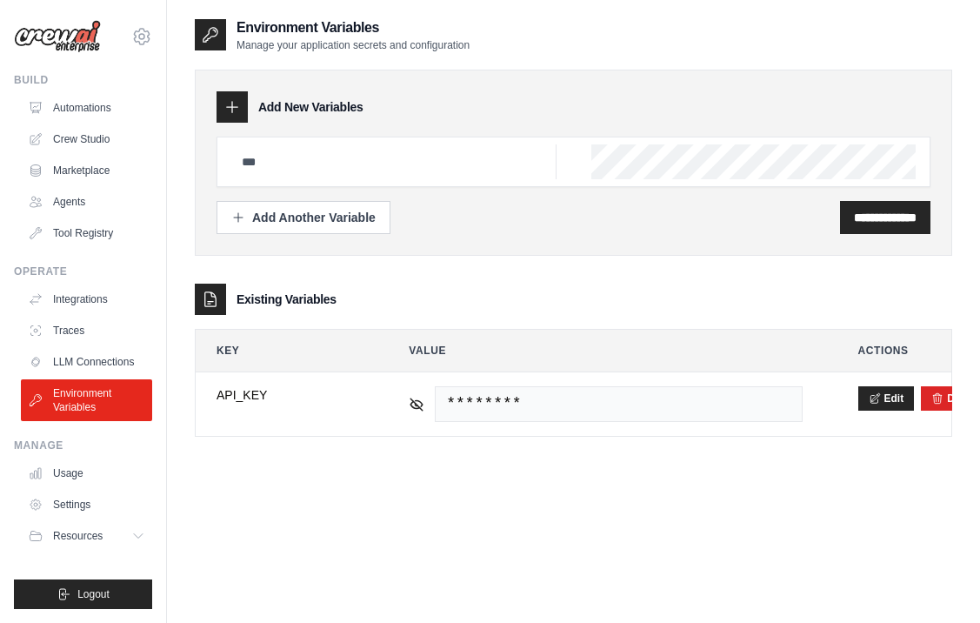
click at [318, 297] on h3 "Existing Variables" at bounding box center [287, 299] width 100 height 17
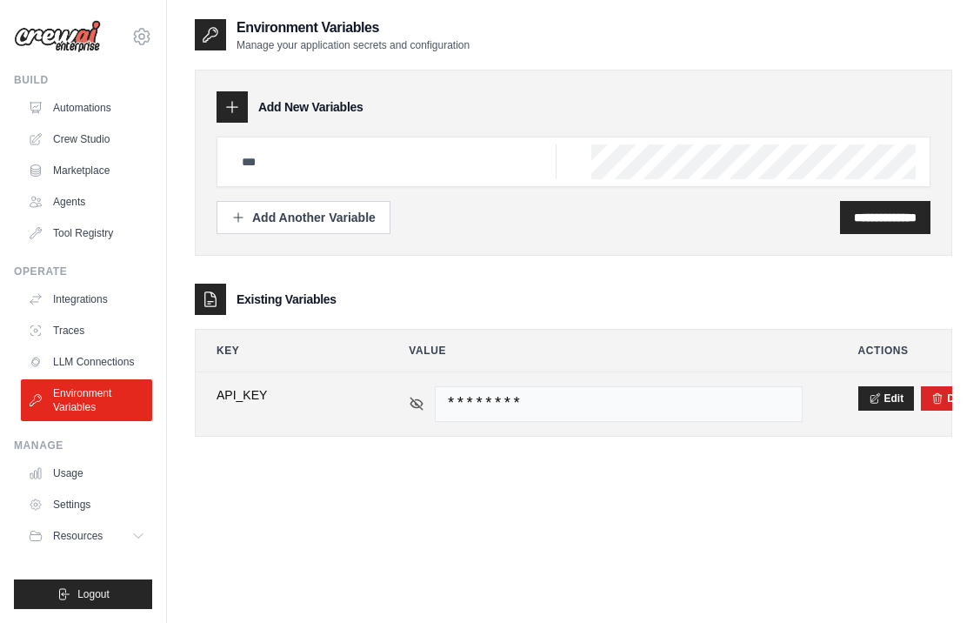
click at [422, 402] on icon at bounding box center [418, 403] width 12 height 8
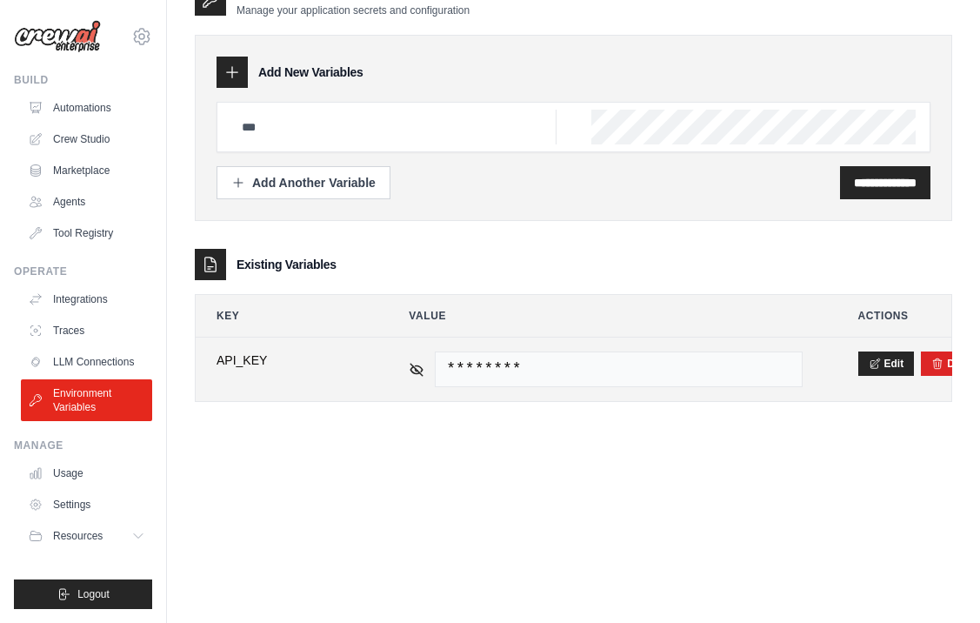
scroll to position [35, 0]
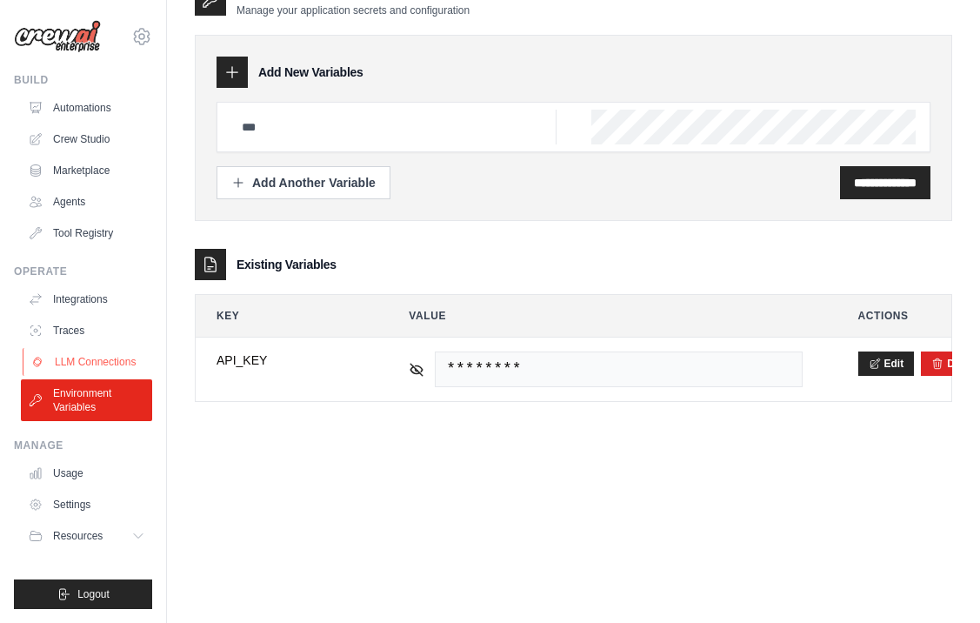
click at [96, 356] on link "LLM Connections" at bounding box center [88, 362] width 131 height 28
